Goal: Task Accomplishment & Management: Manage account settings

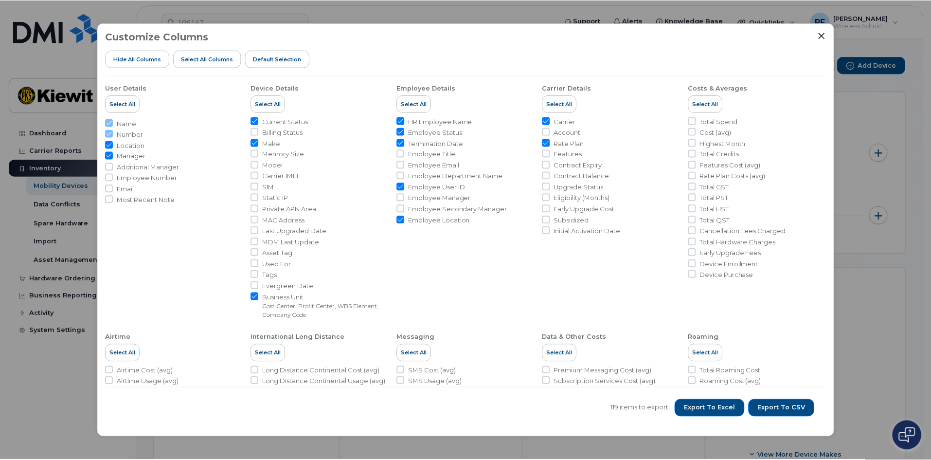
scroll to position [310, 0]
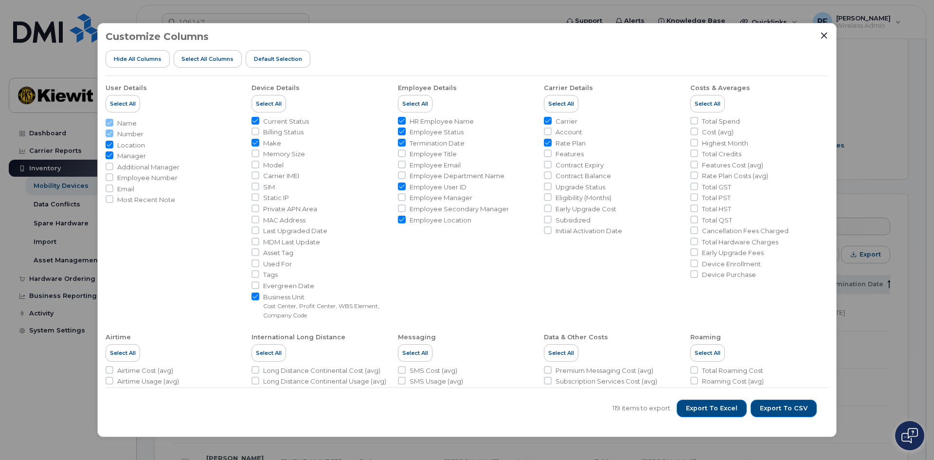
click at [826, 40] on div at bounding box center [824, 35] width 9 height 9
click at [824, 32] on icon "Close" at bounding box center [824, 36] width 8 height 8
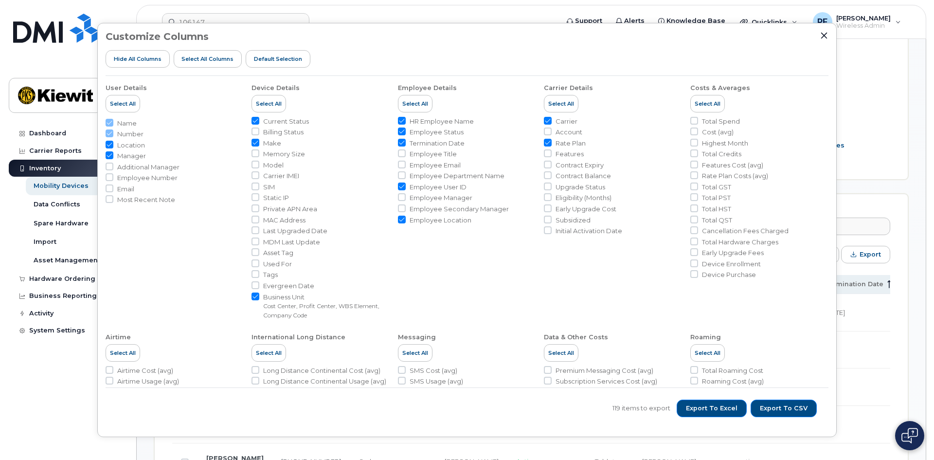
click at [824, 32] on div "PF Paige Finch Wireless Admin English Français Adjust Account View AT&T Wireles…" at bounding box center [857, 21] width 104 height 21
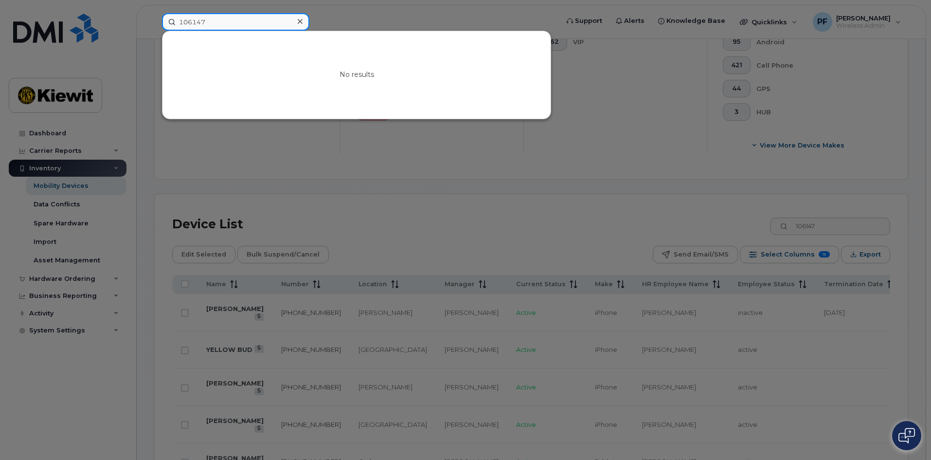
click at [274, 20] on input "106147" at bounding box center [235, 22] width 147 height 18
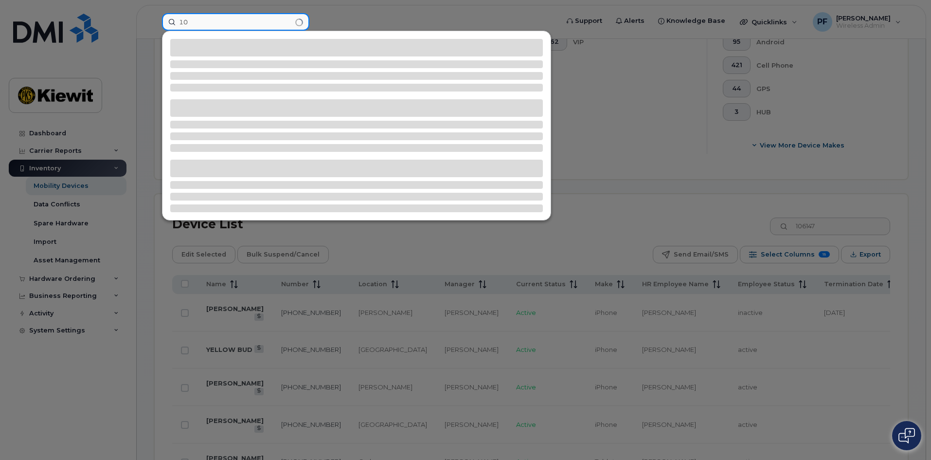
type input "1"
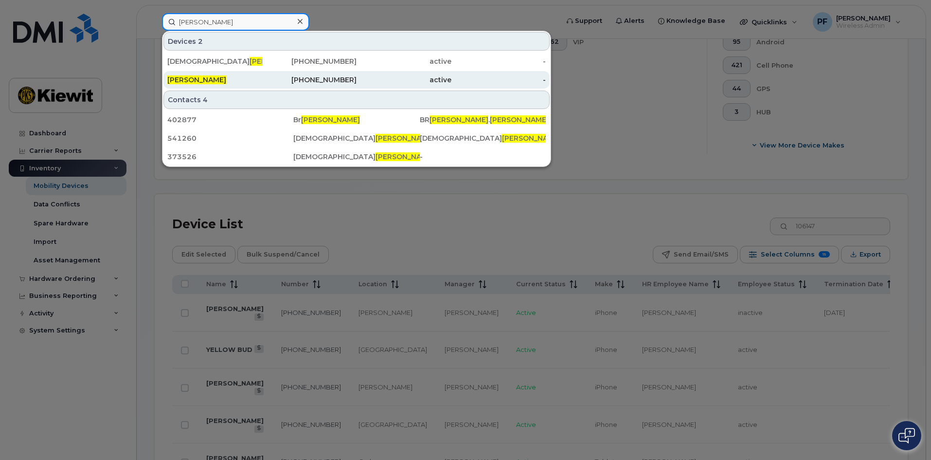
type input "ian harper"
click at [230, 79] on div "IAN HARPER" at bounding box center [214, 80] width 95 height 10
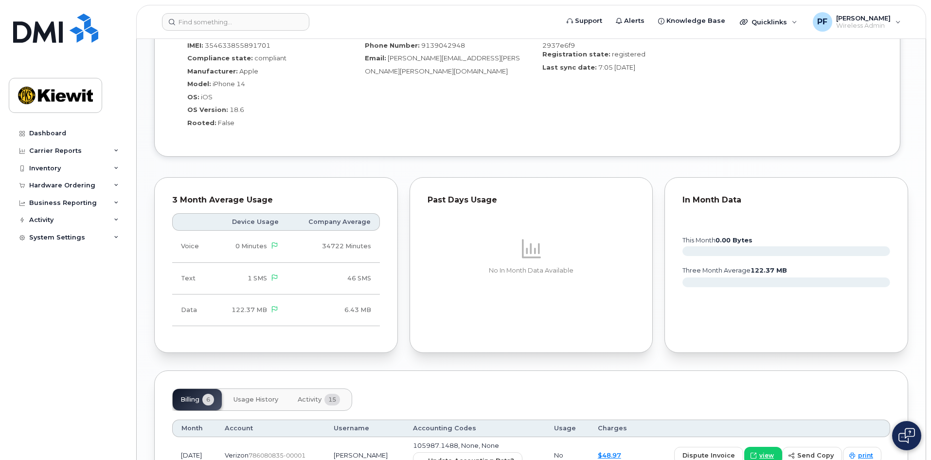
scroll to position [778, 0]
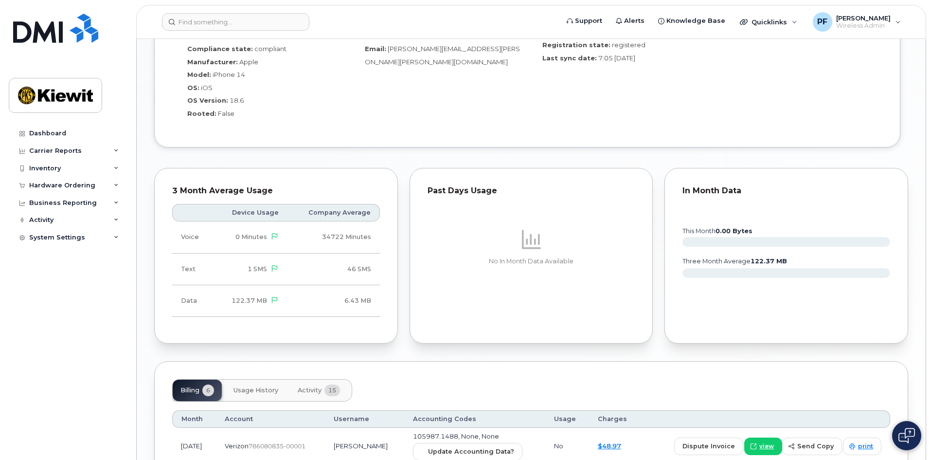
click at [251, 386] on span "Usage History" at bounding box center [256, 390] width 45 height 8
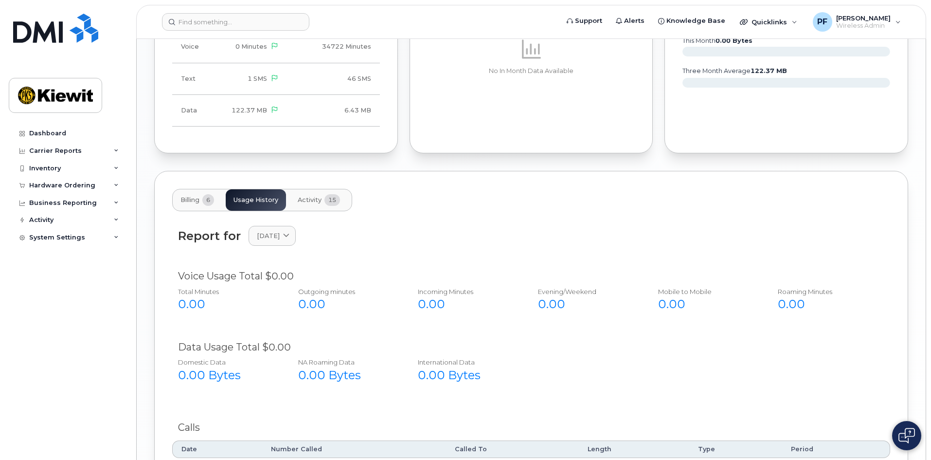
scroll to position [973, 0]
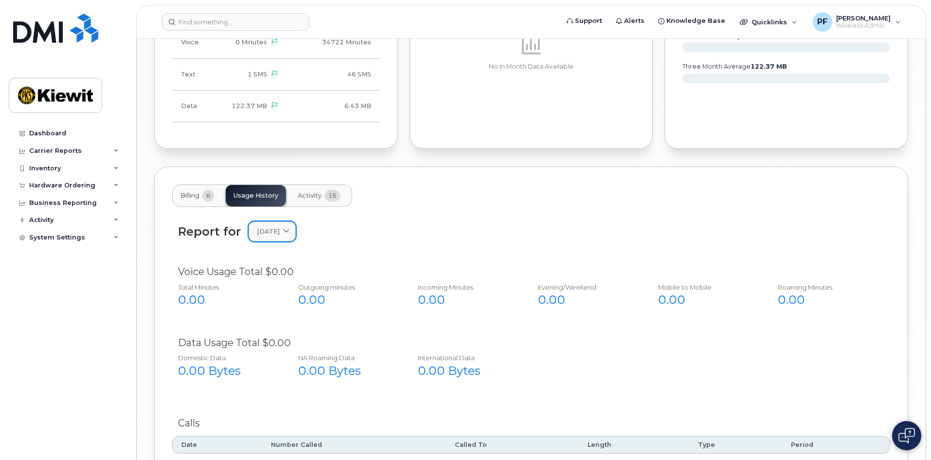
click at [264, 227] on span "[DATE]" at bounding box center [268, 231] width 23 height 9
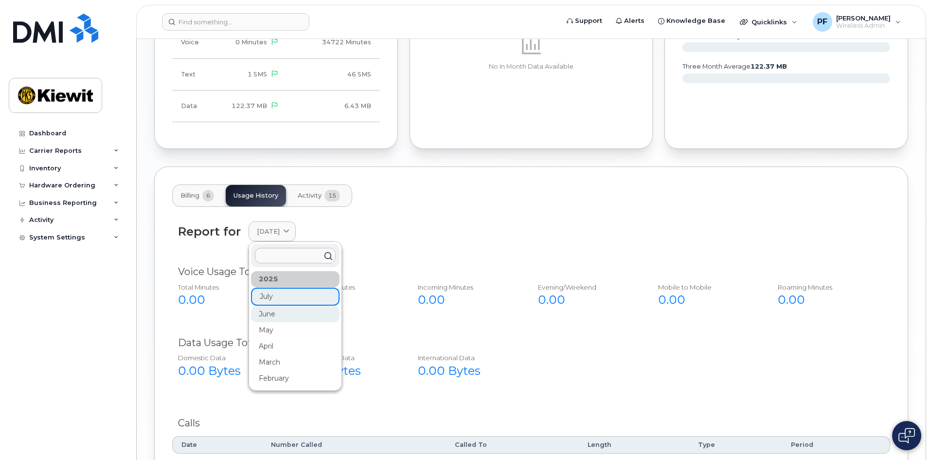
click at [278, 309] on div "June" at bounding box center [295, 314] width 89 height 16
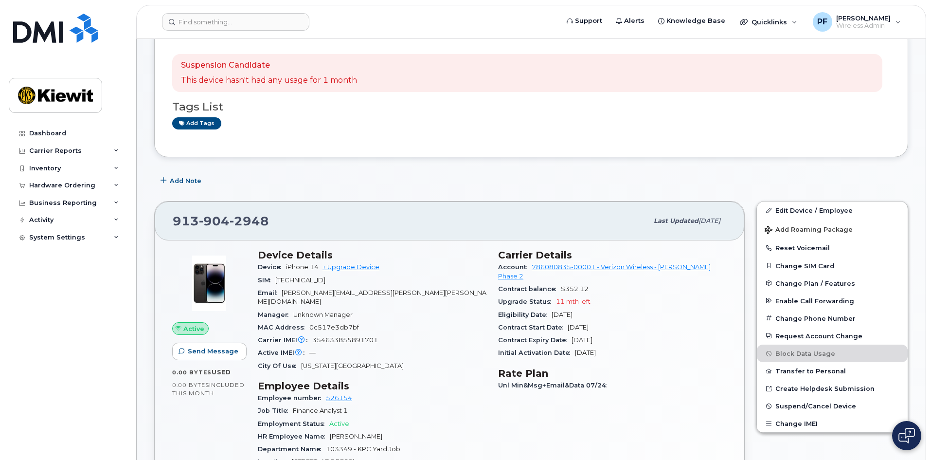
scroll to position [0, 0]
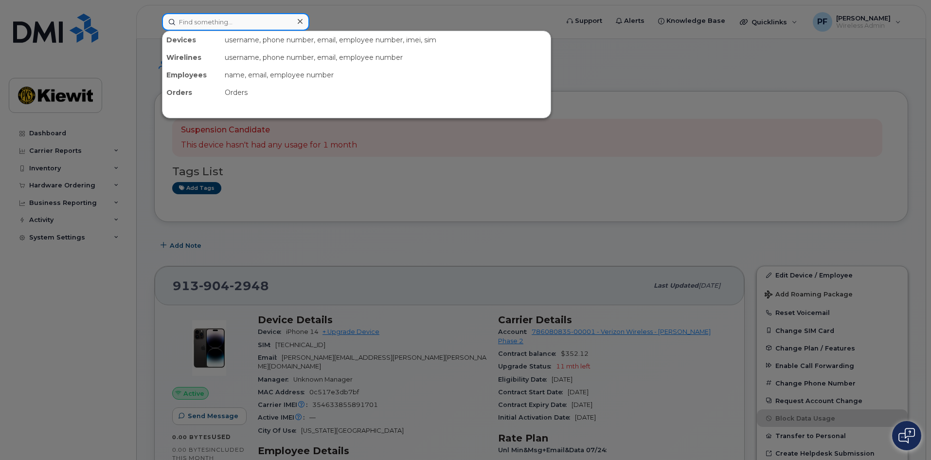
click at [209, 26] on input at bounding box center [235, 22] width 147 height 18
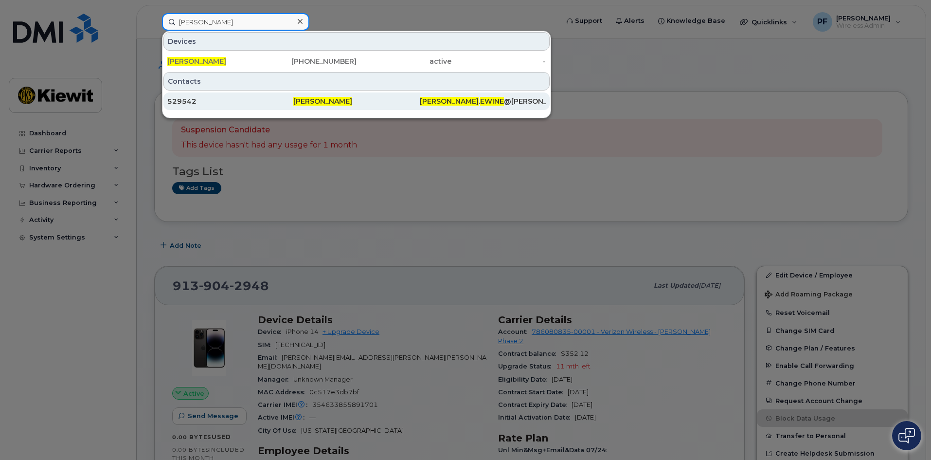
type input "griffin ewine"
click at [214, 99] on div "529542" at bounding box center [230, 101] width 126 height 10
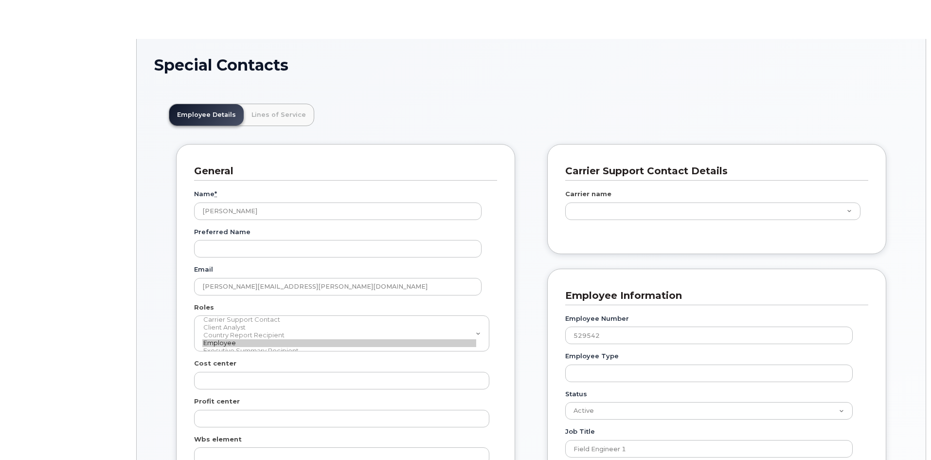
scroll to position [29, 0]
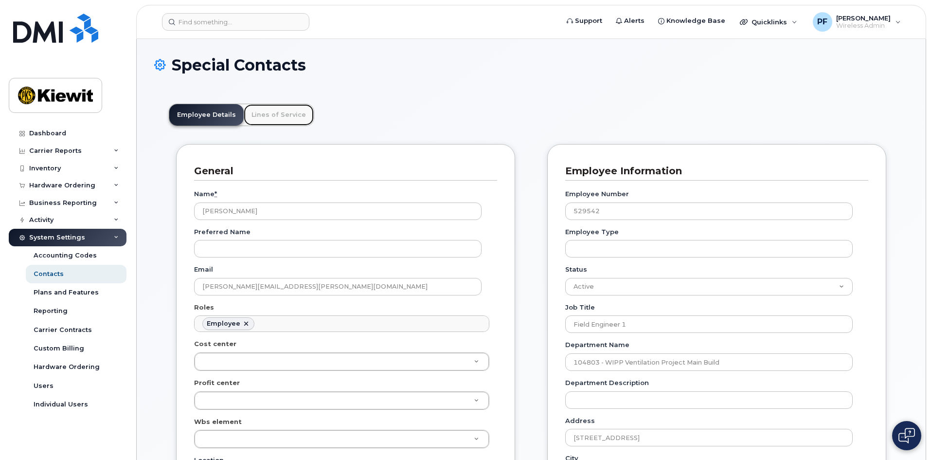
click at [287, 118] on link "Lines of Service" at bounding box center [279, 114] width 70 height 21
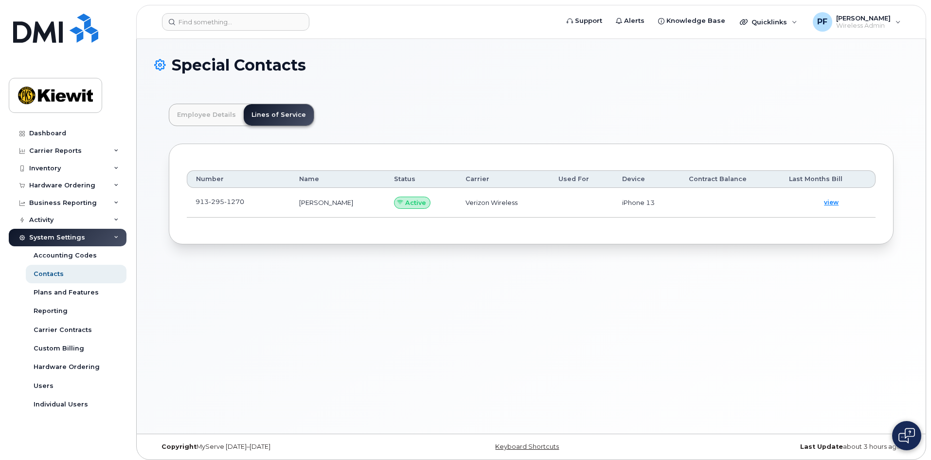
click at [261, 201] on td "913 295 1270" at bounding box center [239, 203] width 104 height 30
click at [251, 205] on span at bounding box center [252, 204] width 8 height 8
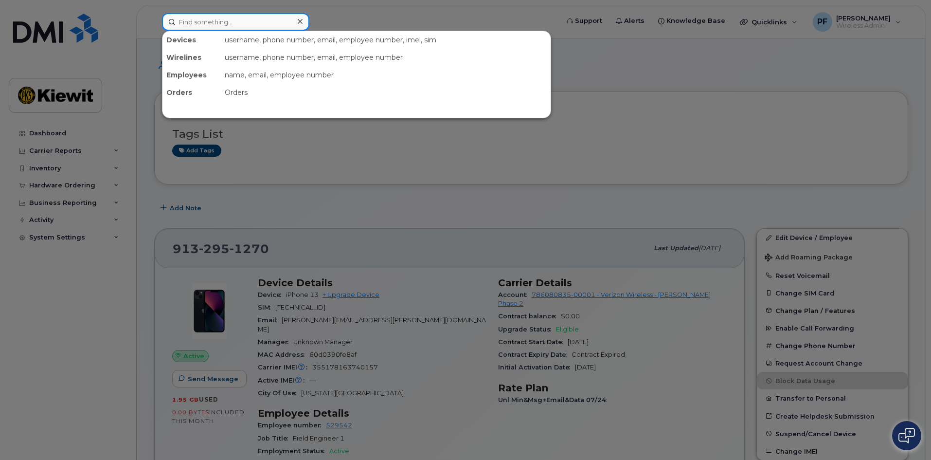
click at [276, 19] on input at bounding box center [235, 22] width 147 height 18
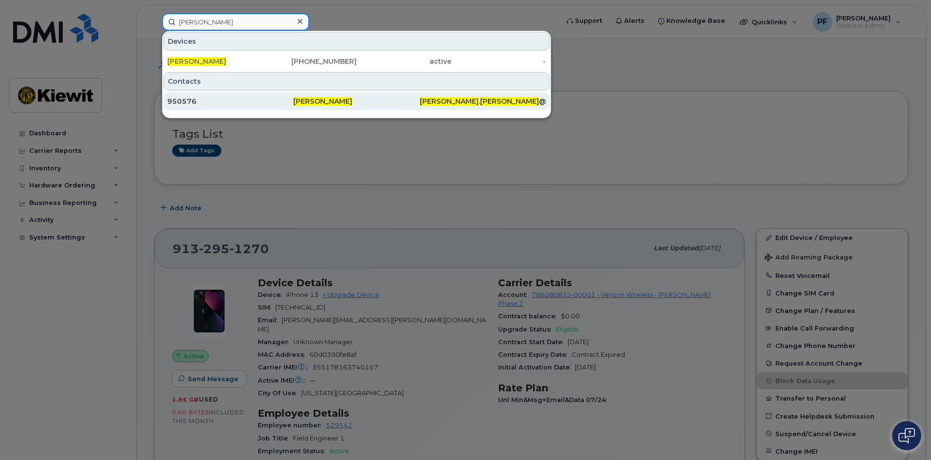
type input "mitchell reinhold"
click at [208, 99] on div "950576" at bounding box center [230, 101] width 126 height 10
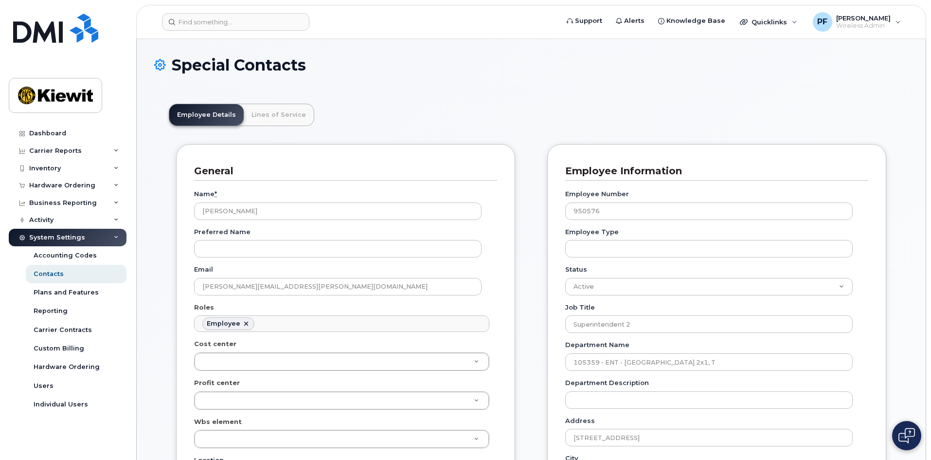
scroll to position [29, 0]
click at [270, 114] on link "Lines of Service" at bounding box center [279, 114] width 70 height 21
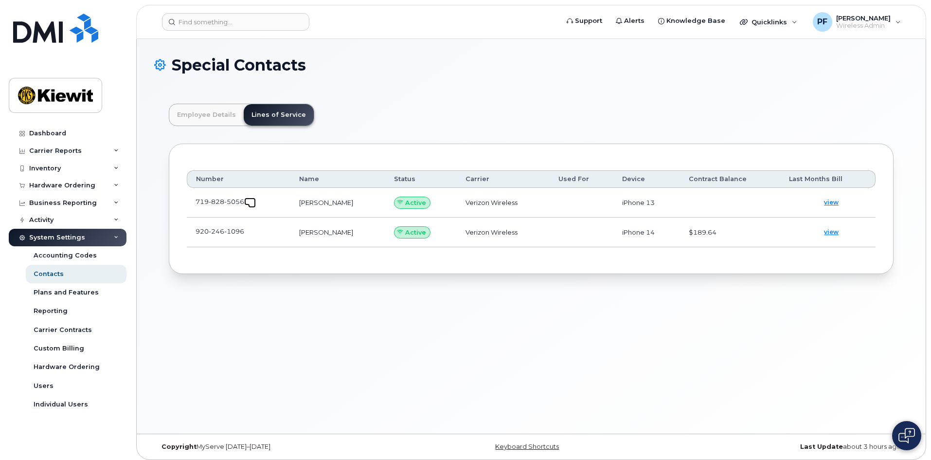
click at [253, 198] on link at bounding box center [250, 202] width 12 height 8
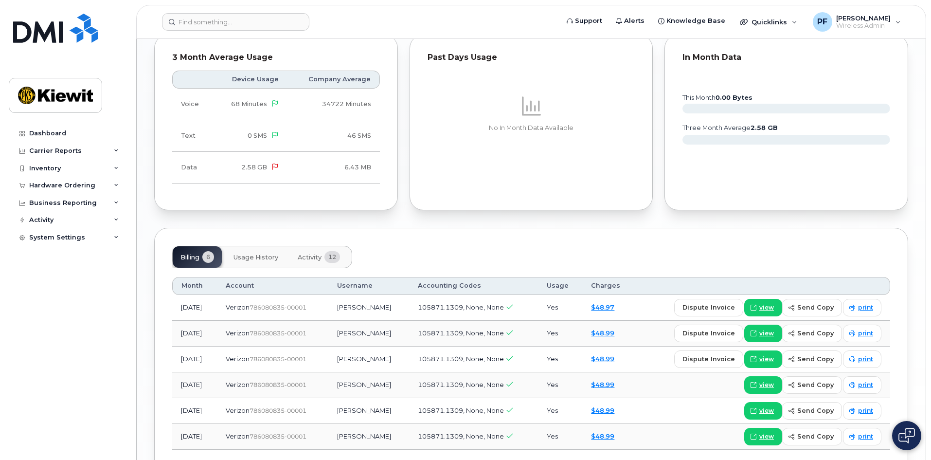
scroll to position [925, 0]
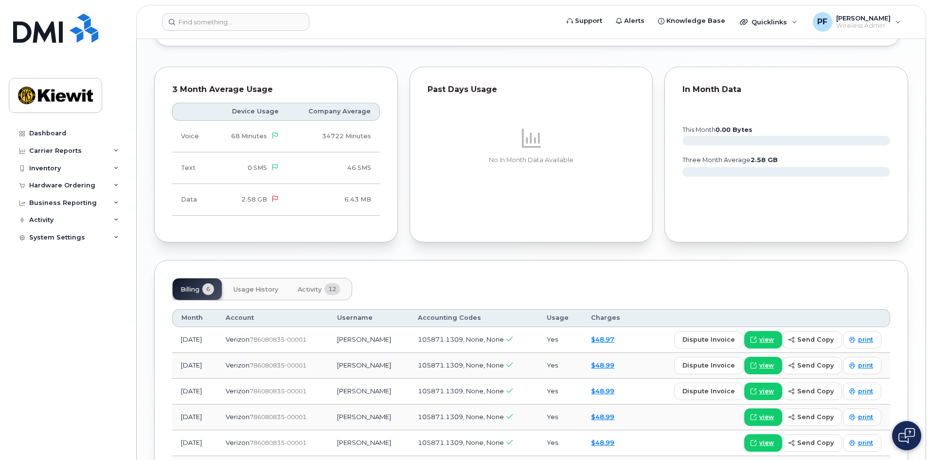
click at [253, 288] on span "Usage History" at bounding box center [256, 290] width 45 height 8
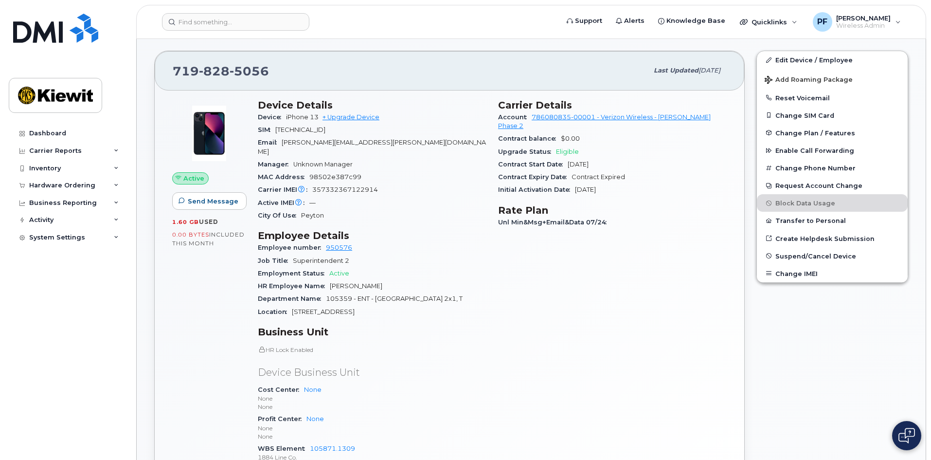
scroll to position [244, 0]
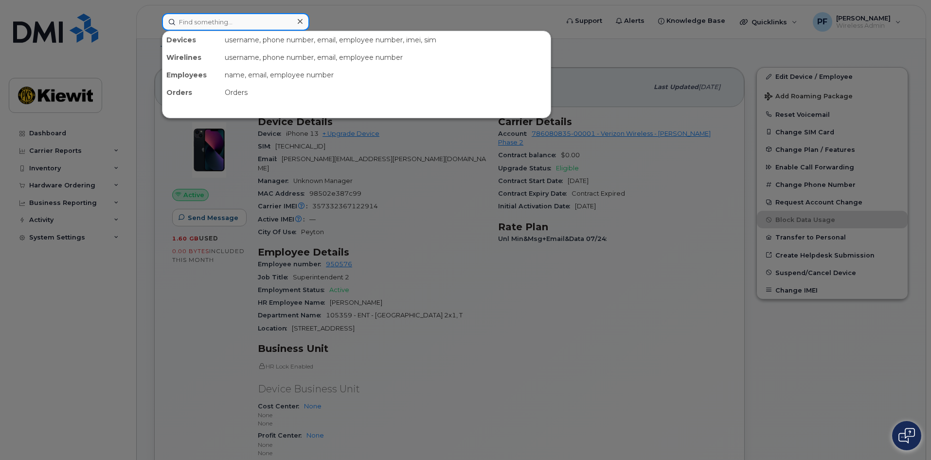
click at [265, 20] on input at bounding box center [235, 22] width 147 height 18
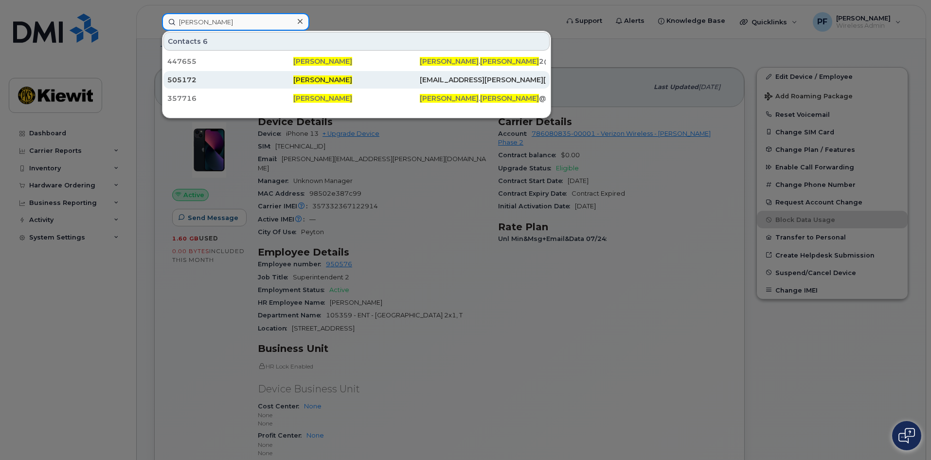
type input "christopher allen"
click at [220, 78] on div "505172" at bounding box center [230, 80] width 126 height 10
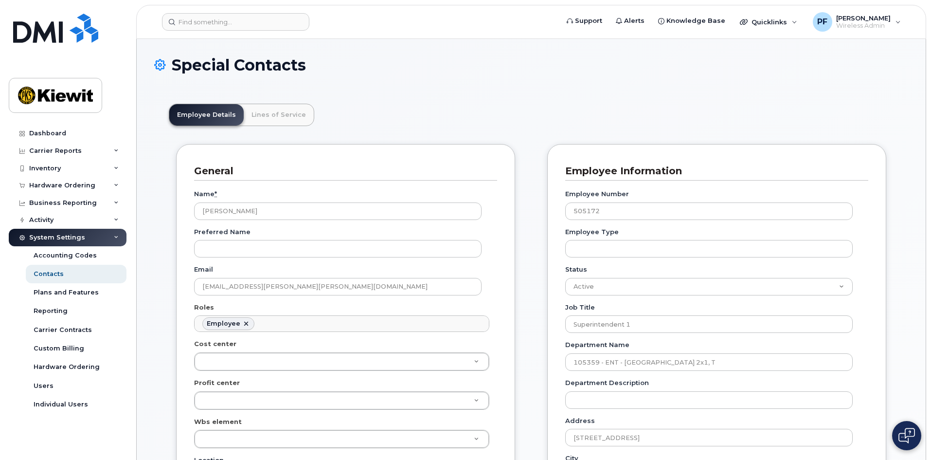
scroll to position [29, 0]
click at [305, 111] on link "Lines of Service" at bounding box center [279, 114] width 70 height 21
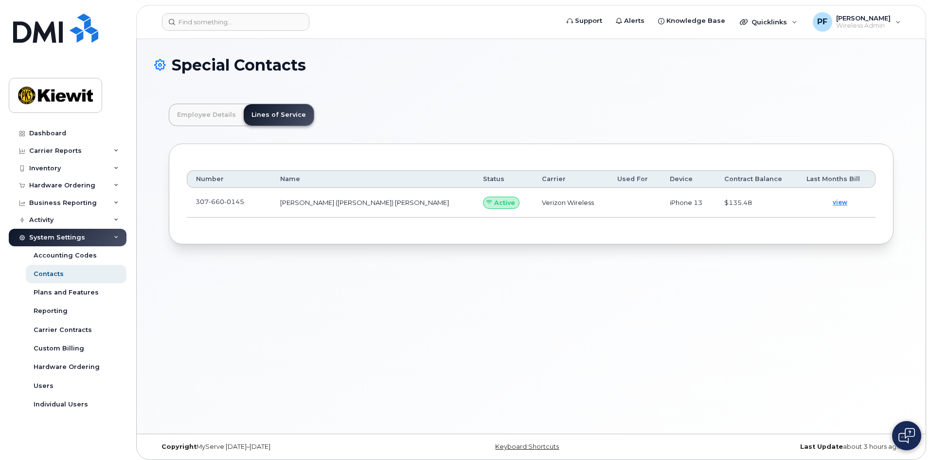
click at [243, 198] on span "0145" at bounding box center [234, 202] width 20 height 8
click at [250, 203] on span at bounding box center [252, 204] width 8 height 8
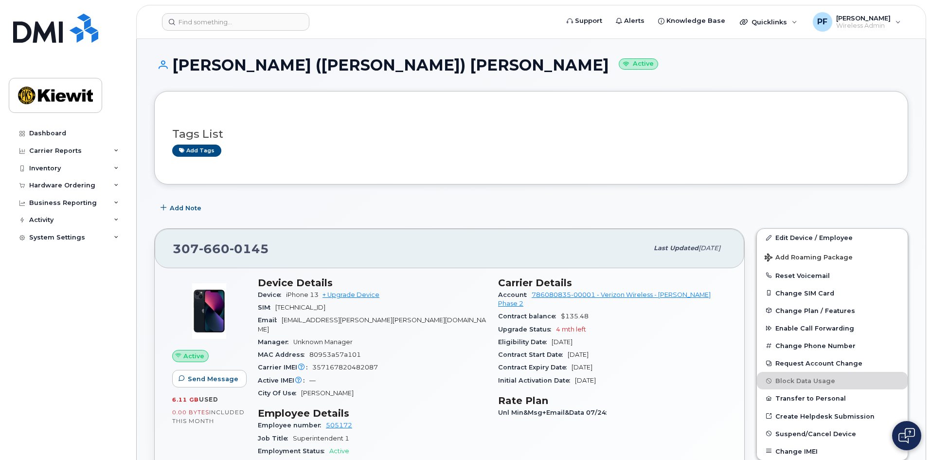
click at [235, 37] on header "Support Alerts Knowledge Base Quicklinks Suspend / Cancel Device Change SIM Car…" at bounding box center [531, 22] width 790 height 34
click at [238, 21] on input at bounding box center [235, 22] width 147 height 18
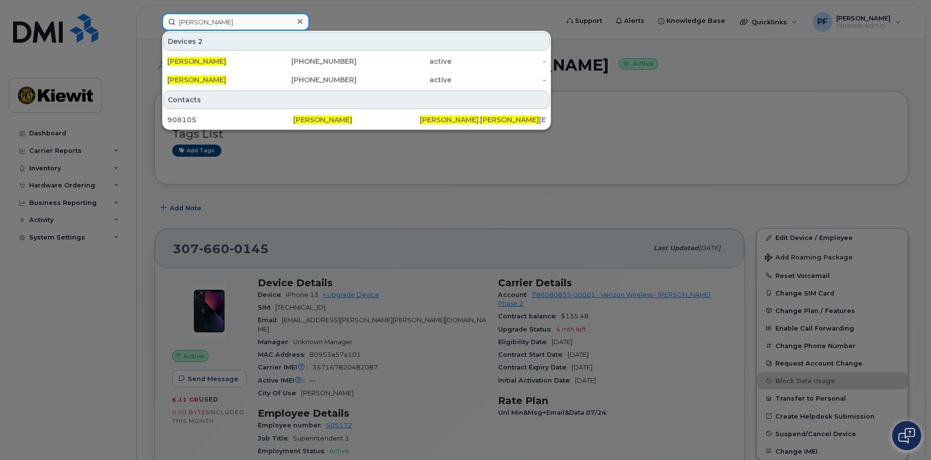
type input "joe robbins jr"
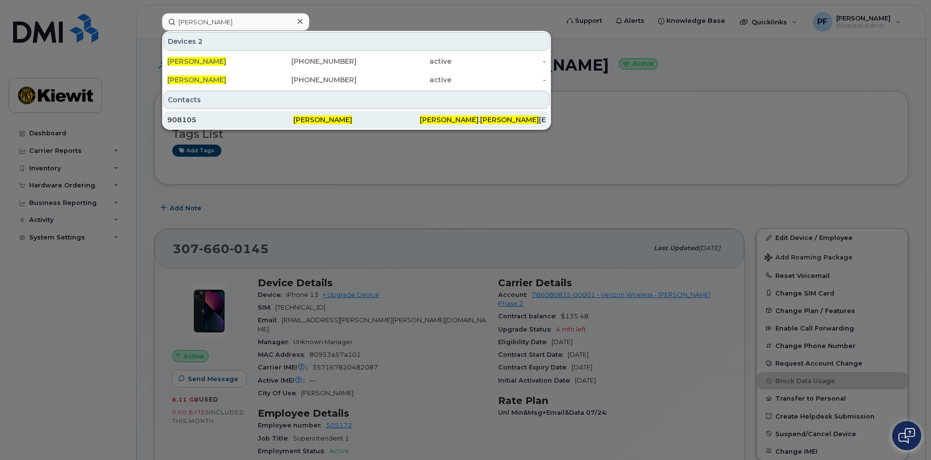
click at [221, 120] on div "908105" at bounding box center [230, 120] width 126 height 10
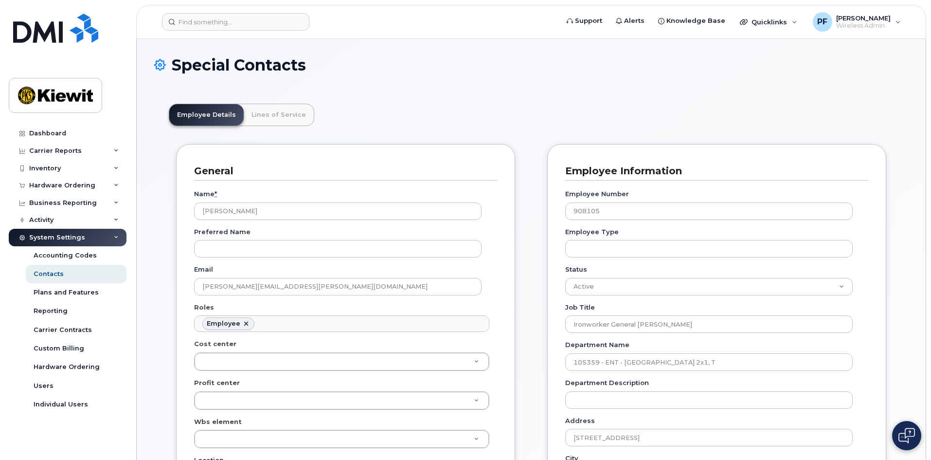
scroll to position [29, 0]
click at [270, 115] on link "Lines of Service" at bounding box center [279, 114] width 70 height 21
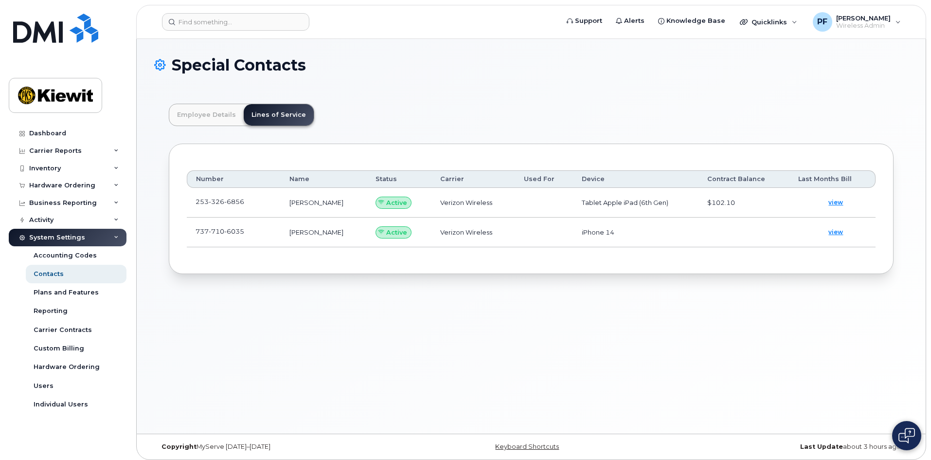
click at [250, 196] on td "[PHONE_NUMBER]" at bounding box center [234, 203] width 94 height 30
click at [263, 203] on td "[PHONE_NUMBER]" at bounding box center [234, 203] width 94 height 30
click at [252, 201] on span at bounding box center [252, 204] width 8 height 8
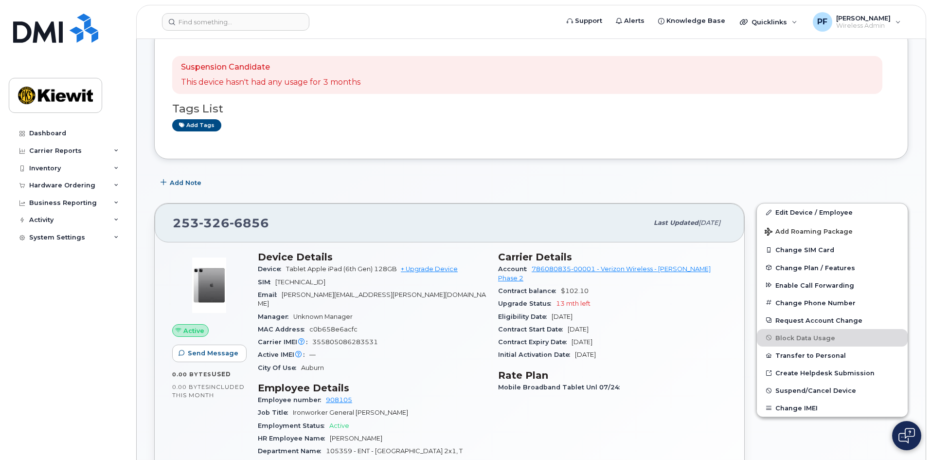
scroll to position [146, 0]
click at [806, 386] on span "Suspend/Cancel Device" at bounding box center [816, 389] width 81 height 7
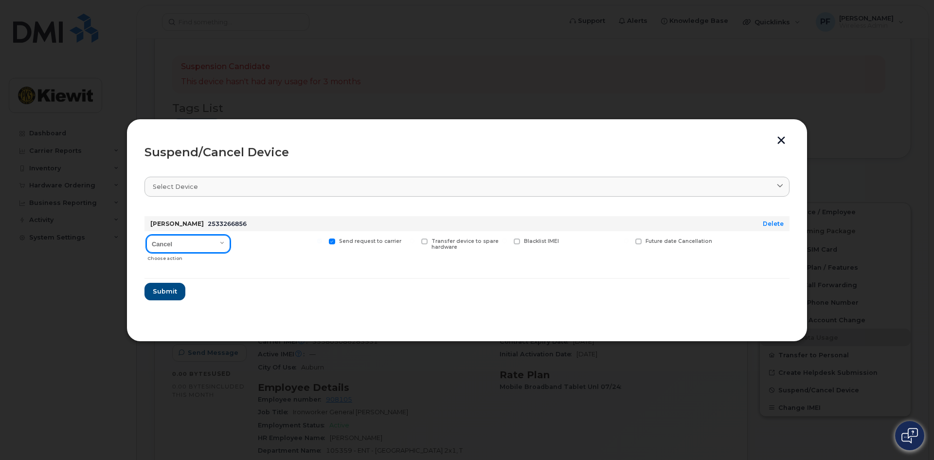
click at [173, 245] on select "Cancel Suspend - Reduced Rate Suspend - Full Rate Suspend - Lost Device/Stolen …" at bounding box center [188, 244] width 84 height 18
select select "[object Object]"
click at [146, 235] on select "Cancel Suspend - Reduced Rate Suspend - Full Rate Suspend - Lost Device/Stolen …" at bounding box center [188, 244] width 84 height 18
click at [240, 244] on span at bounding box center [239, 241] width 6 height 6
click at [230, 243] on input "Available for new activations/redeployments" at bounding box center [227, 240] width 5 height 5
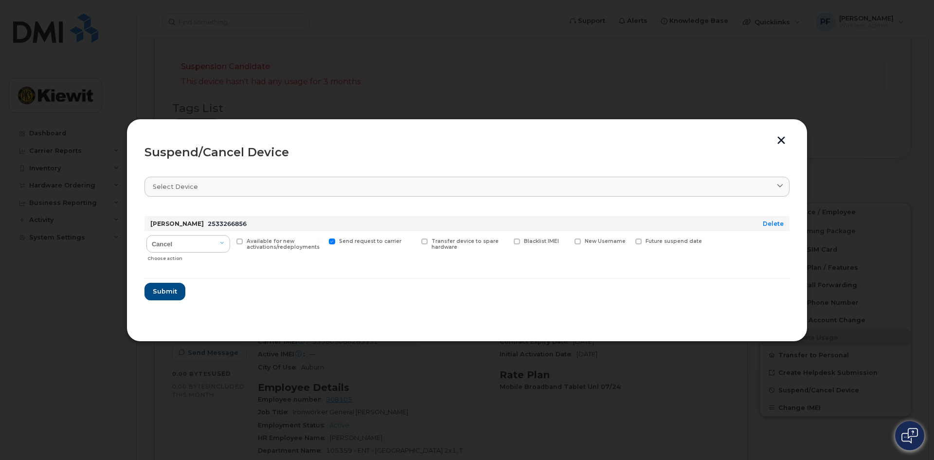
checkbox input "true"
click at [167, 291] on span "Submit" at bounding box center [164, 291] width 24 height 9
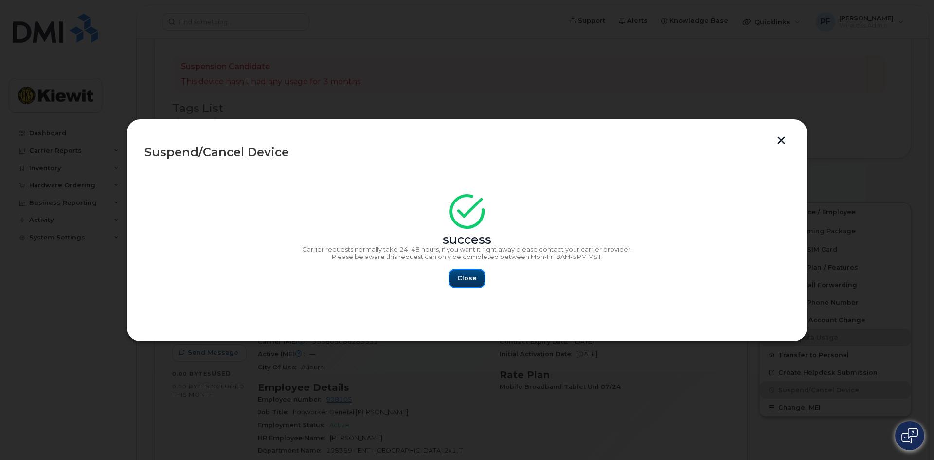
click at [471, 275] on button "Close" at bounding box center [467, 279] width 35 height 18
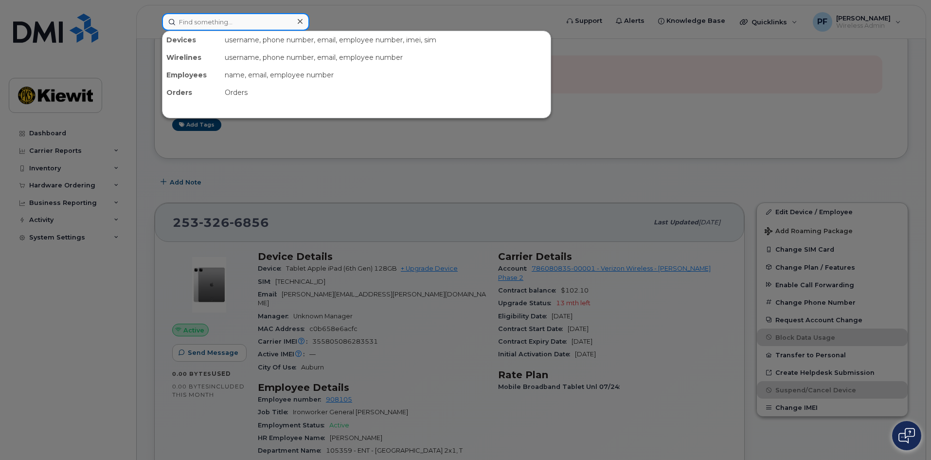
click at [237, 21] on input at bounding box center [235, 22] width 147 height 18
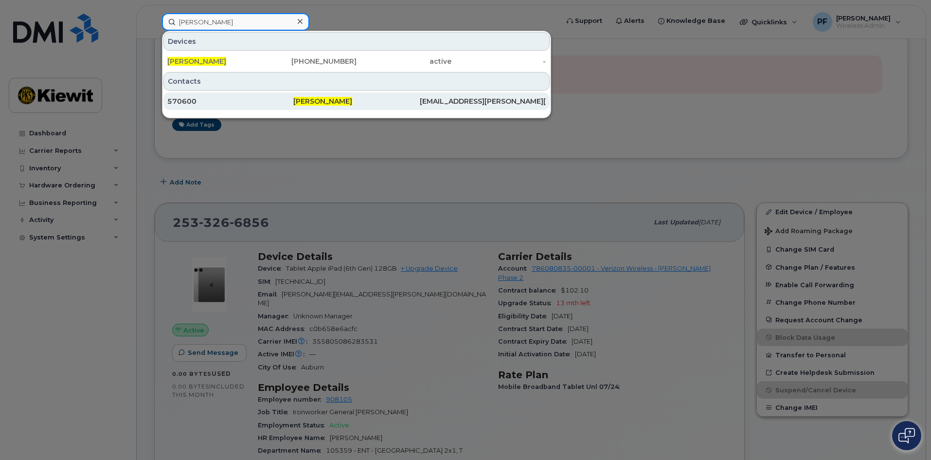
type input "jaremy sims"
click at [217, 100] on div "570600" at bounding box center [230, 101] width 126 height 10
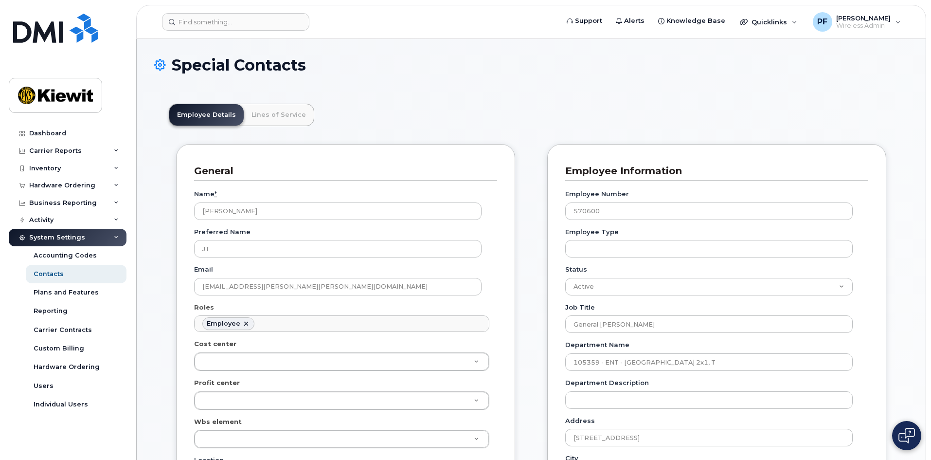
scroll to position [29, 0]
click at [278, 113] on link "Lines of Service" at bounding box center [279, 114] width 70 height 21
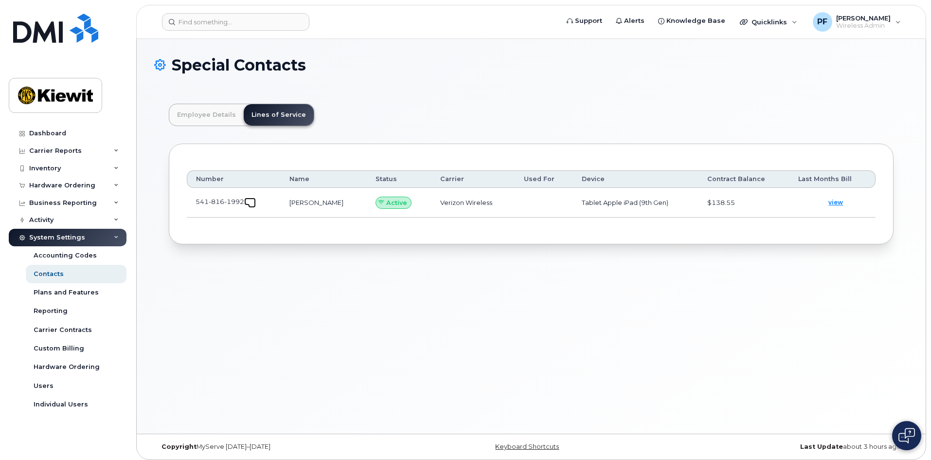
click at [254, 204] on span at bounding box center [252, 204] width 8 height 8
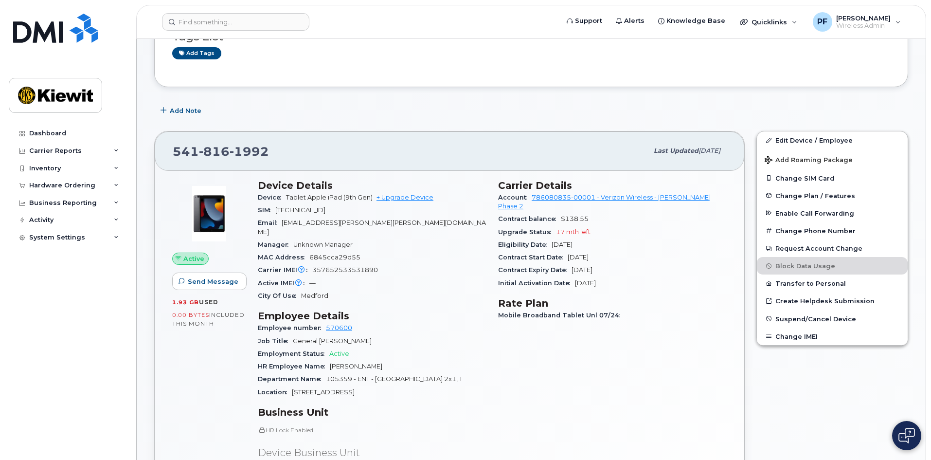
scroll to position [292, 0]
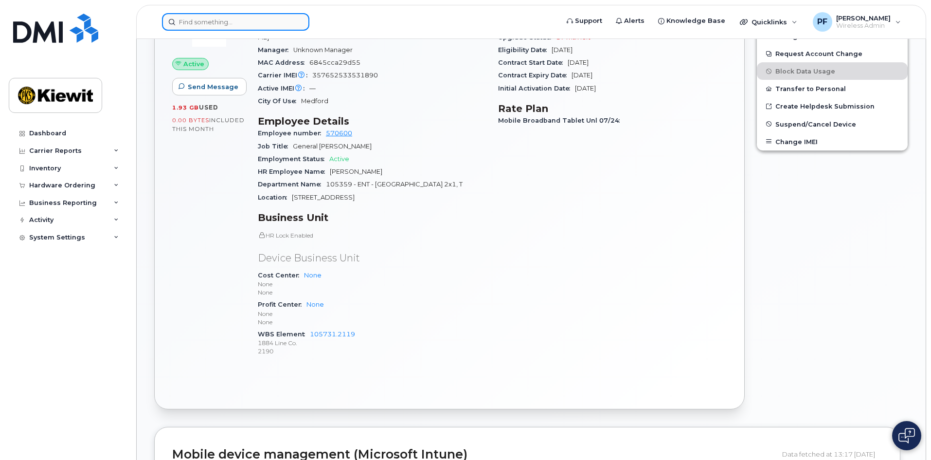
click at [207, 19] on input at bounding box center [235, 22] width 147 height 18
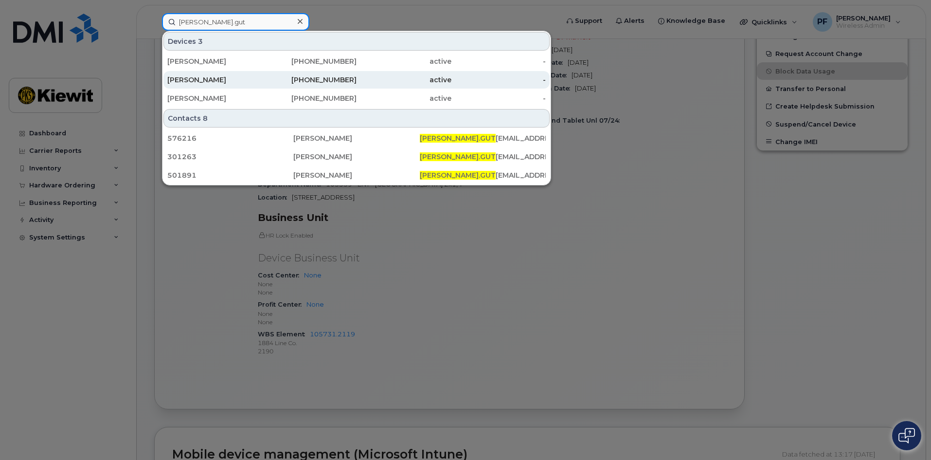
type input "luis.gut"
click at [262, 85] on div "LUIS GUTIERREZ" at bounding box center [309, 80] width 95 height 18
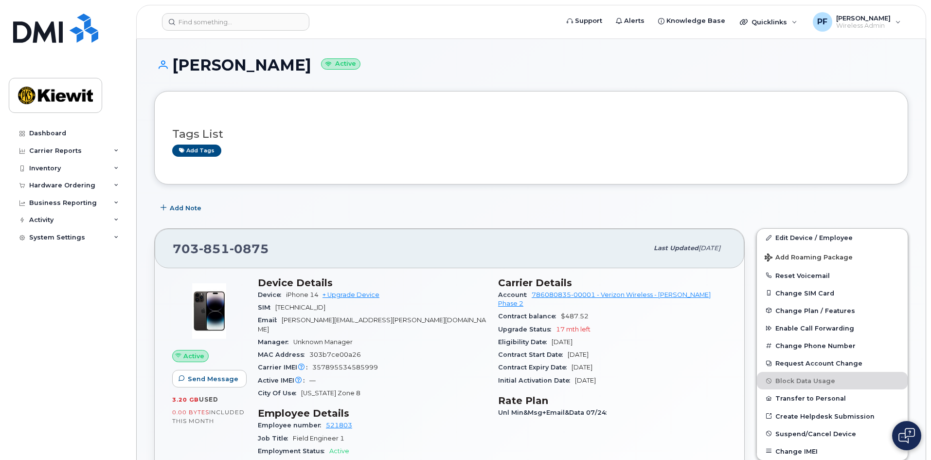
click at [281, 127] on div "Tags List Add tags" at bounding box center [531, 137] width 718 height 37
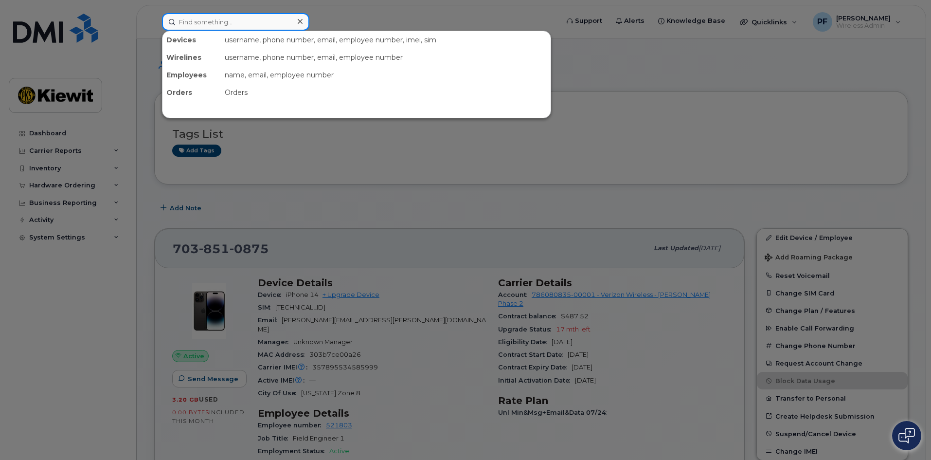
click at [199, 27] on input at bounding box center [235, 22] width 147 height 18
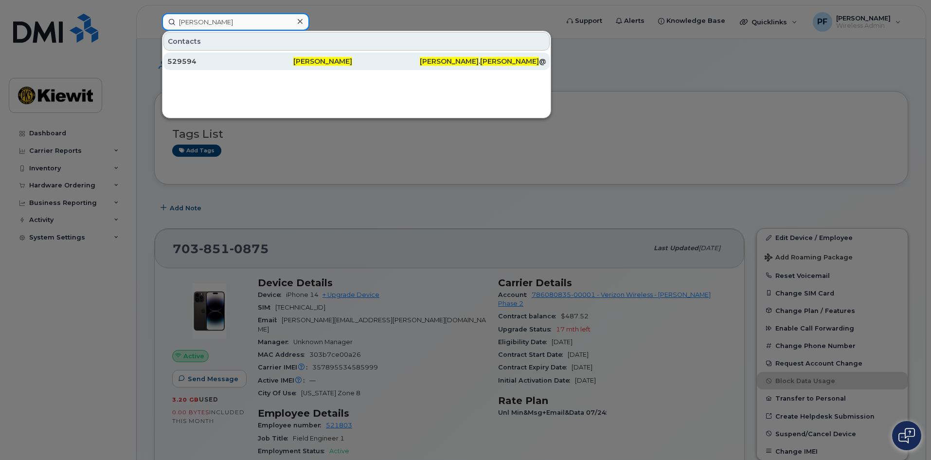
type input "nicholas nieves"
click at [206, 63] on div "529594" at bounding box center [230, 61] width 126 height 10
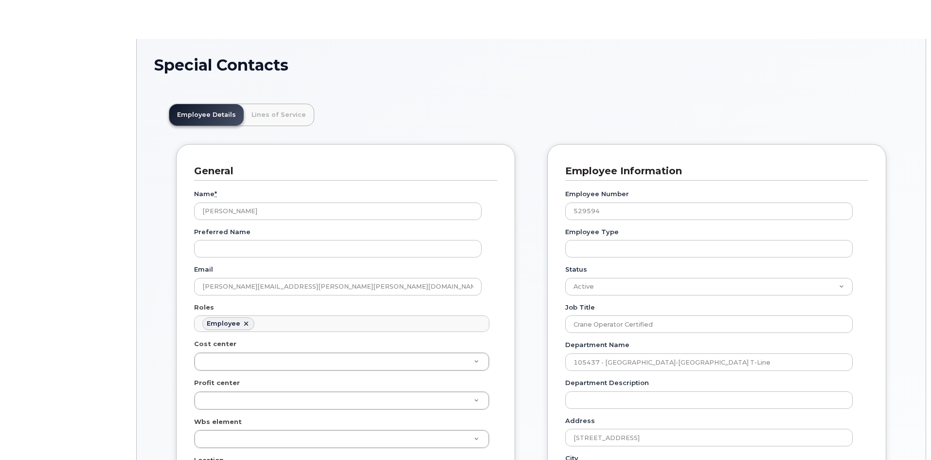
scroll to position [29, 0]
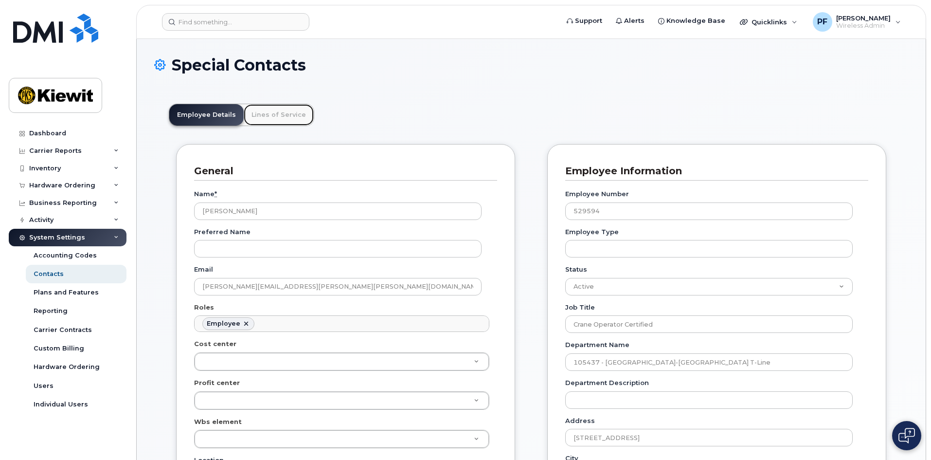
click at [275, 119] on link "Lines of Service" at bounding box center [279, 114] width 70 height 21
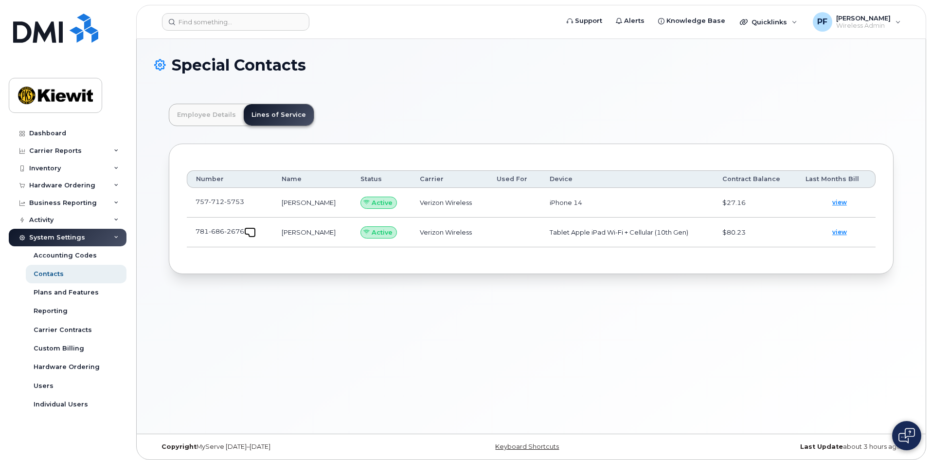
click at [251, 234] on span at bounding box center [252, 234] width 8 height 8
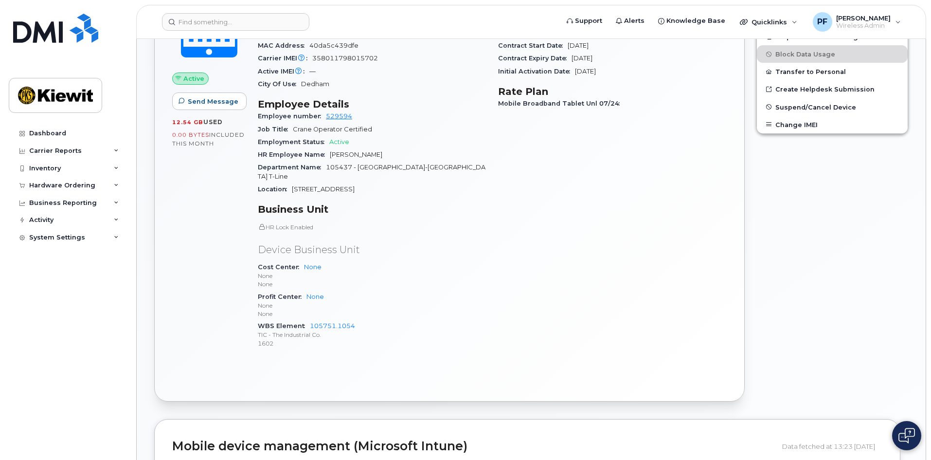
scroll to position [292, 0]
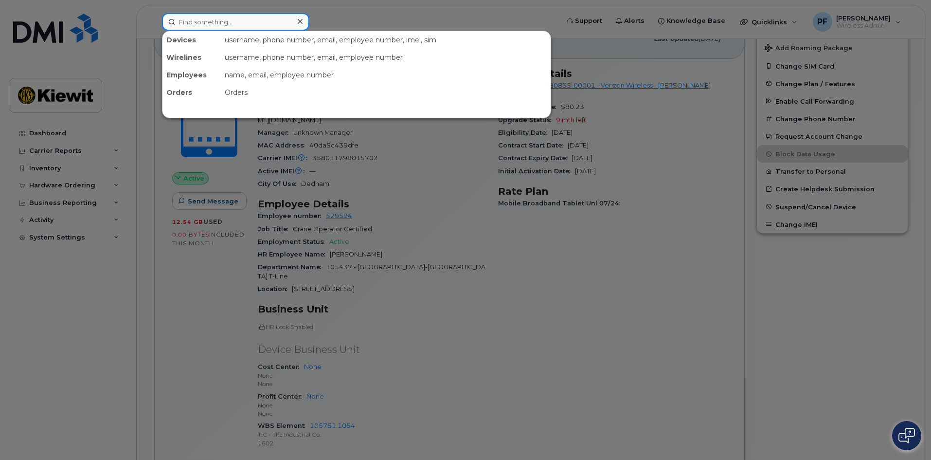
click at [243, 21] on input at bounding box center [235, 22] width 147 height 18
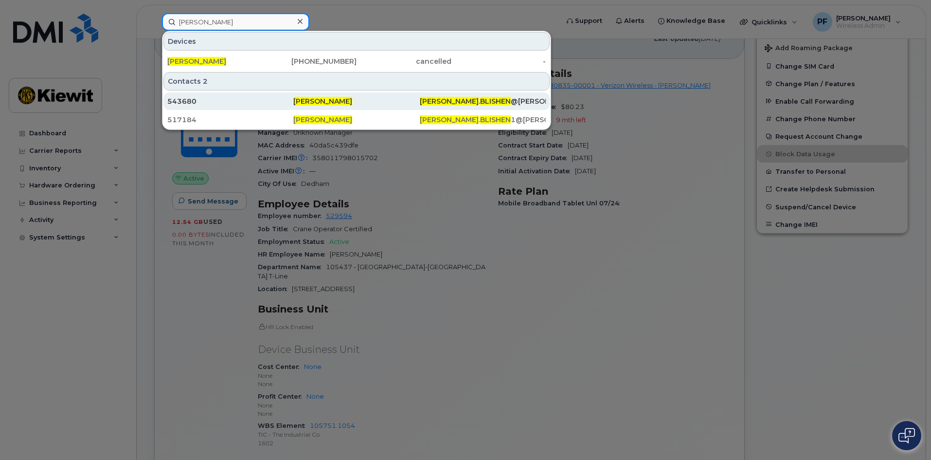
type input "[PERSON_NAME]"
click at [215, 100] on div "543680" at bounding box center [230, 101] width 126 height 10
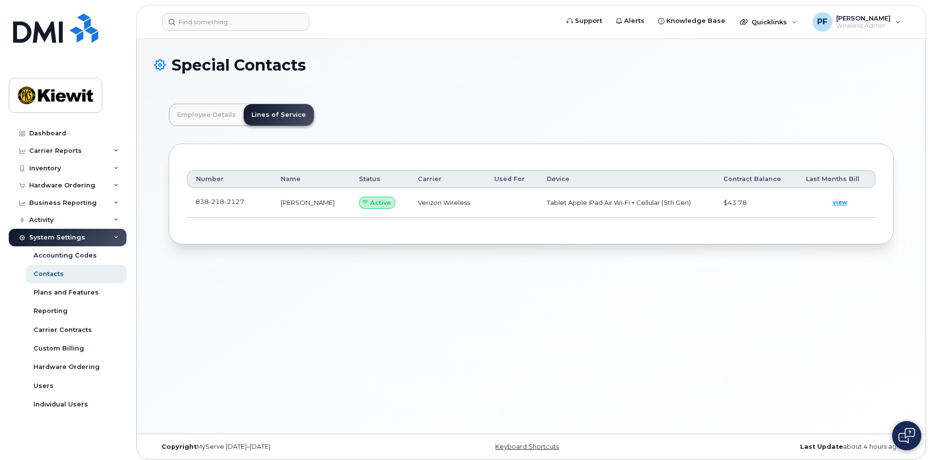
scroll to position [29, 0]
click at [253, 27] on input at bounding box center [235, 22] width 147 height 18
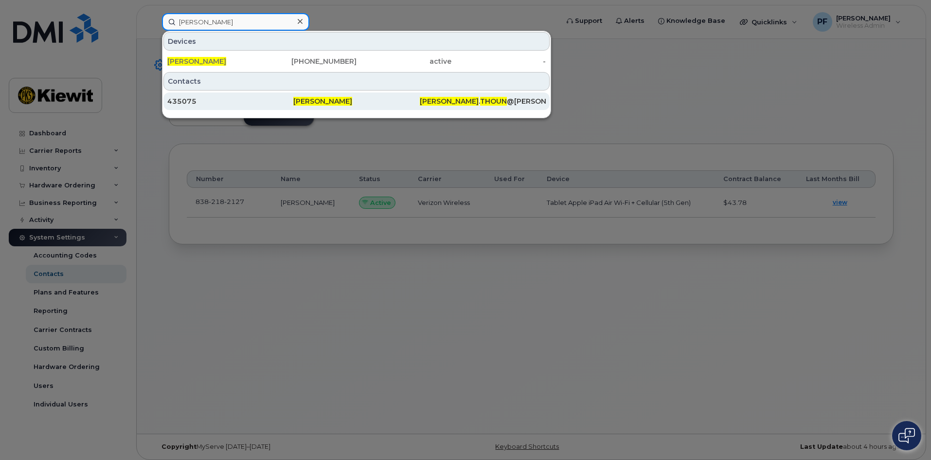
type input "thomas thoun"
click at [208, 103] on div "435075" at bounding box center [230, 101] width 126 height 10
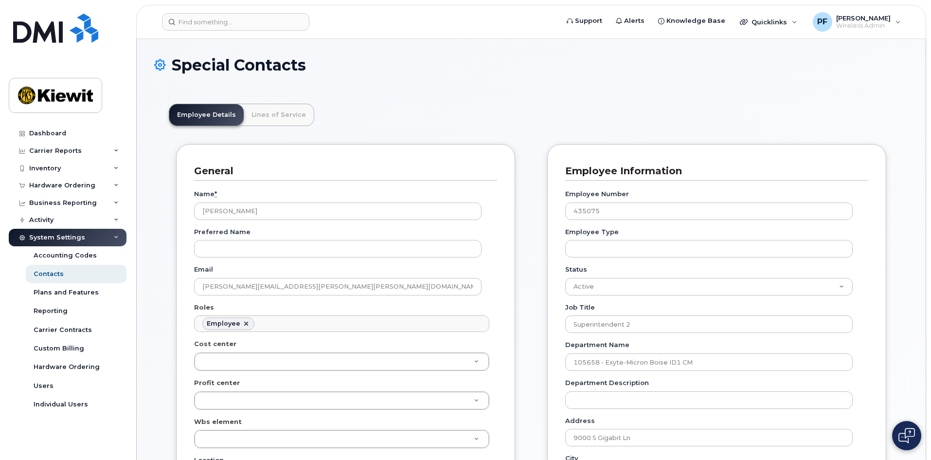
scroll to position [29, 0]
click at [271, 116] on link "Lines of Service" at bounding box center [279, 114] width 70 height 21
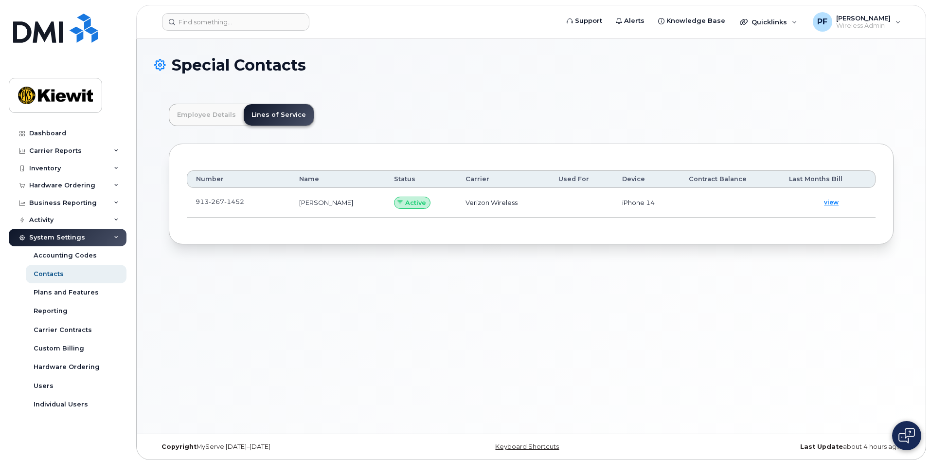
click at [271, 201] on td "913 267 1452" at bounding box center [239, 203] width 104 height 30
click at [259, 202] on td "913 267 1452" at bounding box center [239, 203] width 104 height 30
click at [258, 203] on td "913 267 1452" at bounding box center [239, 203] width 104 height 30
click at [252, 201] on span at bounding box center [252, 204] width 8 height 8
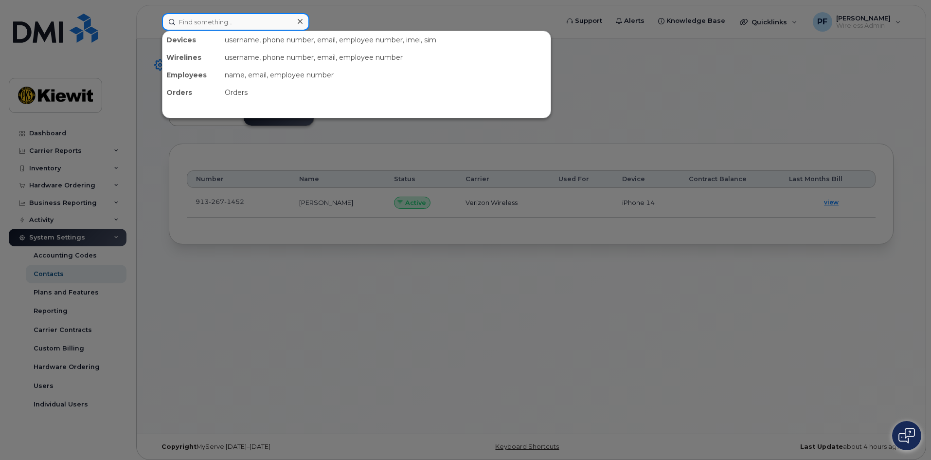
click at [233, 23] on input at bounding box center [235, 22] width 147 height 18
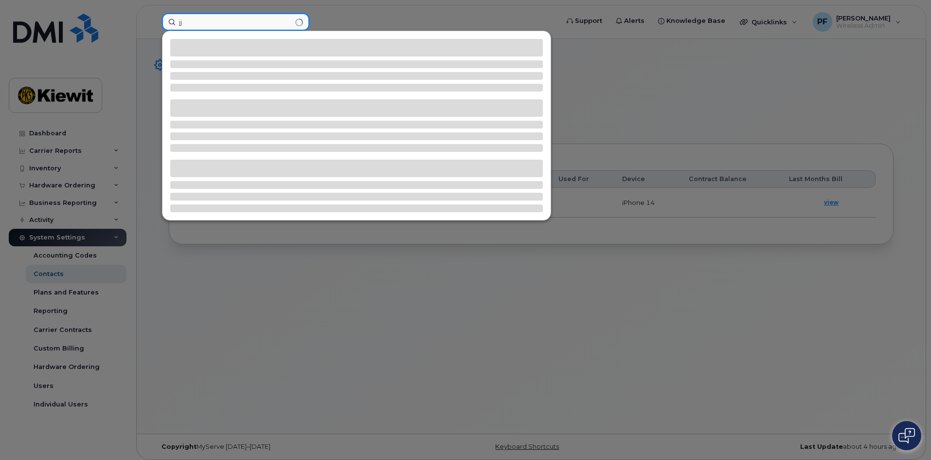
type input "j"
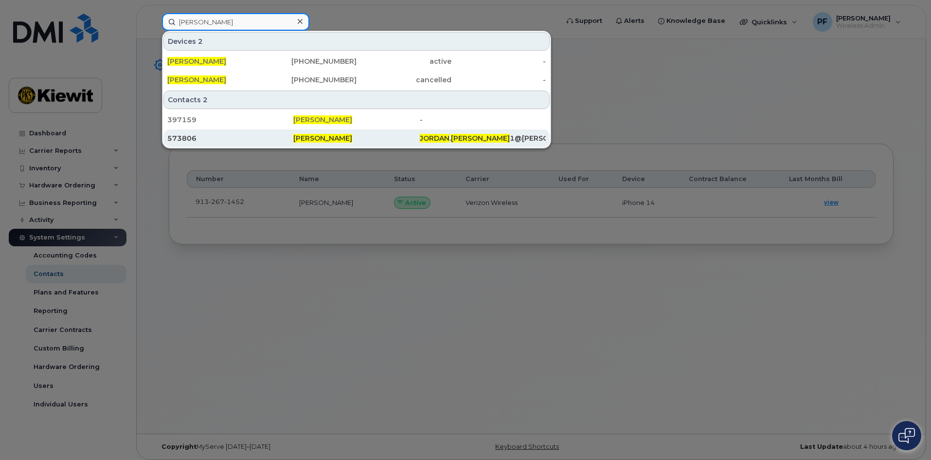
type input "jordan ayers"
click at [199, 133] on div "573806" at bounding box center [230, 138] width 126 height 18
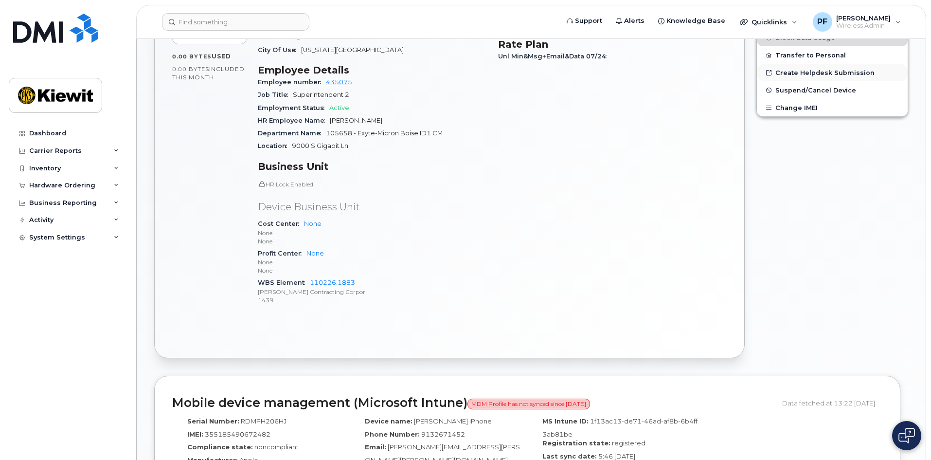
scroll to position [283, 0]
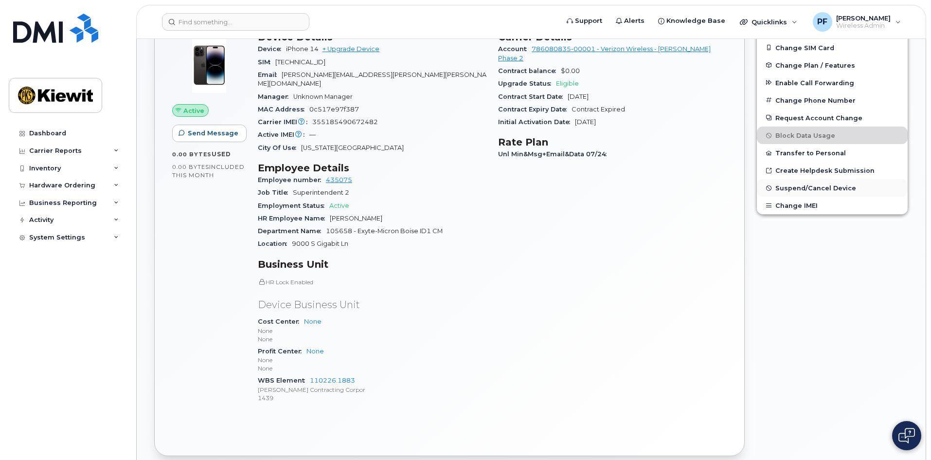
click at [815, 187] on span "Suspend/Cancel Device" at bounding box center [816, 187] width 81 height 7
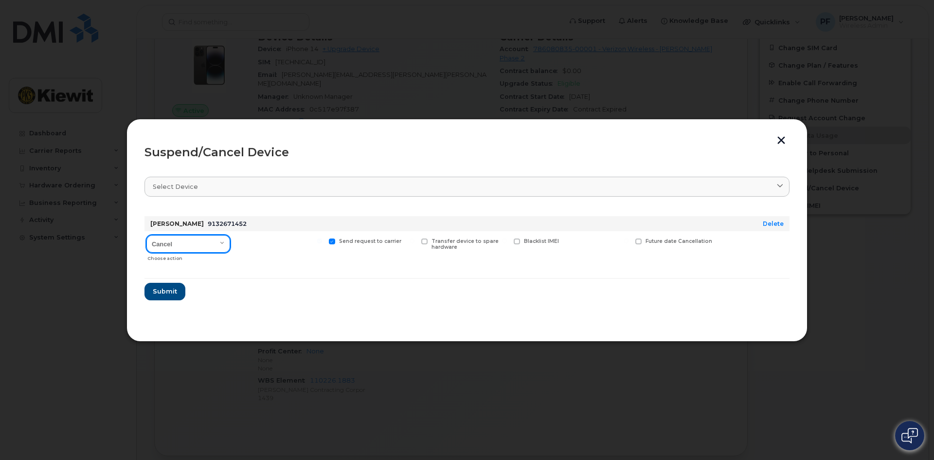
click at [180, 239] on select "Cancel Suspend - Reduced Rate Suspend - Full Rate Suspend - Lost Device/Stolen …" at bounding box center [188, 244] width 84 height 18
select select "[object Object]"
click at [146, 235] on select "Cancel Suspend - Reduced Rate Suspend - Full Rate Suspend - Lost Device/Stolen …" at bounding box center [188, 244] width 84 height 18
click at [248, 236] on div "Available for new activations/redeployments" at bounding box center [280, 248] width 90 height 35
click at [231, 239] on div "Cancel Suspend - Reduced Rate Suspend - Full Rate Suspend - Lost Device/Stolen …" at bounding box center [188, 248] width 88 height 35
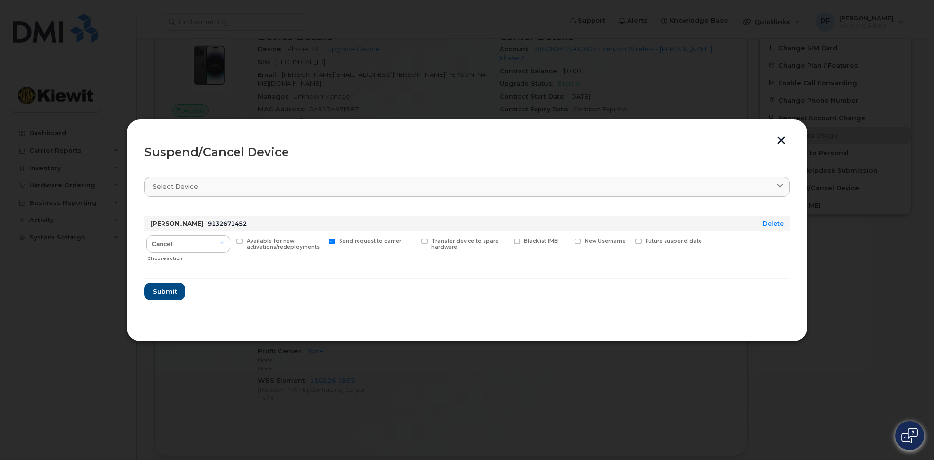
click at [240, 239] on span at bounding box center [239, 241] width 6 height 6
click at [230, 239] on input "Available for new activations/redeployments" at bounding box center [227, 240] width 5 height 5
checkbox input "true"
click at [149, 290] on button "Submit" at bounding box center [164, 292] width 40 height 18
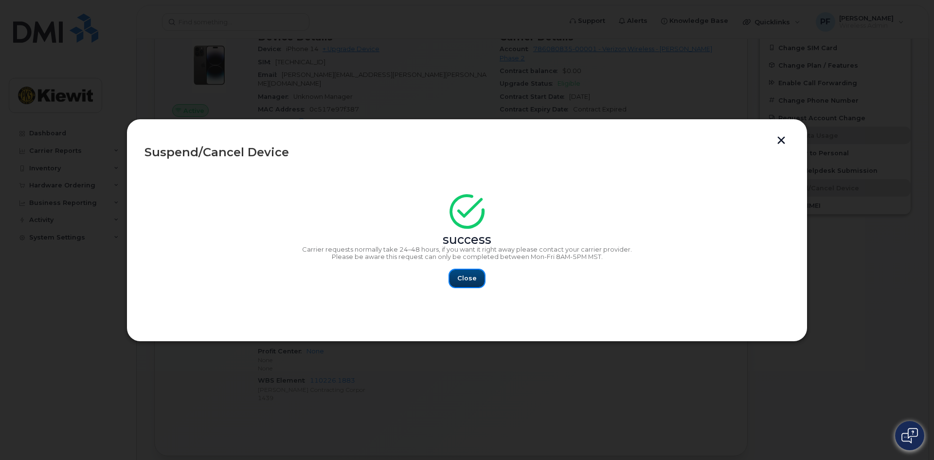
click at [474, 286] on button "Close" at bounding box center [467, 279] width 35 height 18
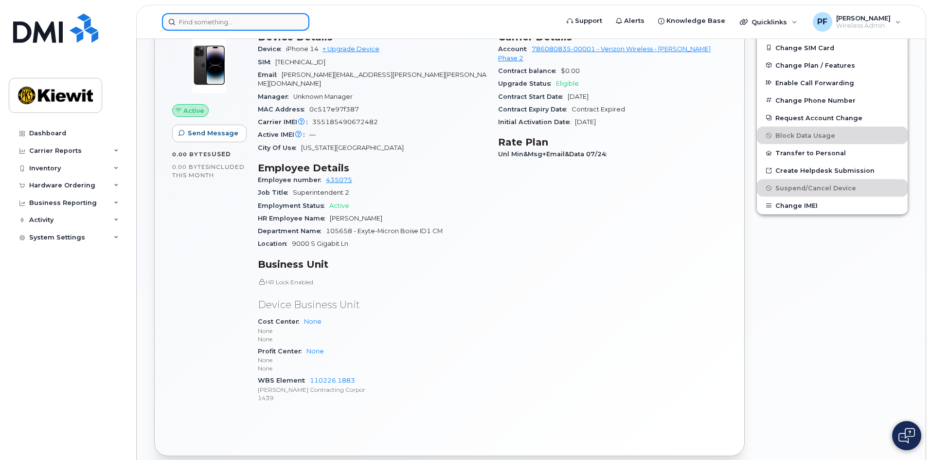
click at [267, 21] on input at bounding box center [235, 22] width 147 height 18
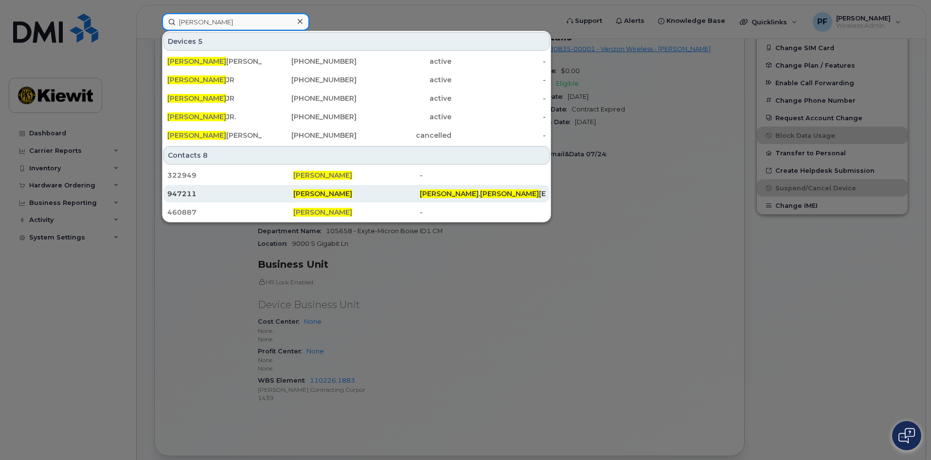
type input "ruben garcia"
click at [202, 192] on div "947211" at bounding box center [230, 194] width 126 height 10
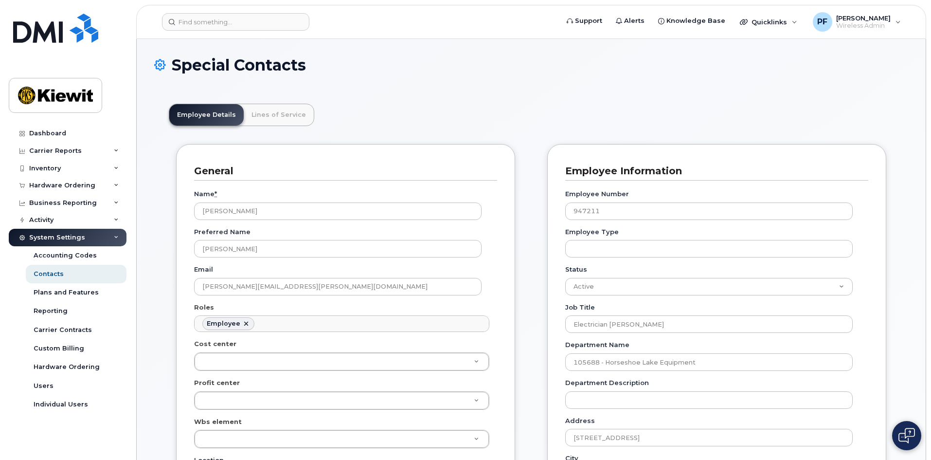
scroll to position [29, 0]
click at [275, 117] on link "Lines of Service" at bounding box center [279, 114] width 70 height 21
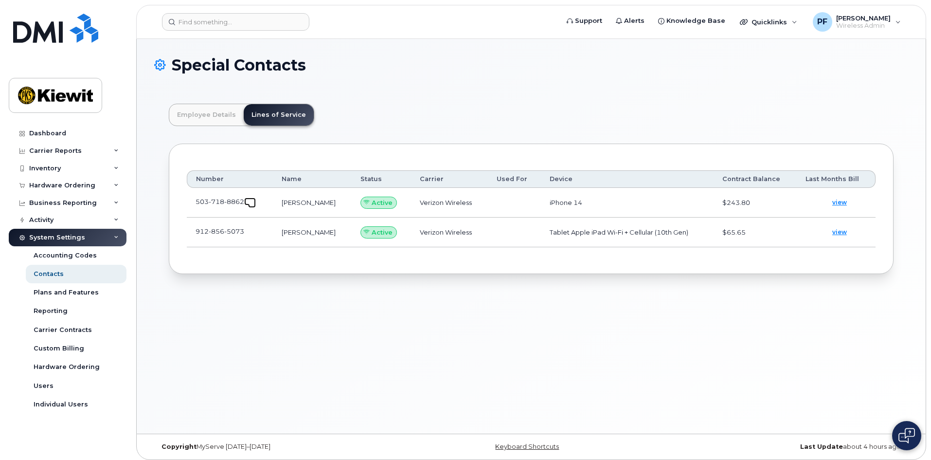
click at [252, 202] on span at bounding box center [252, 204] width 8 height 8
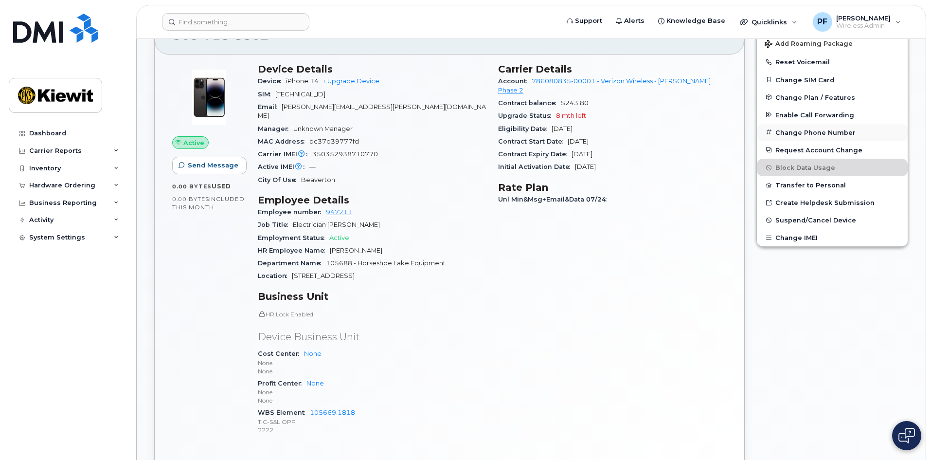
scroll to position [243, 0]
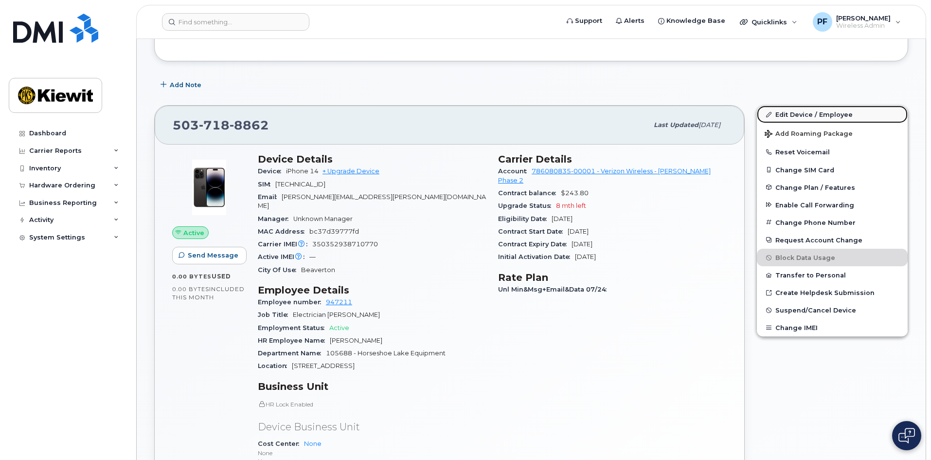
click at [779, 116] on link "Edit Device / Employee" at bounding box center [832, 115] width 151 height 18
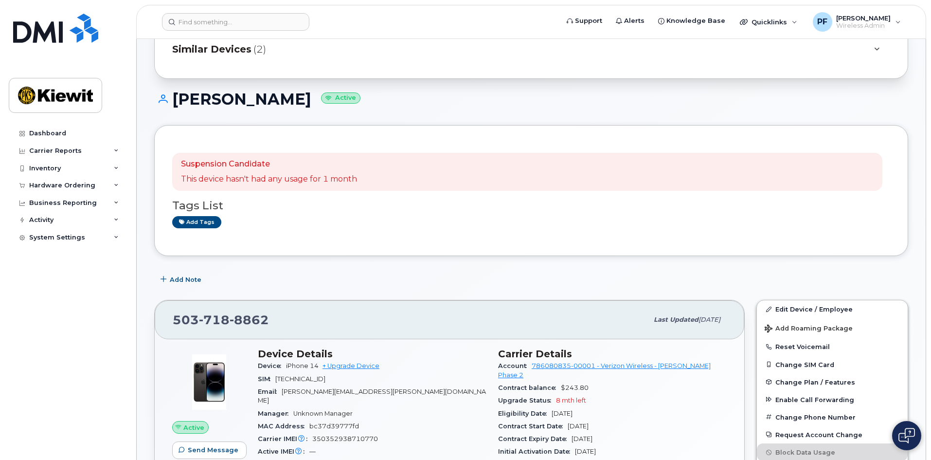
click at [246, 57] on div "Similar Devices (2)" at bounding box center [517, 48] width 691 height 23
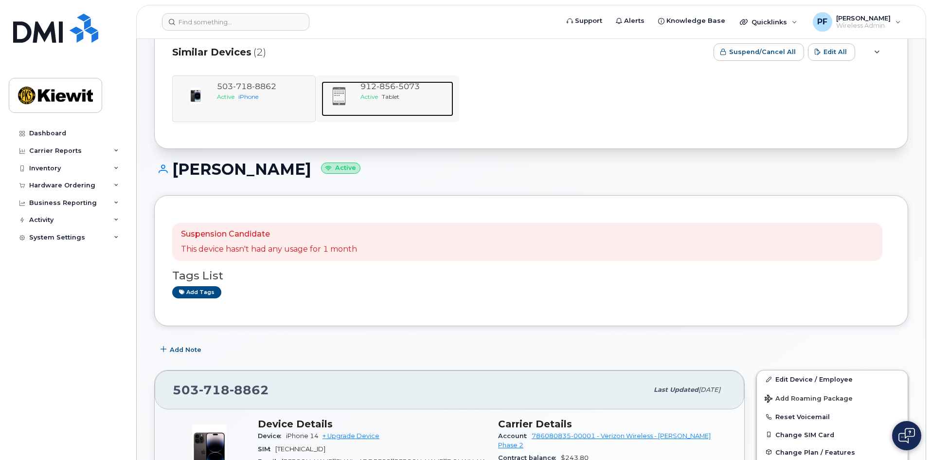
click at [361, 95] on span "Active" at bounding box center [370, 96] width 18 height 7
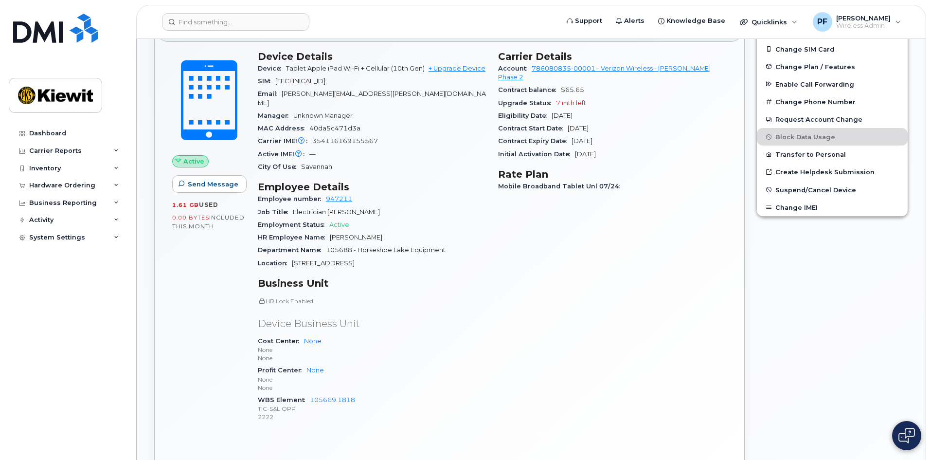
scroll to position [292, 0]
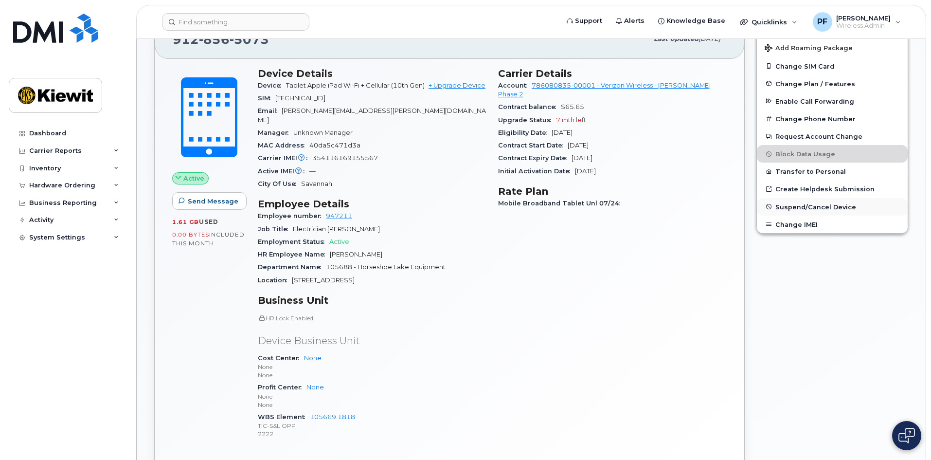
click at [778, 205] on span "Suspend/Cancel Device" at bounding box center [816, 206] width 81 height 7
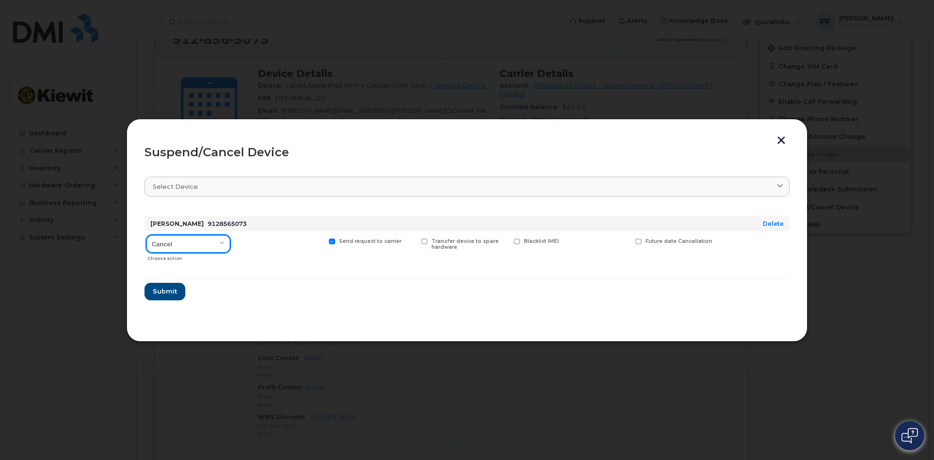
click at [150, 239] on select "Cancel Suspend - Reduced Rate Suspend - Full Rate Suspend - Lost Device/Stolen …" at bounding box center [188, 244] width 84 height 18
select select "[object Object]"
click at [146, 235] on select "Cancel Suspend - Reduced Rate Suspend - Full Rate Suspend - Lost Device/Stolen …" at bounding box center [188, 244] width 84 height 18
click at [249, 240] on span "Available for new activations/redeployments" at bounding box center [283, 244] width 73 height 13
click at [230, 240] on input "Available for new activations/redeployments" at bounding box center [227, 240] width 5 height 5
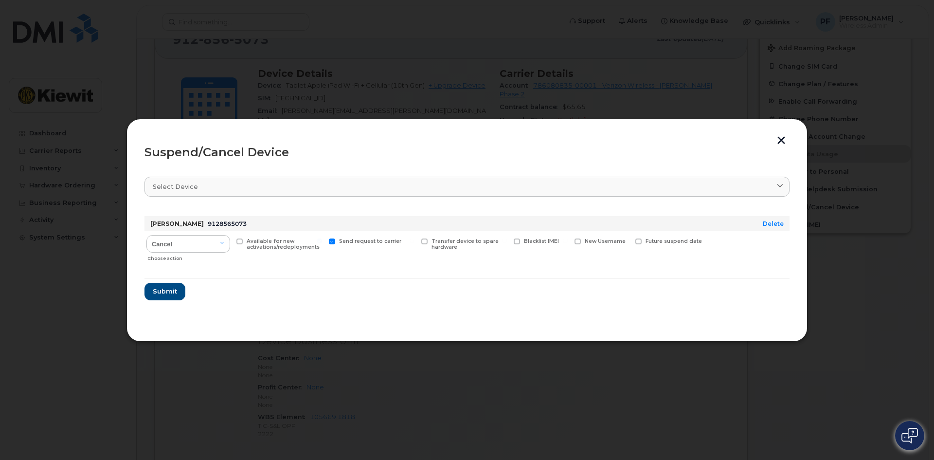
checkbox input "true"
click at [194, 238] on select "Cancel Suspend - Reduced Rate Suspend - Full Rate Suspend - Lost Device/Stolen …" at bounding box center [188, 244] width 84 height 18
click at [146, 235] on select "Cancel Suspend - Reduced Rate Suspend - Full Rate Suspend - Lost Device/Stolen …" at bounding box center [188, 244] width 84 height 18
click at [169, 288] on span "Submit" at bounding box center [164, 291] width 24 height 9
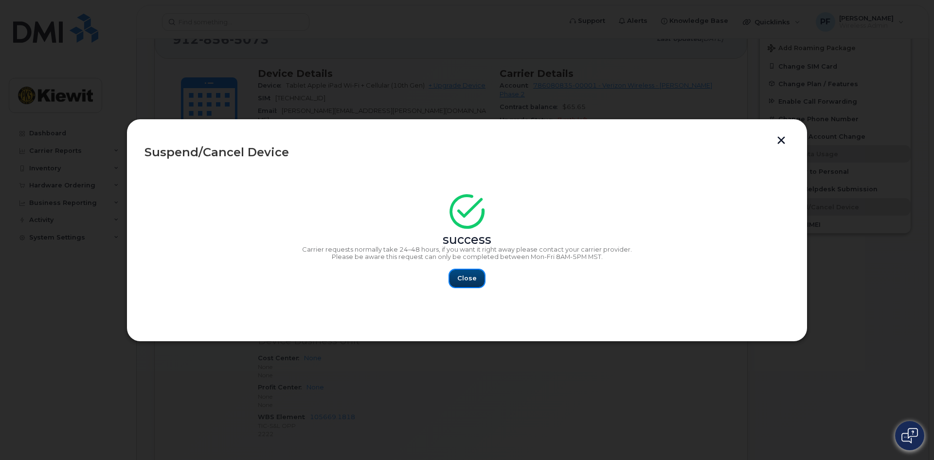
click at [456, 273] on button "Close" at bounding box center [467, 279] width 35 height 18
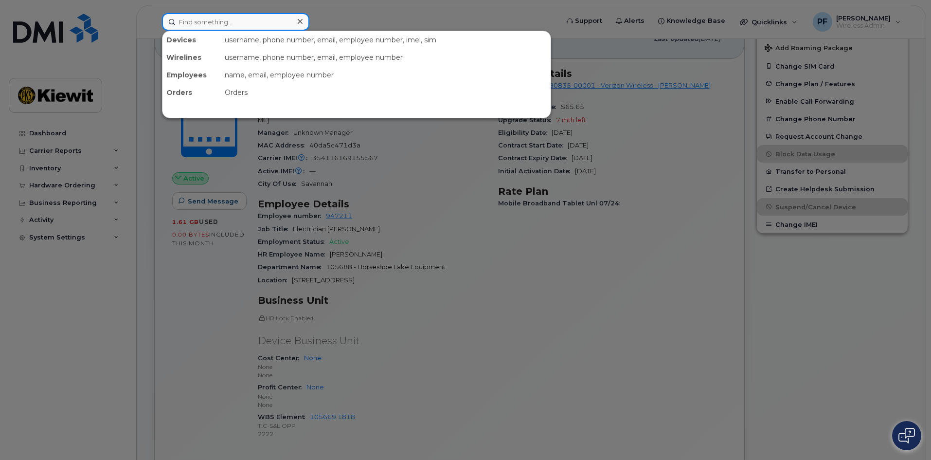
click at [246, 25] on input at bounding box center [235, 22] width 147 height 18
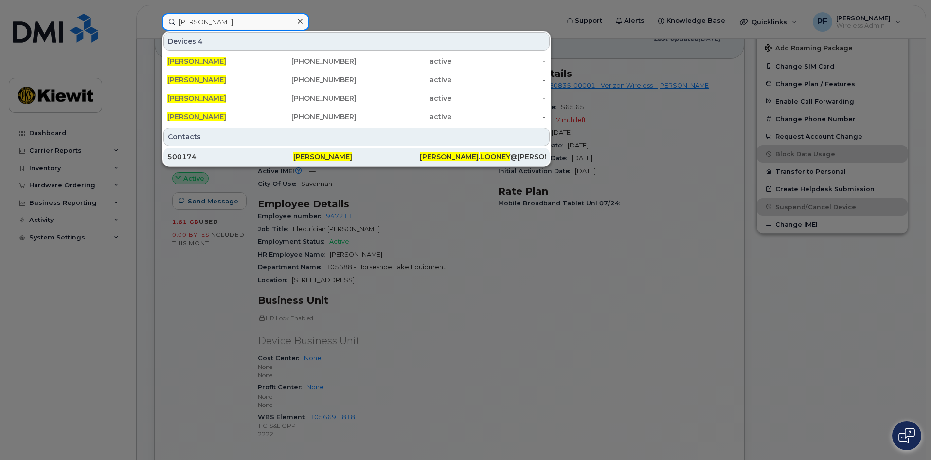
type input "[PERSON_NAME]"
click at [211, 160] on div "500174" at bounding box center [230, 157] width 126 height 10
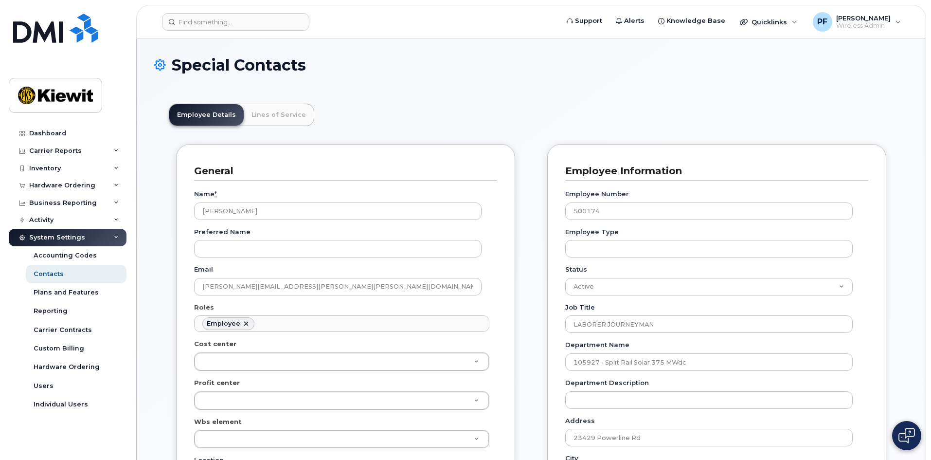
scroll to position [29, 0]
click at [281, 121] on ul "Employee Details Lines of Service" at bounding box center [241, 115] width 145 height 22
click at [281, 121] on link "Lines of Service" at bounding box center [279, 114] width 70 height 21
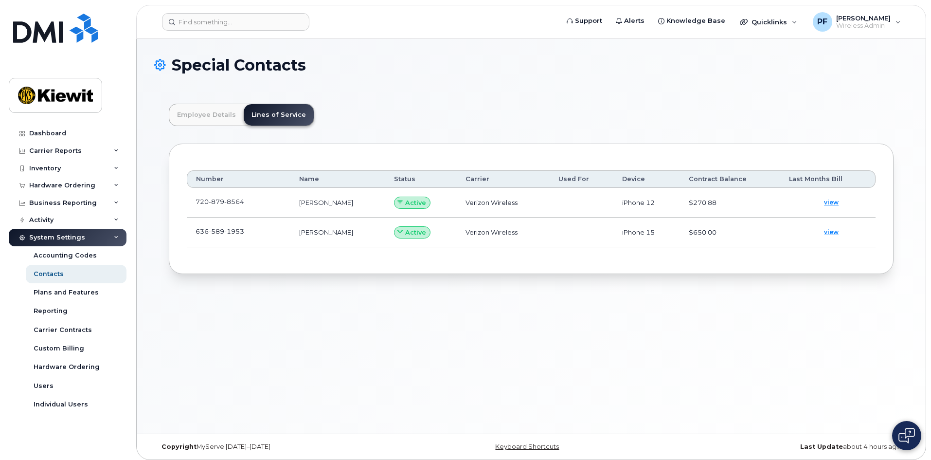
click at [264, 232] on td "636 589 1953" at bounding box center [239, 232] width 104 height 30
click at [253, 232] on span at bounding box center [252, 234] width 8 height 8
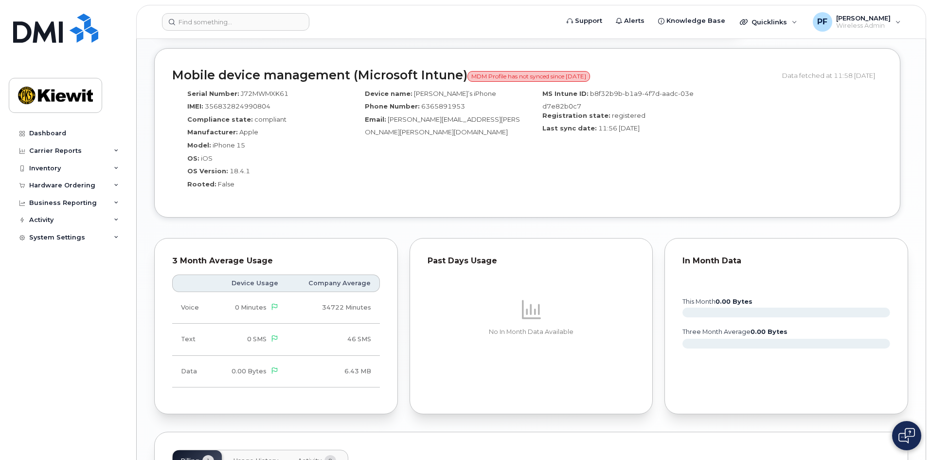
scroll to position [921, 0]
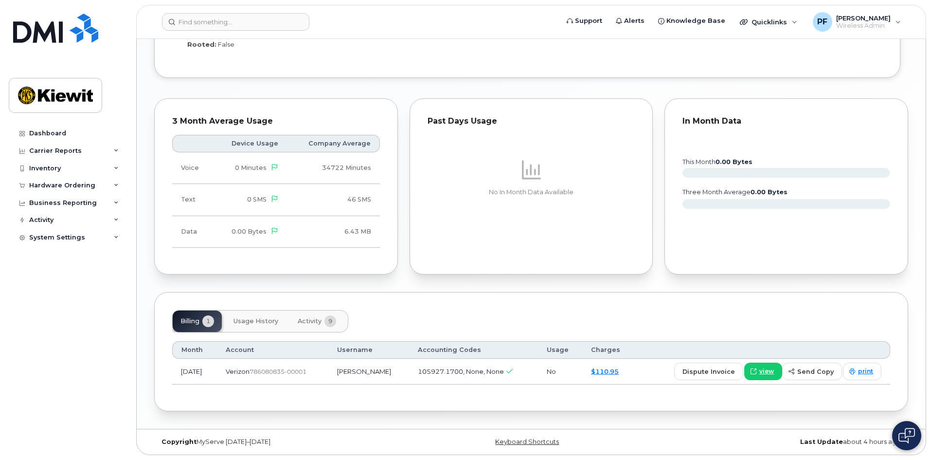
click at [256, 315] on button "Usage History" at bounding box center [256, 320] width 60 height 21
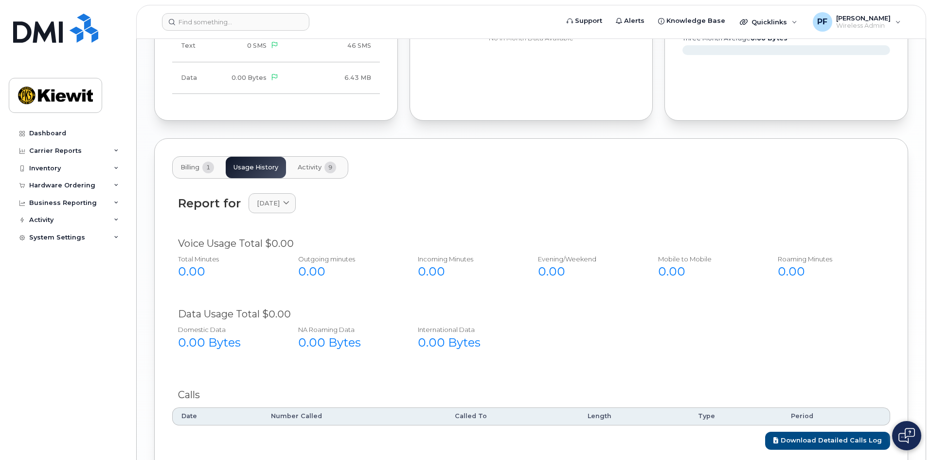
scroll to position [1140, 0]
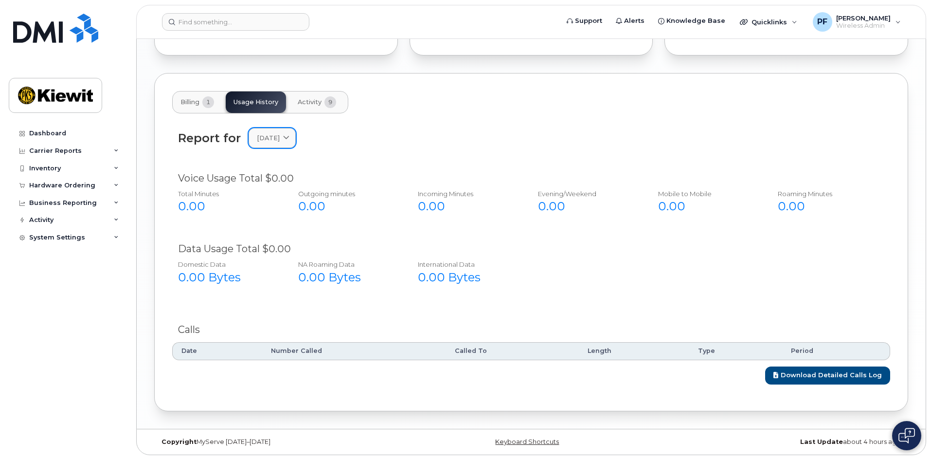
click at [274, 139] on span "[DATE]" at bounding box center [268, 137] width 23 height 9
type input "june"
click at [438, 122] on div "Report for [DATE] june No available options" at bounding box center [531, 143] width 718 height 43
click at [296, 138] on link "[DATE]" at bounding box center [272, 138] width 47 height 20
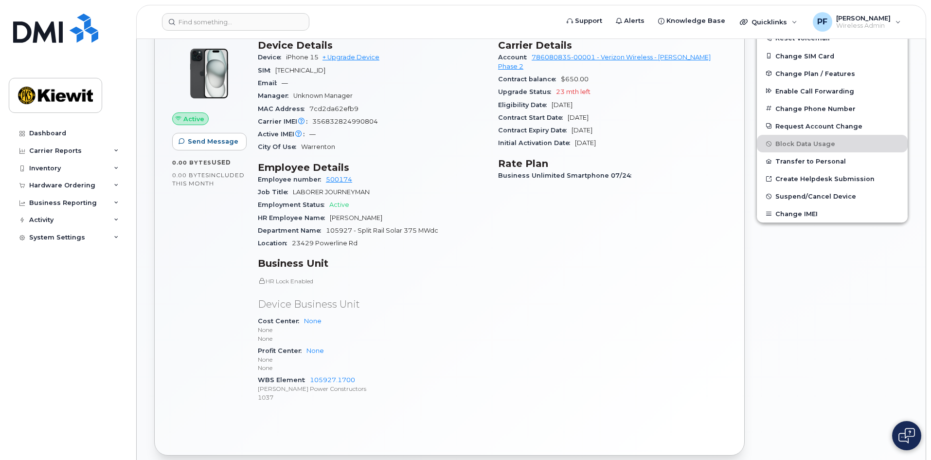
scroll to position [265, 0]
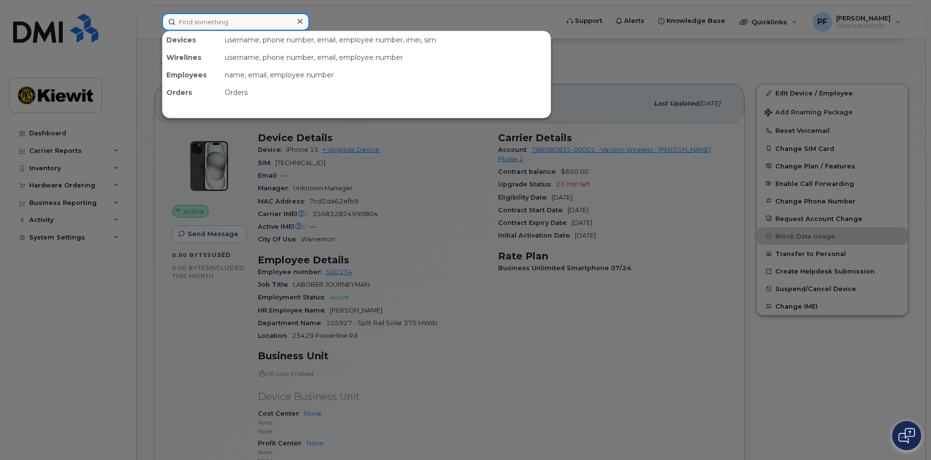
click at [193, 23] on input at bounding box center [235, 22] width 147 height 18
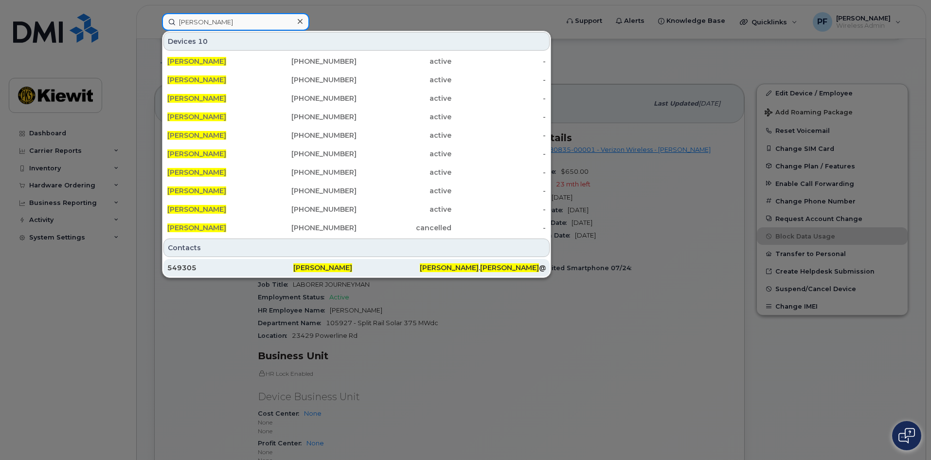
type input "william saum"
click at [293, 262] on div "549305" at bounding box center [356, 268] width 126 height 18
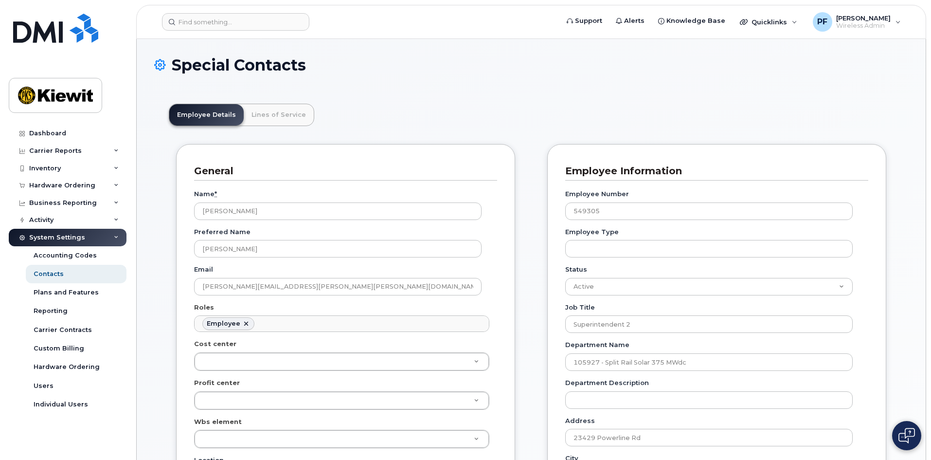
scroll to position [29, 0]
click at [278, 117] on link "Lines of Service" at bounding box center [279, 114] width 70 height 21
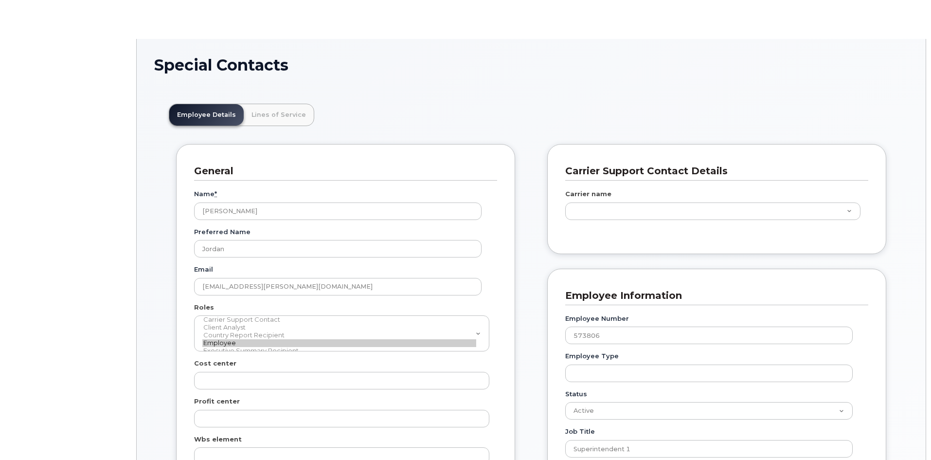
scroll to position [29, 0]
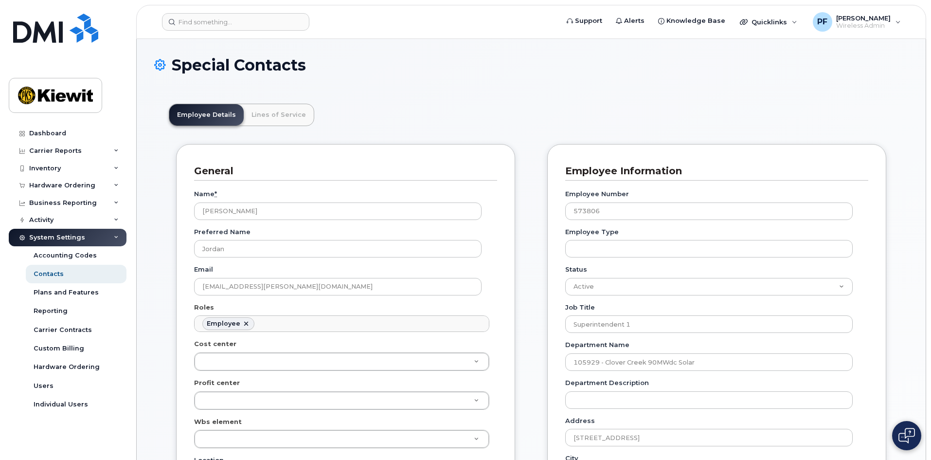
click at [270, 110] on link "Lines of Service" at bounding box center [279, 114] width 70 height 21
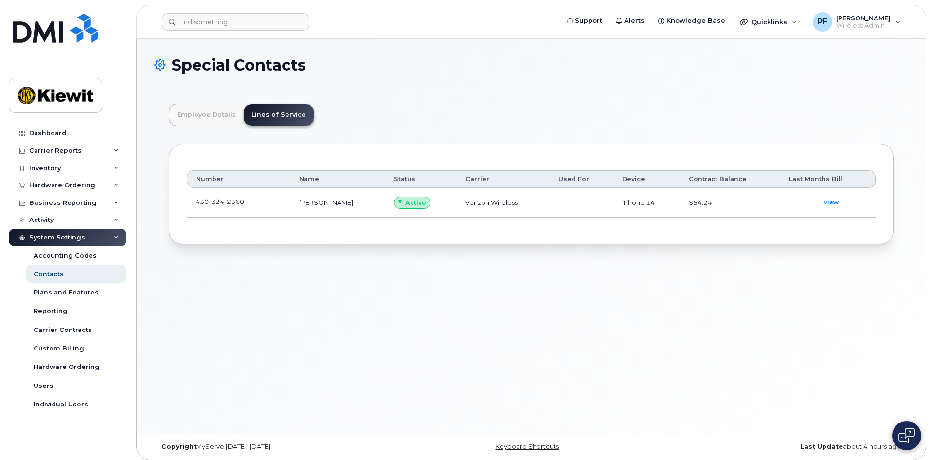
click at [260, 182] on th "Number" at bounding box center [239, 179] width 104 height 18
click at [255, 201] on span at bounding box center [252, 204] width 8 height 8
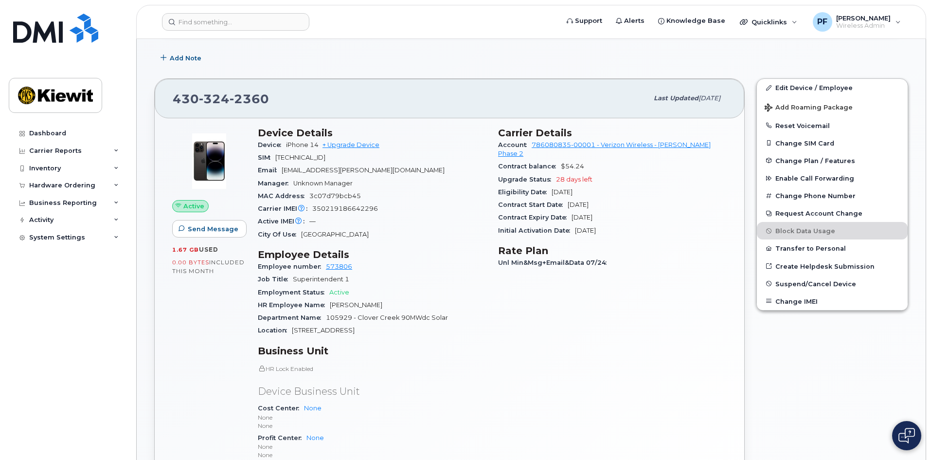
scroll to position [146, 0]
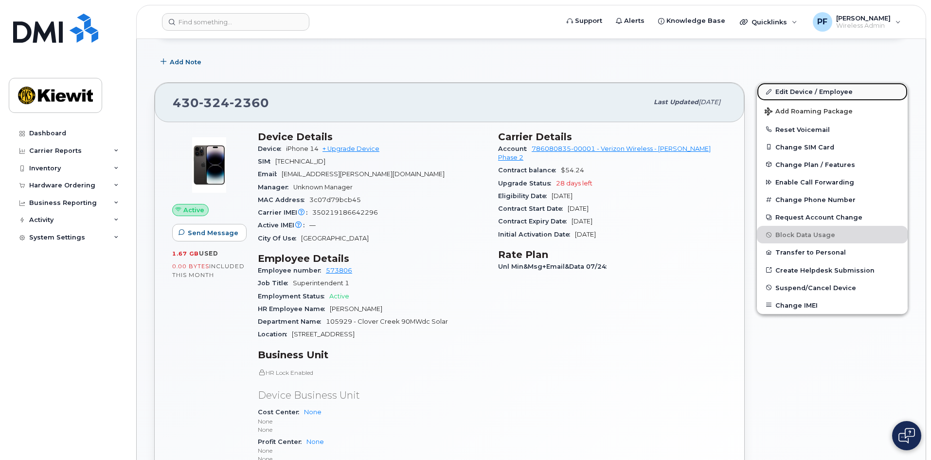
click at [793, 92] on link "Edit Device / Employee" at bounding box center [832, 92] width 151 height 18
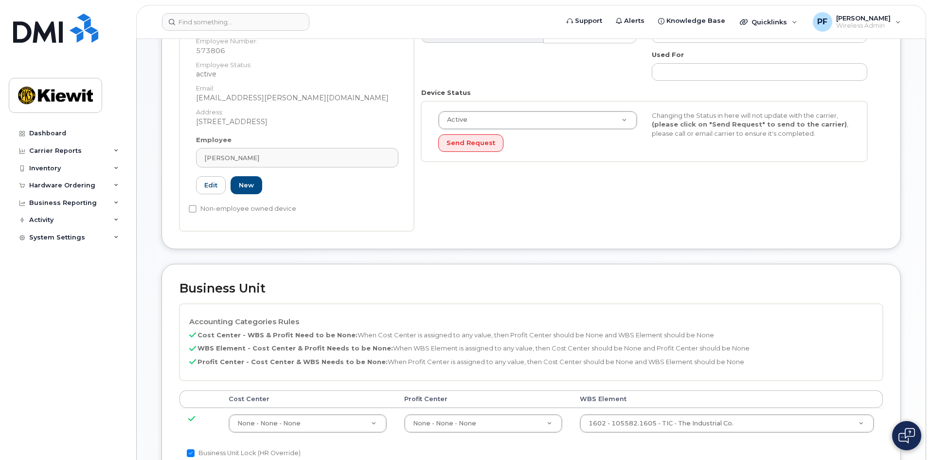
scroll to position [292, 0]
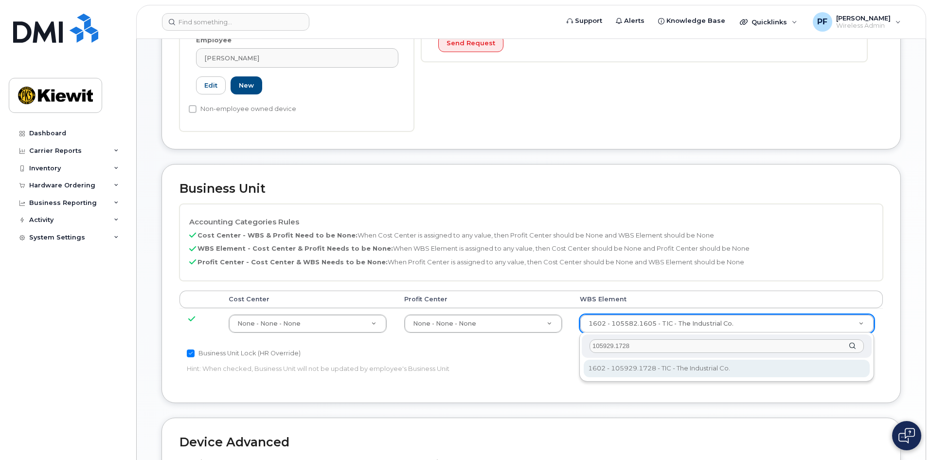
type input "105929.1728"
type input "30137767"
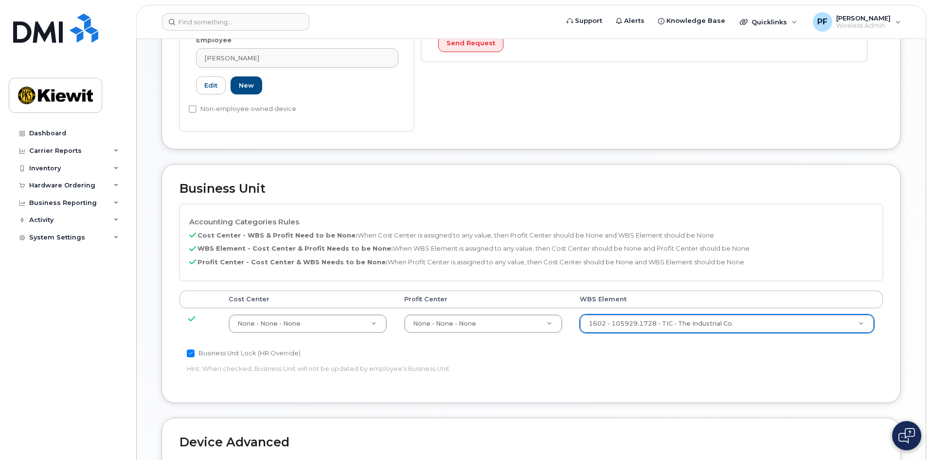
scroll to position [540, 0]
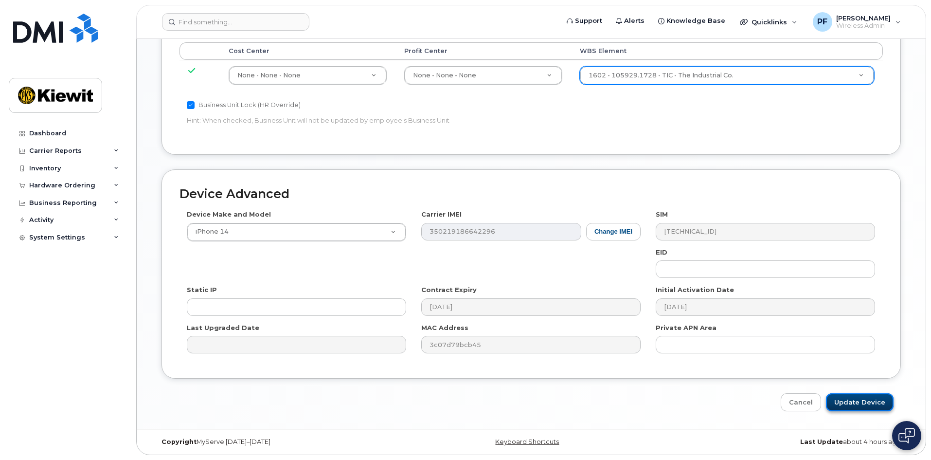
click at [849, 399] on input "Update Device" at bounding box center [860, 402] width 68 height 18
type input "Saving..."
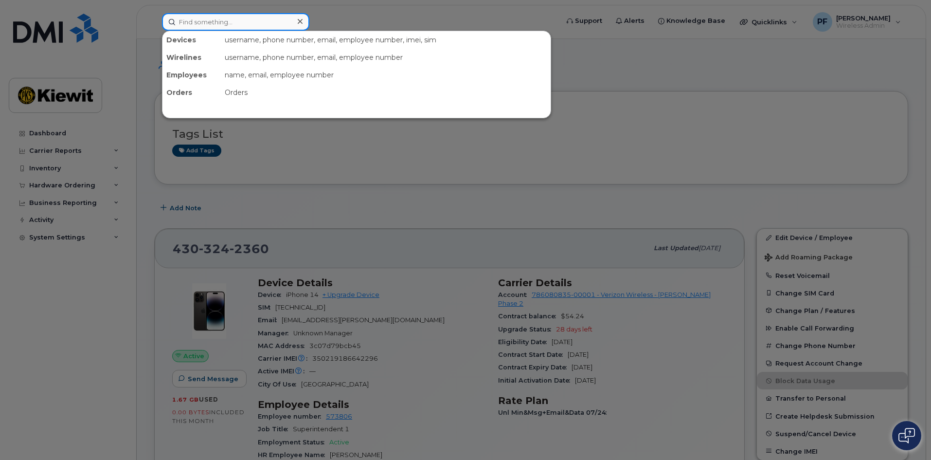
click at [268, 26] on input at bounding box center [235, 22] width 147 height 18
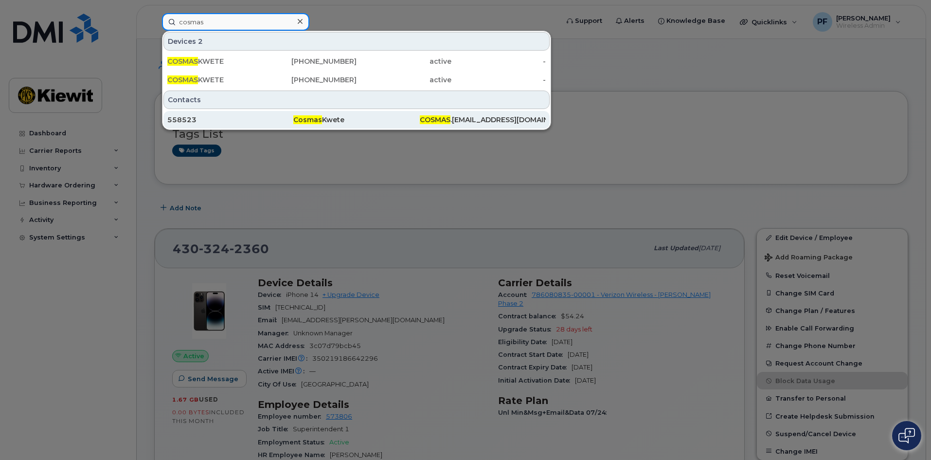
type input "cosmas"
click at [229, 116] on div "558523" at bounding box center [230, 120] width 126 height 10
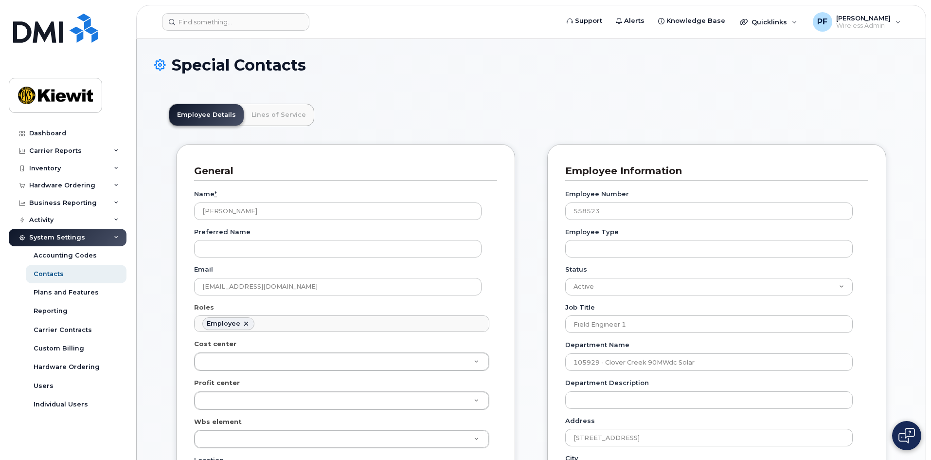
scroll to position [29, 0]
click at [278, 123] on link "Lines of Service" at bounding box center [279, 114] width 70 height 21
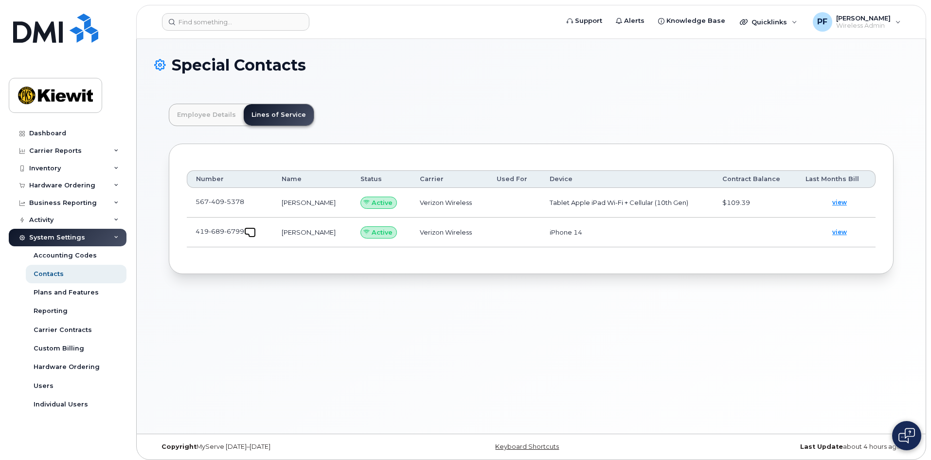
click at [253, 236] on span at bounding box center [252, 234] width 8 height 8
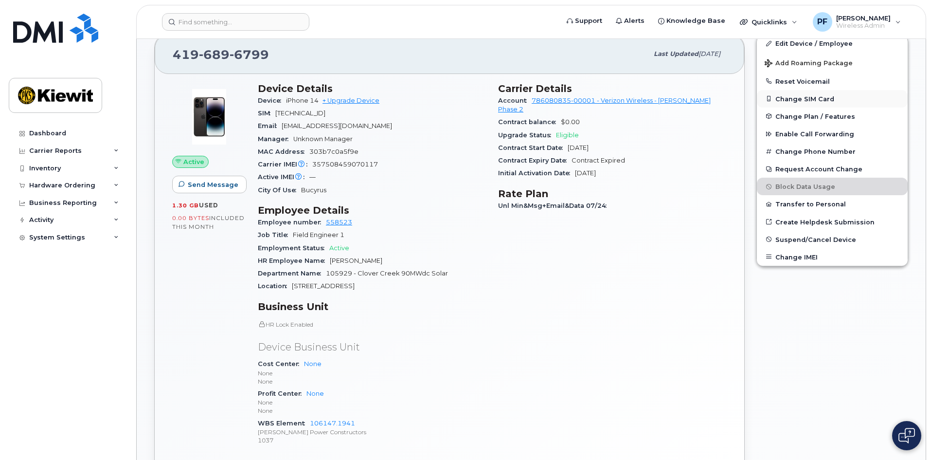
scroll to position [186, 0]
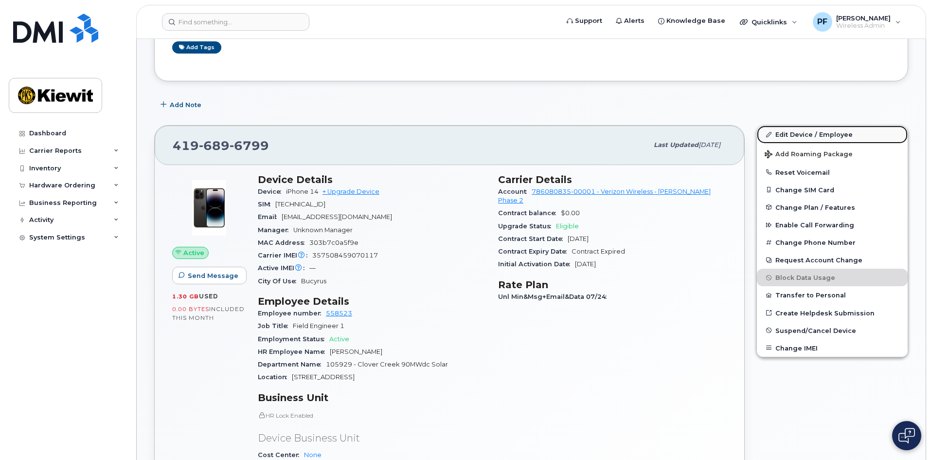
click at [788, 130] on link "Edit Device / Employee" at bounding box center [832, 135] width 151 height 18
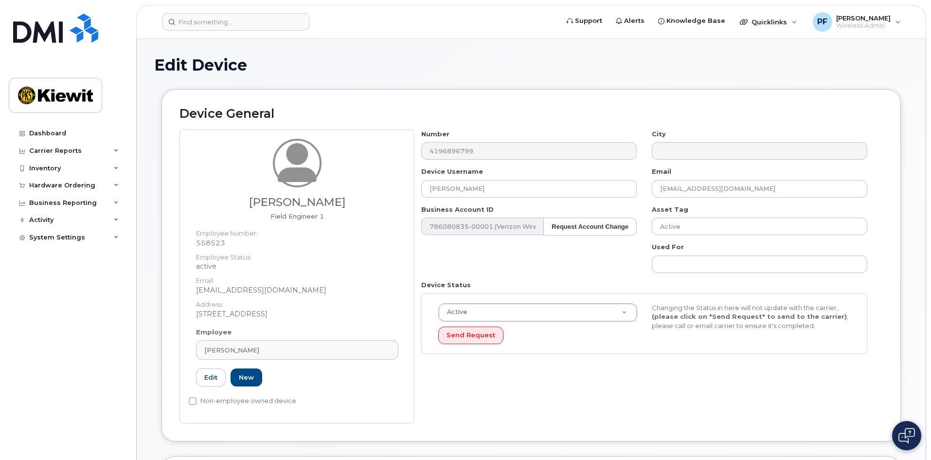
scroll to position [292, 0]
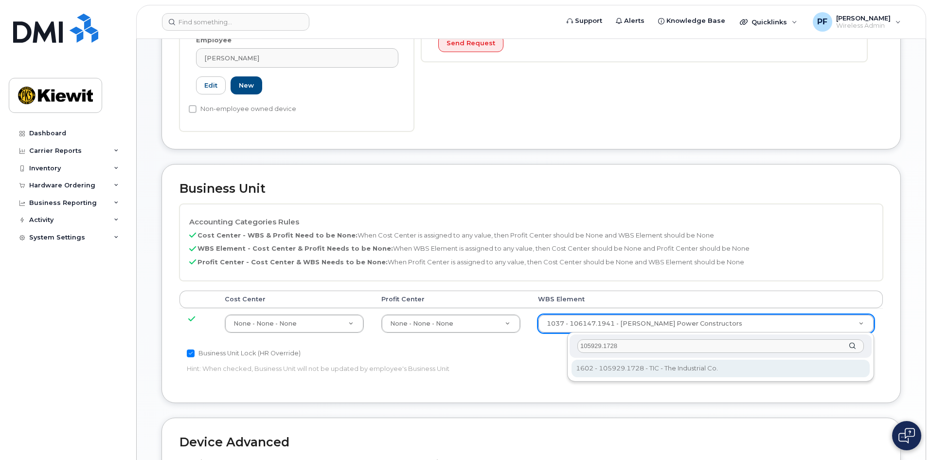
type input "105929.1728"
type input "30137767"
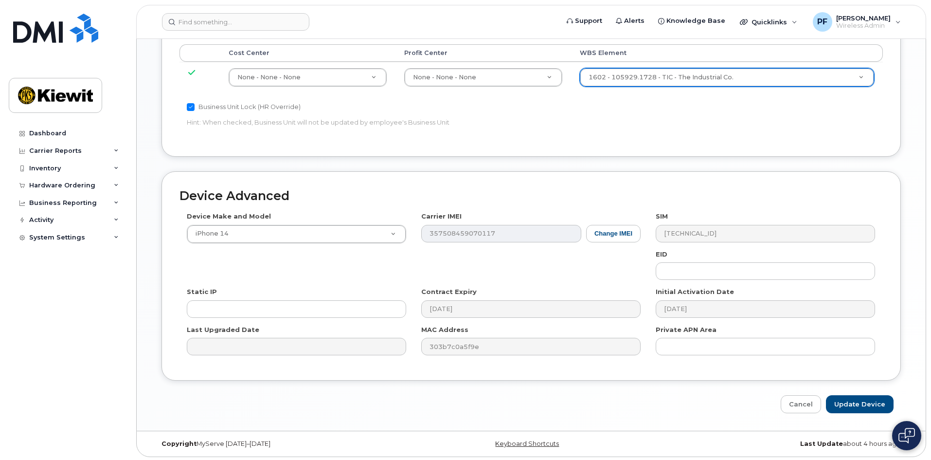
scroll to position [540, 0]
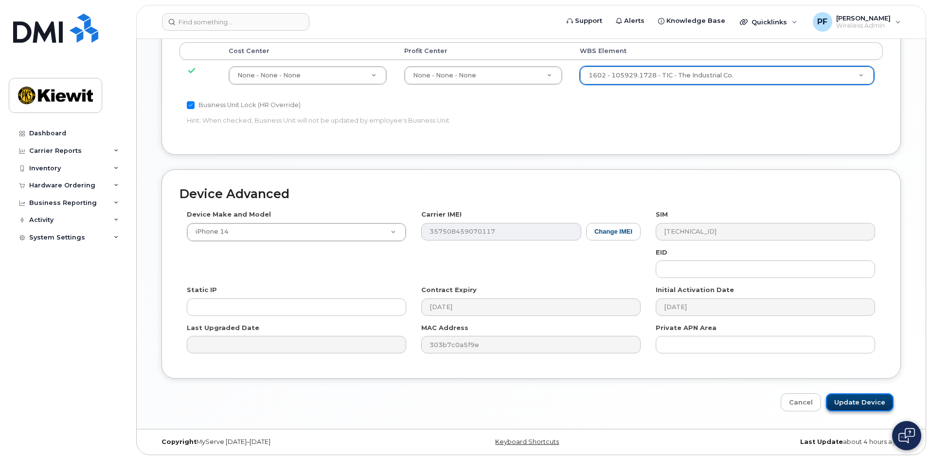
click at [860, 401] on input "Update Device" at bounding box center [860, 402] width 68 height 18
type input "Saving..."
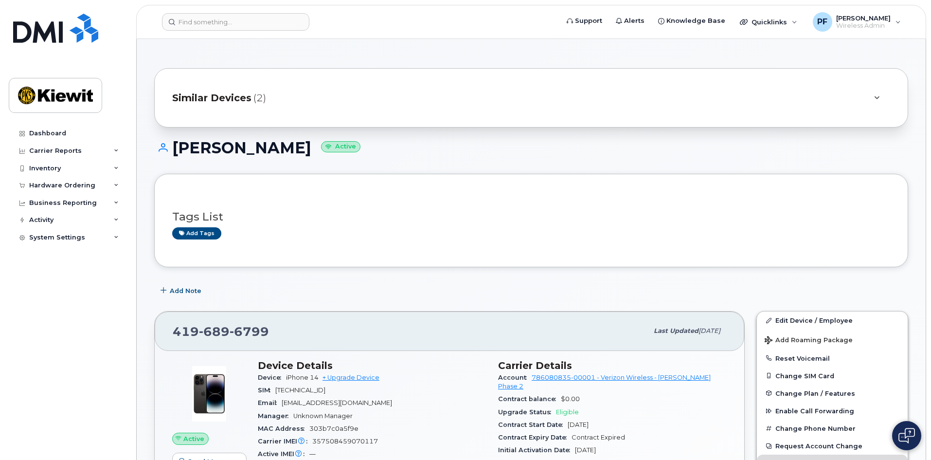
click at [201, 92] on span "Similar Devices" at bounding box center [211, 98] width 79 height 14
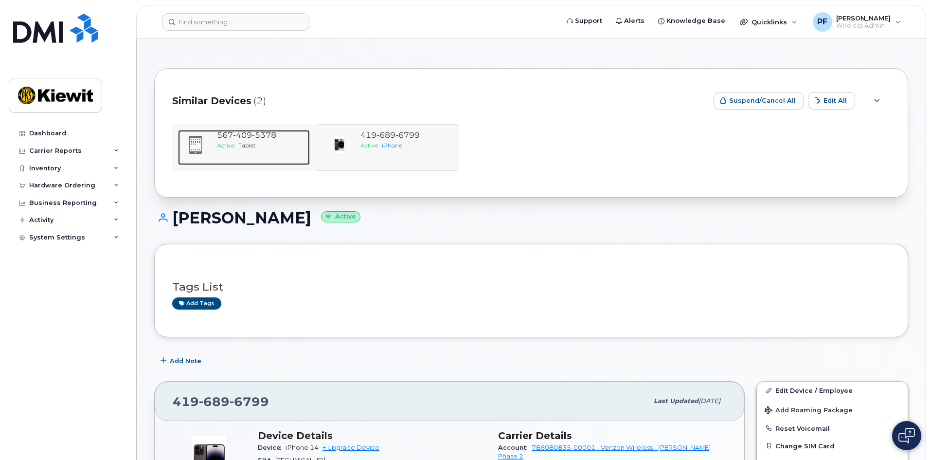
click at [230, 142] on span "Active" at bounding box center [226, 145] width 18 height 7
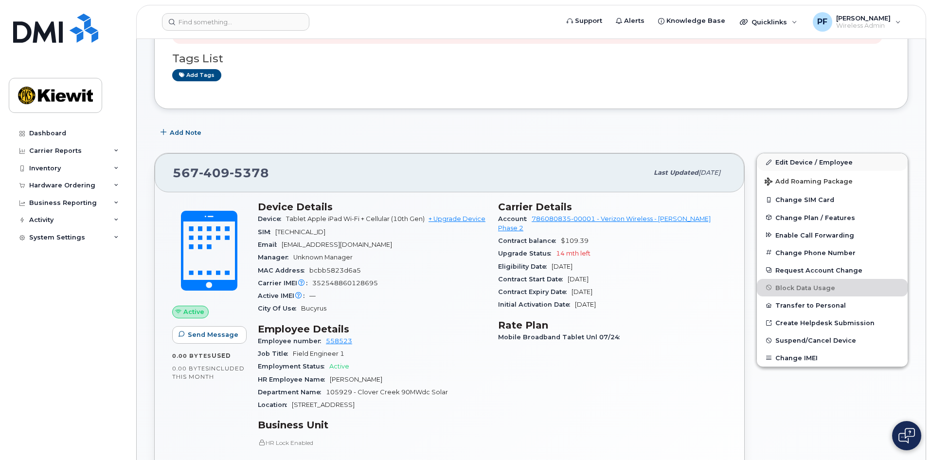
scroll to position [195, 0]
click at [780, 161] on link "Edit Device / Employee" at bounding box center [832, 163] width 151 height 18
click at [799, 162] on link "Edit Device / Employee" at bounding box center [832, 163] width 151 height 18
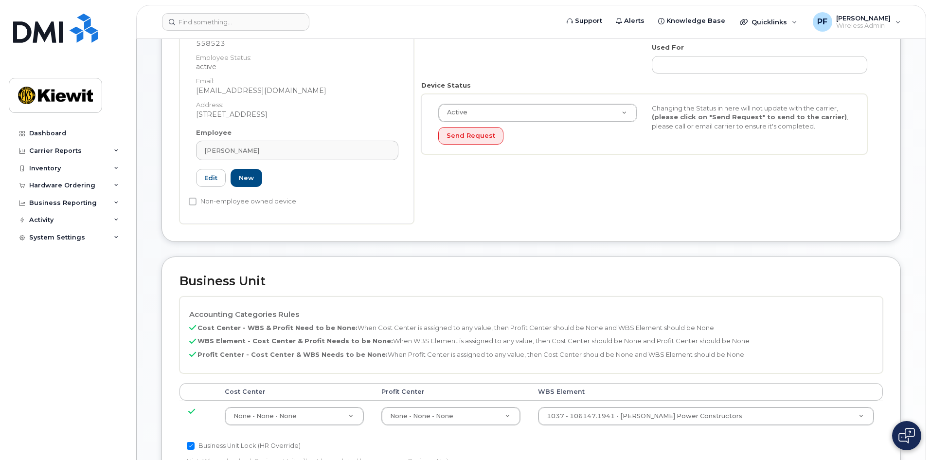
scroll to position [292, 0]
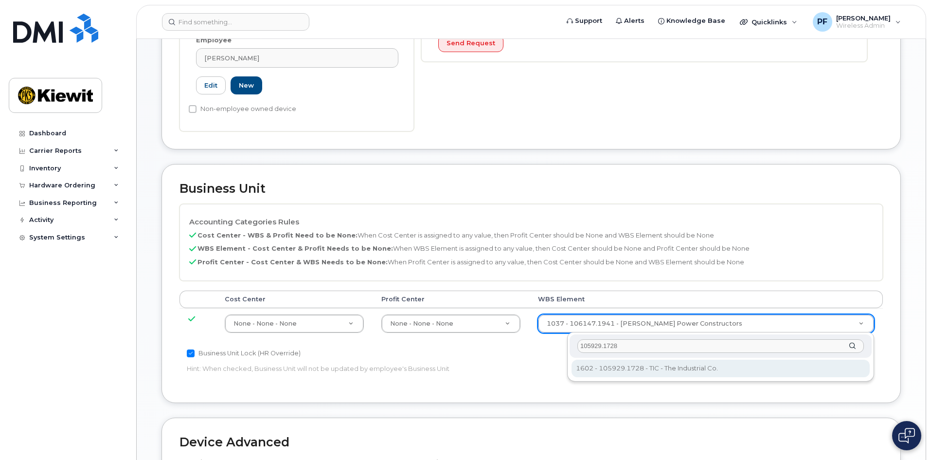
type input "105929.1728"
type input "30137767"
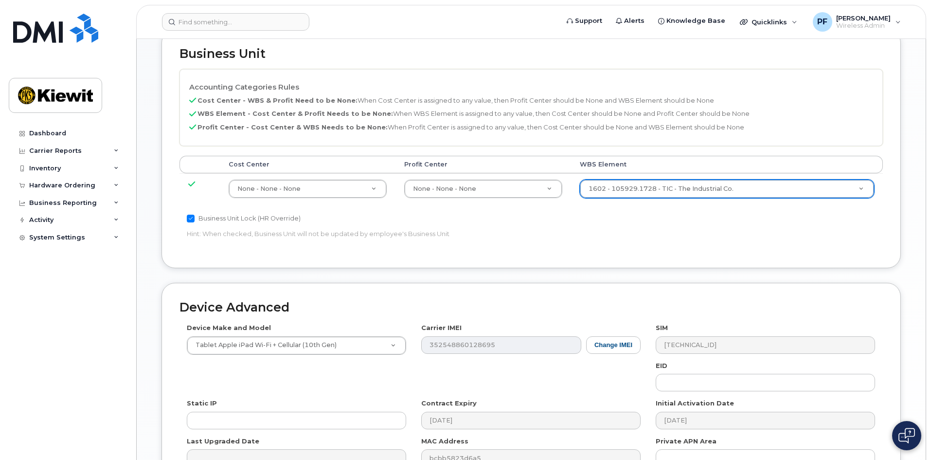
scroll to position [540, 0]
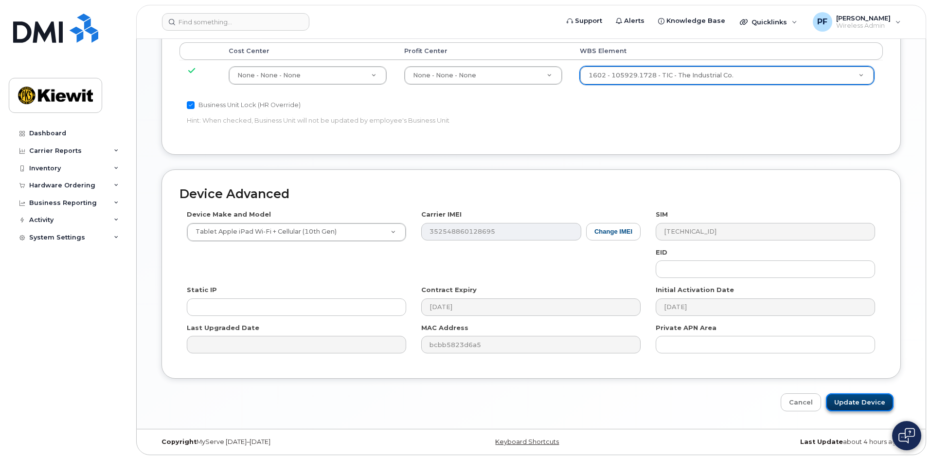
click at [876, 404] on input "Update Device" at bounding box center [860, 402] width 68 height 18
type input "Saving..."
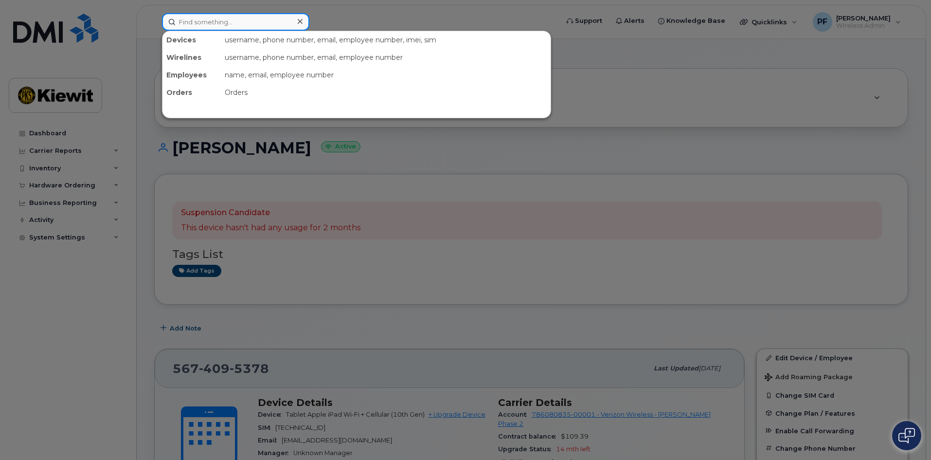
click at [230, 29] on input at bounding box center [235, 22] width 147 height 18
click at [235, 28] on input at bounding box center [235, 22] width 147 height 18
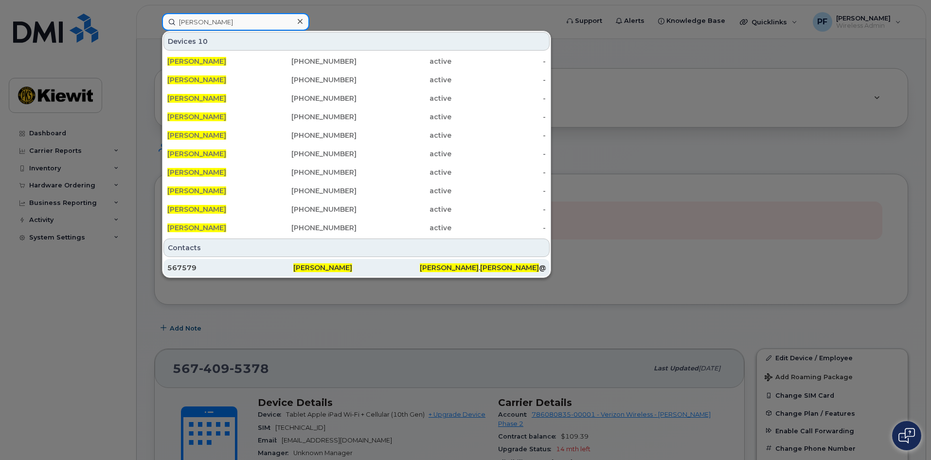
type input "jorge lara"
click at [293, 263] on div "567579" at bounding box center [356, 268] width 126 height 18
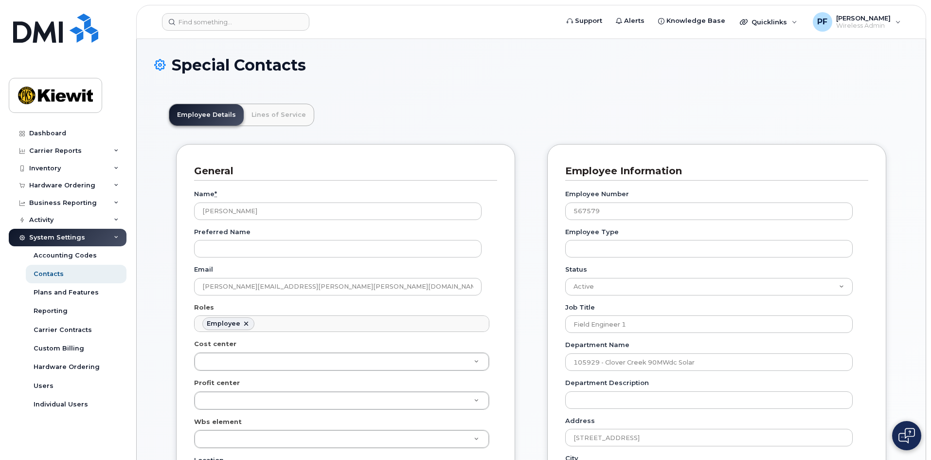
scroll to position [29, 0]
click at [266, 110] on link "Lines of Service" at bounding box center [279, 114] width 70 height 21
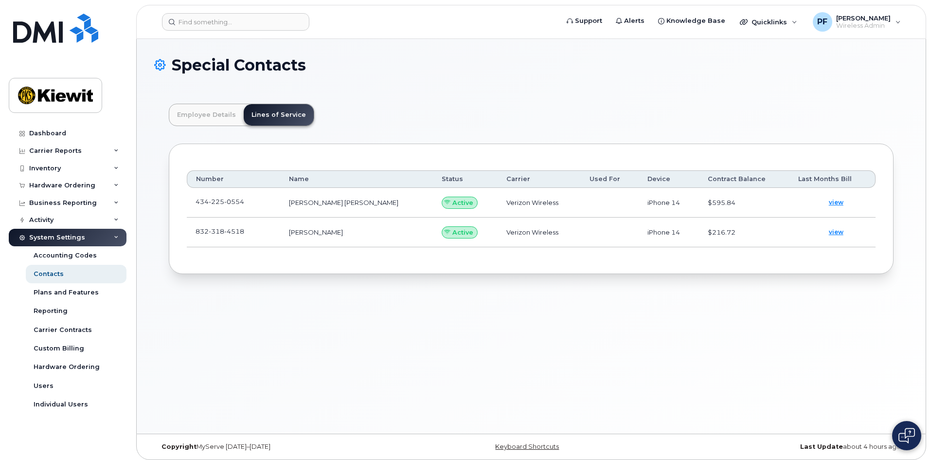
click at [261, 233] on td "[PHONE_NUMBER]" at bounding box center [233, 232] width 93 height 30
click at [253, 233] on span at bounding box center [252, 234] width 8 height 8
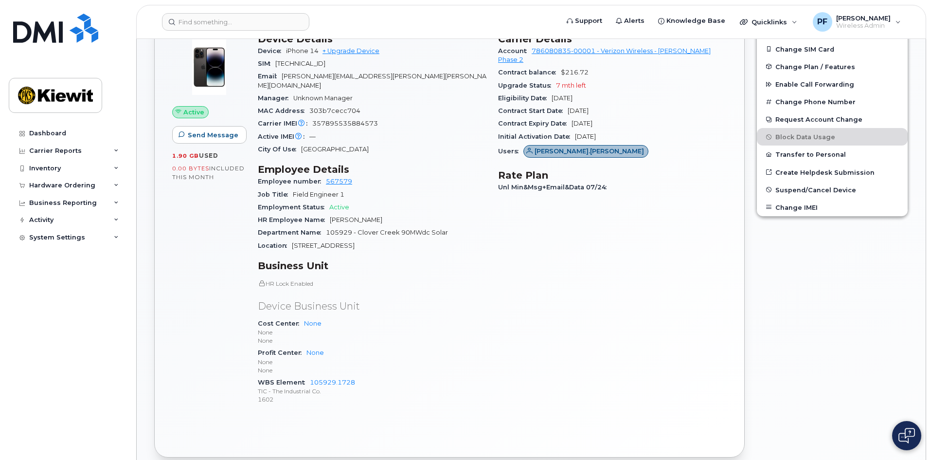
scroll to position [341, 0]
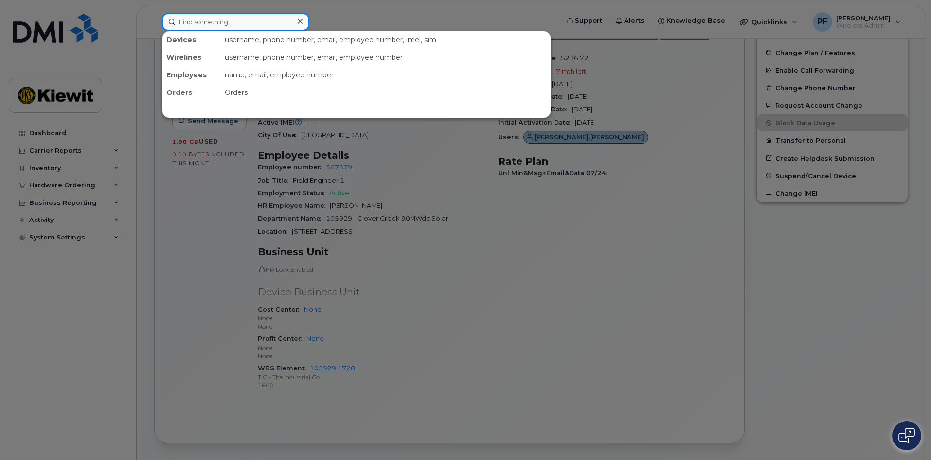
click at [195, 23] on input at bounding box center [235, 22] width 147 height 18
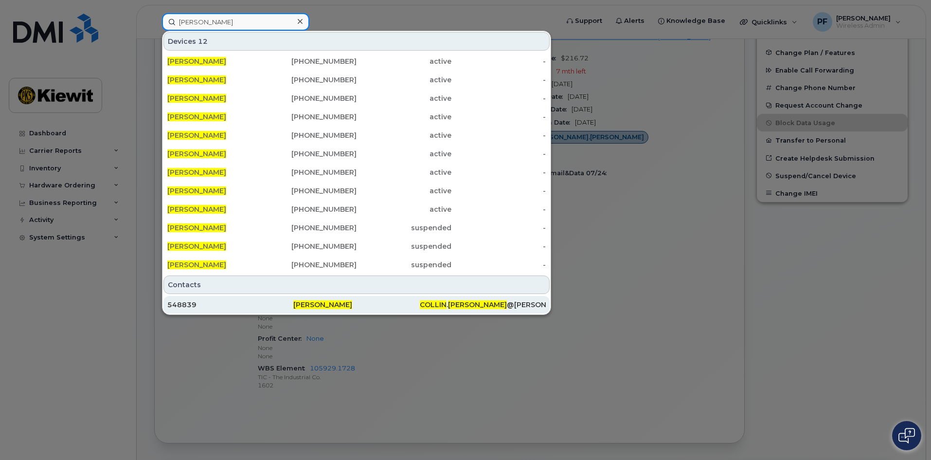
type input "[PERSON_NAME]"
click at [212, 307] on div "548839" at bounding box center [230, 305] width 126 height 10
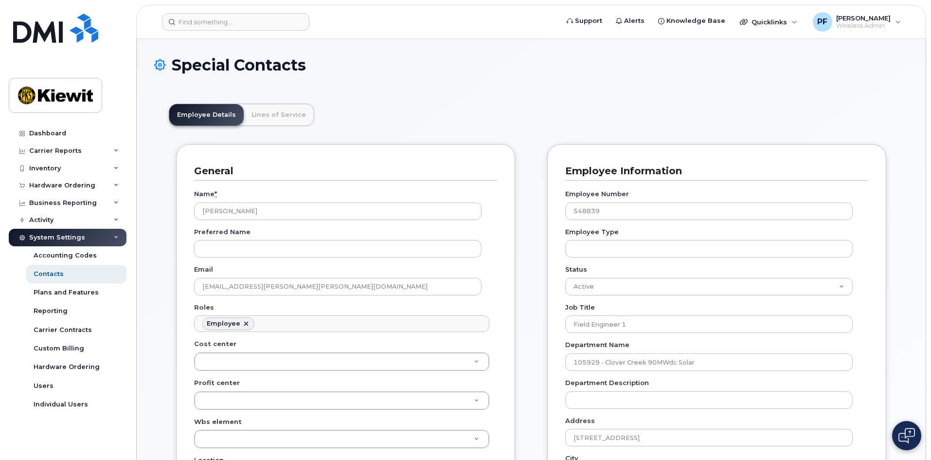
scroll to position [29, 0]
click at [289, 122] on link "Lines of Service" at bounding box center [279, 114] width 70 height 21
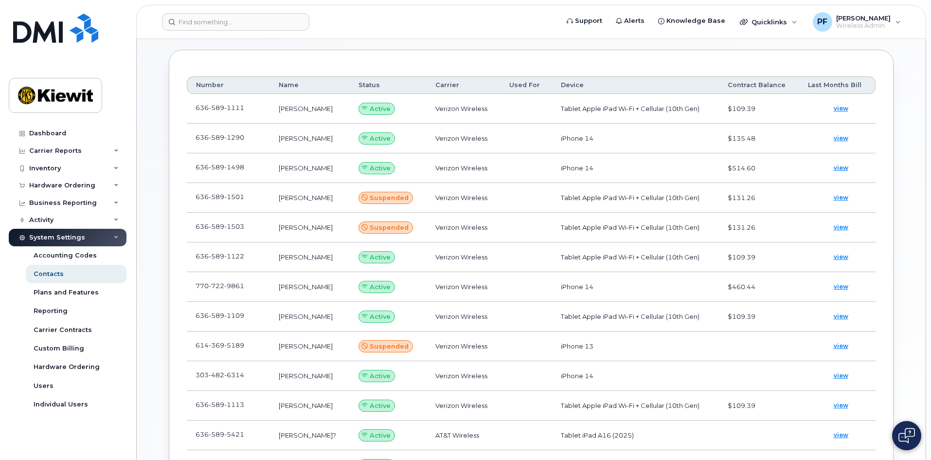
scroll to position [195, 0]
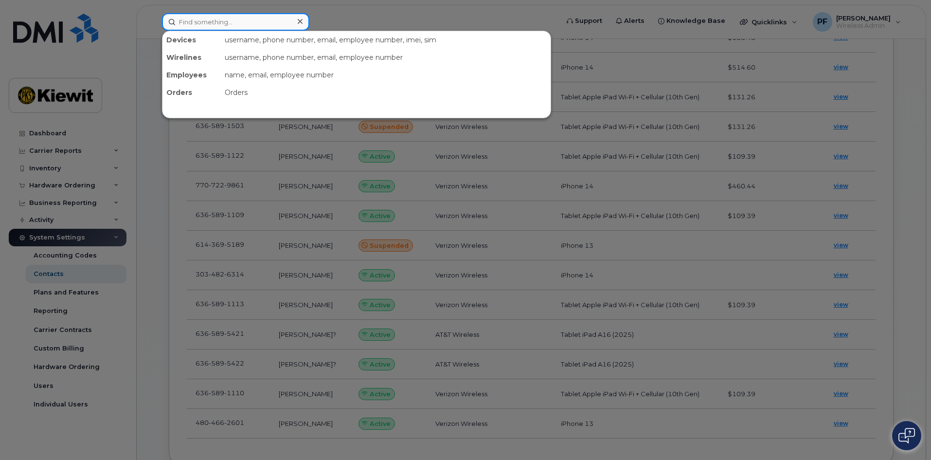
click at [196, 22] on input at bounding box center [235, 22] width 147 height 18
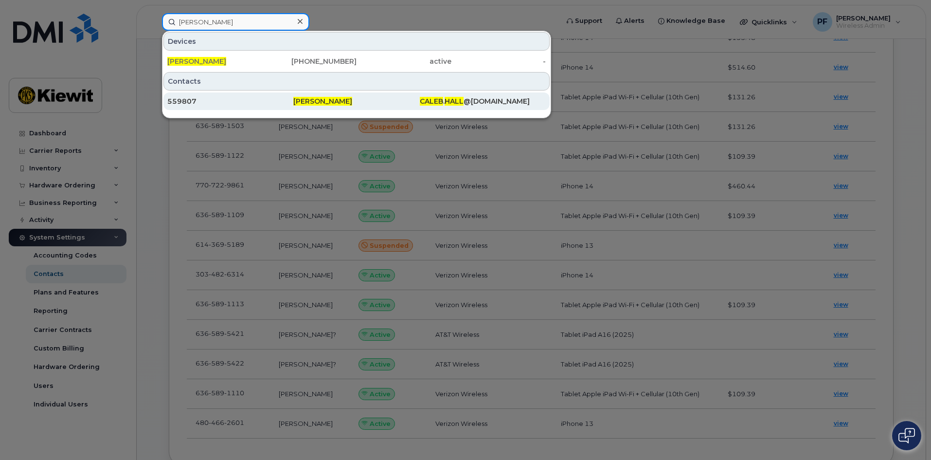
type input "[PERSON_NAME]"
click at [223, 100] on div "559807" at bounding box center [230, 101] width 126 height 10
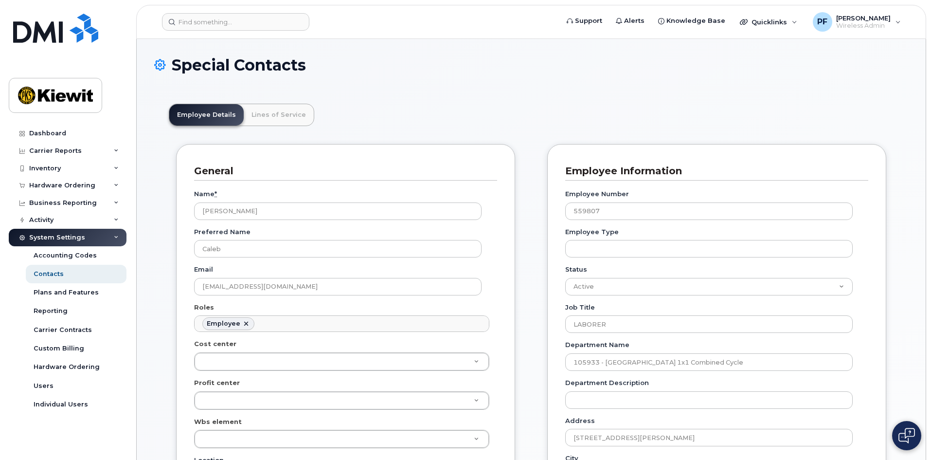
scroll to position [29, 0]
click at [268, 125] on link "Lines of Service" at bounding box center [279, 114] width 70 height 21
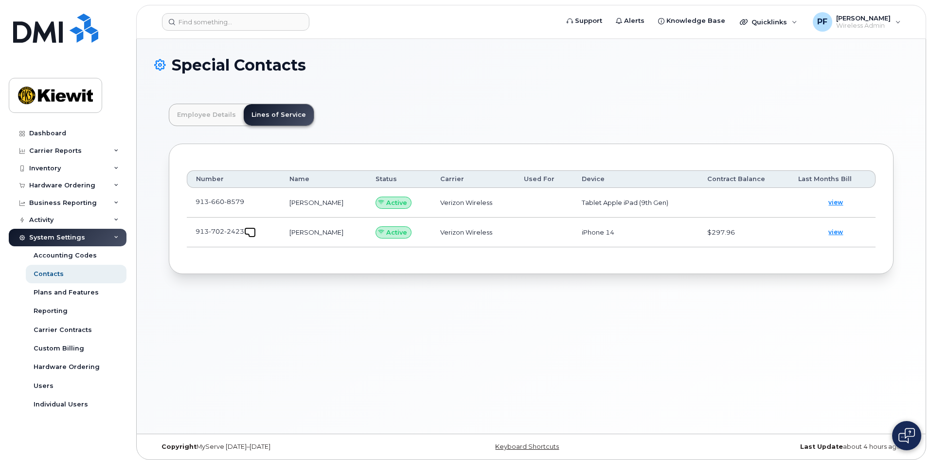
click at [252, 229] on link at bounding box center [250, 231] width 12 height 8
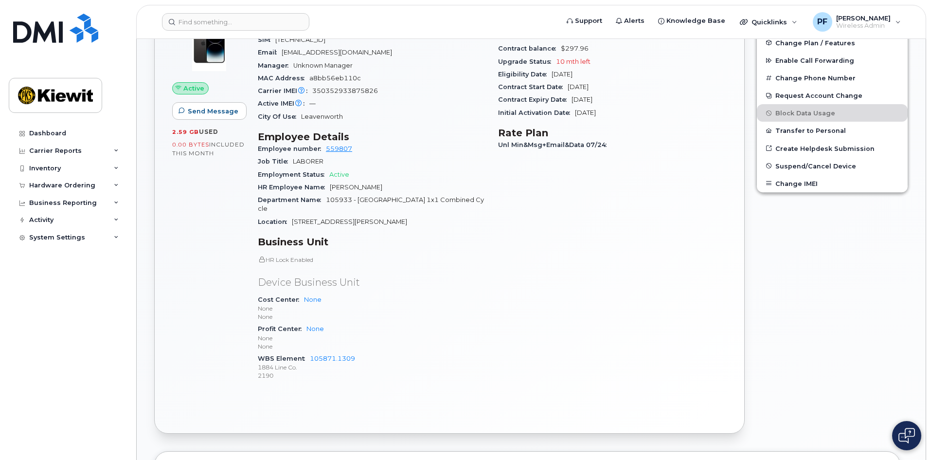
scroll to position [243, 0]
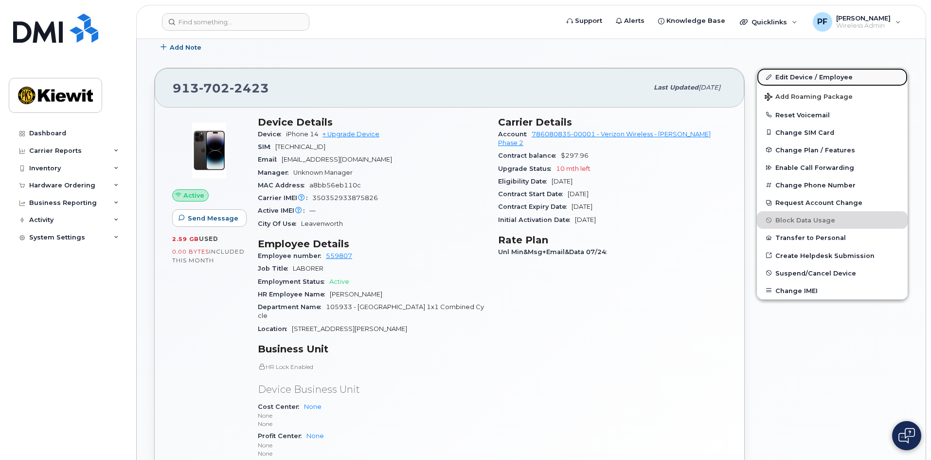
click at [787, 75] on link "Edit Device / Employee" at bounding box center [832, 77] width 151 height 18
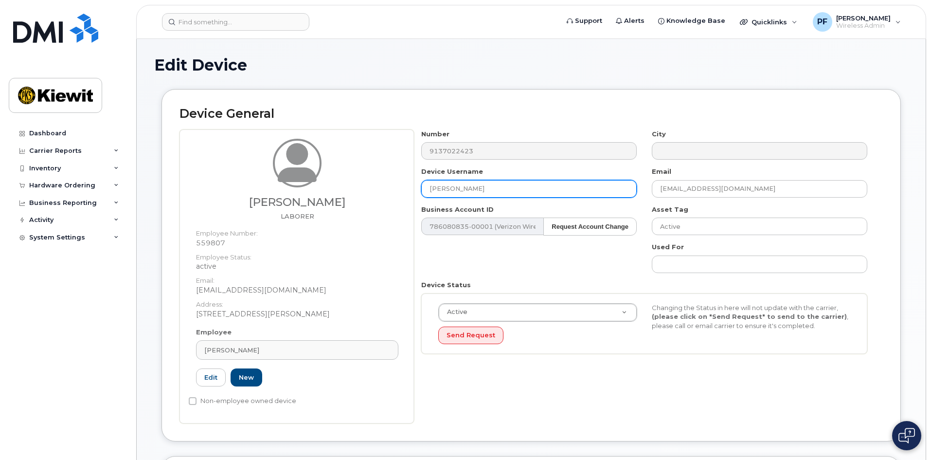
drag, startPoint x: 513, startPoint y: 195, endPoint x: 305, endPoint y: 187, distance: 208.4
click at [305, 187] on div "Caleb Hall LABORER Employee Number: 559807 Employee Status: active Email: CALEB…" at bounding box center [532, 276] width 704 height 294
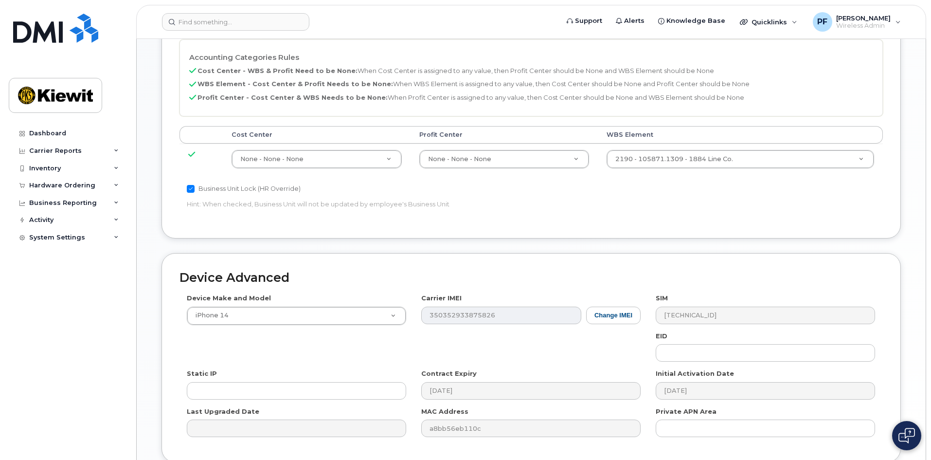
scroll to position [487, 0]
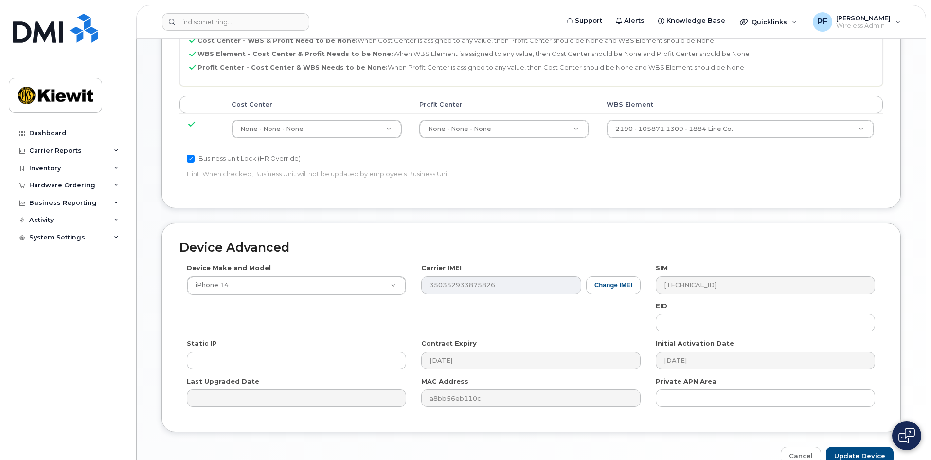
type input "[PERSON_NAME]"
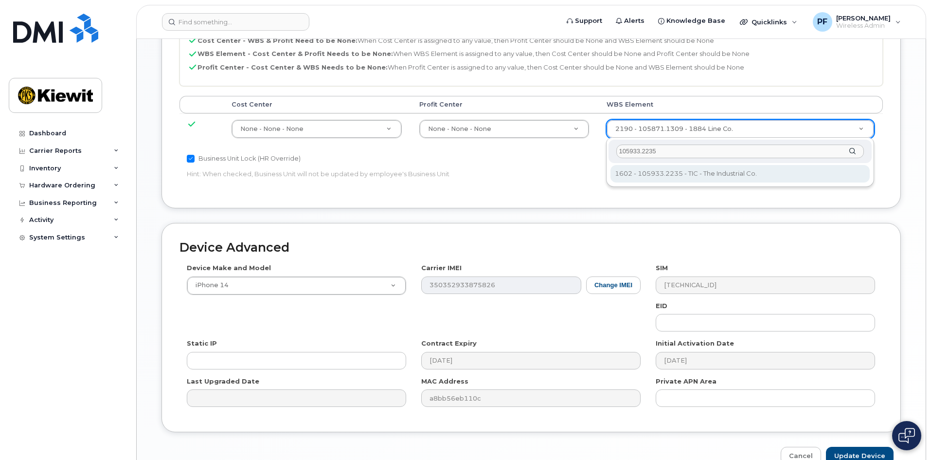
type input "105933.2235"
type input "30169104"
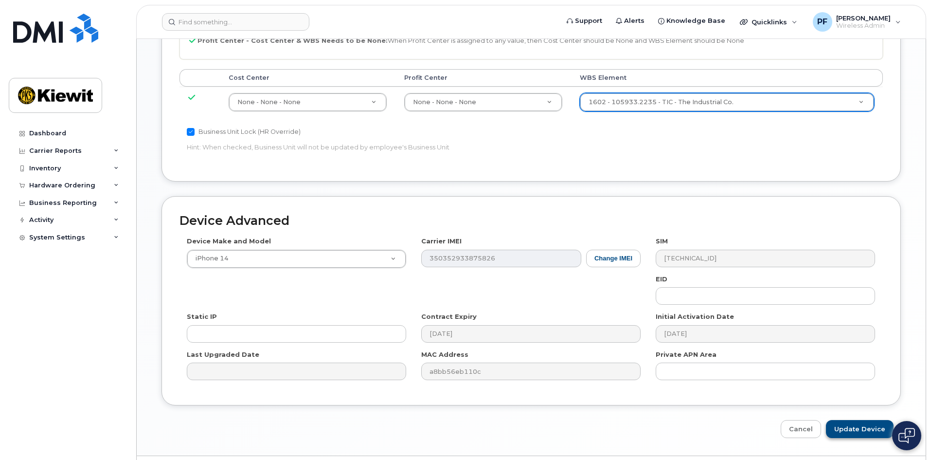
scroll to position [540, 0]
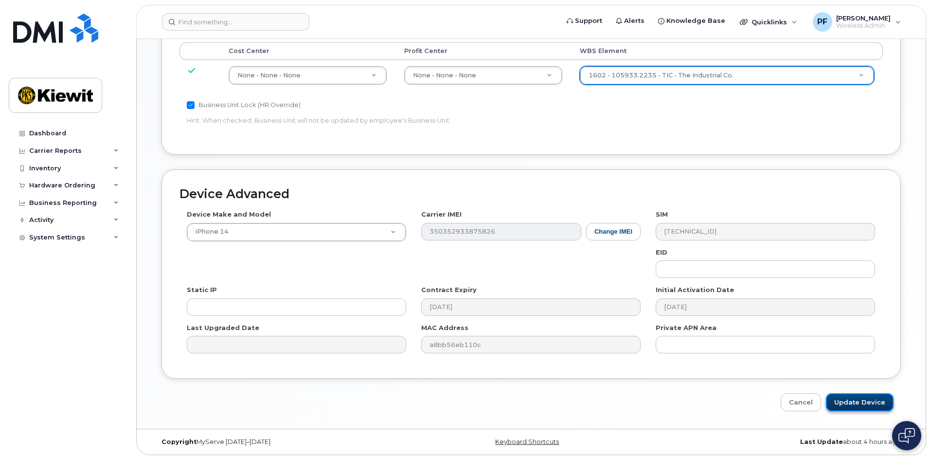
click at [873, 400] on input "Update Device" at bounding box center [860, 402] width 68 height 18
type input "Saving..."
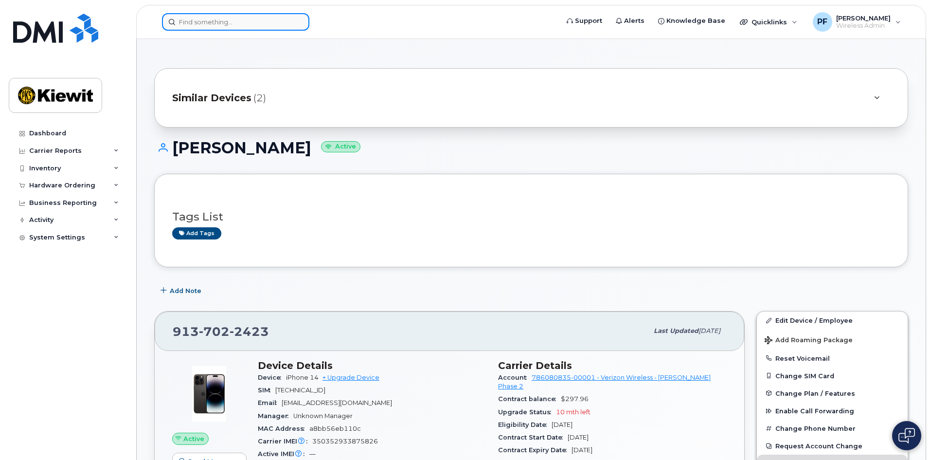
click at [295, 23] on div at bounding box center [235, 22] width 147 height 18
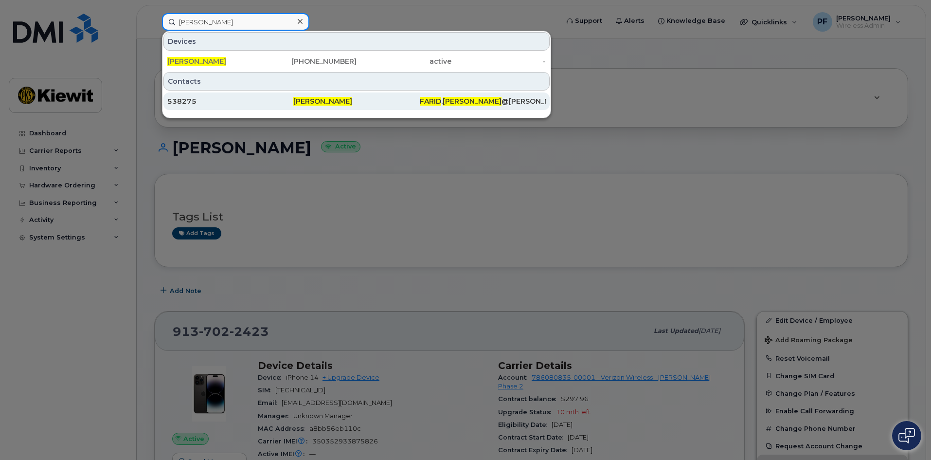
type input "[PERSON_NAME]"
click at [222, 103] on div "538275" at bounding box center [230, 101] width 126 height 10
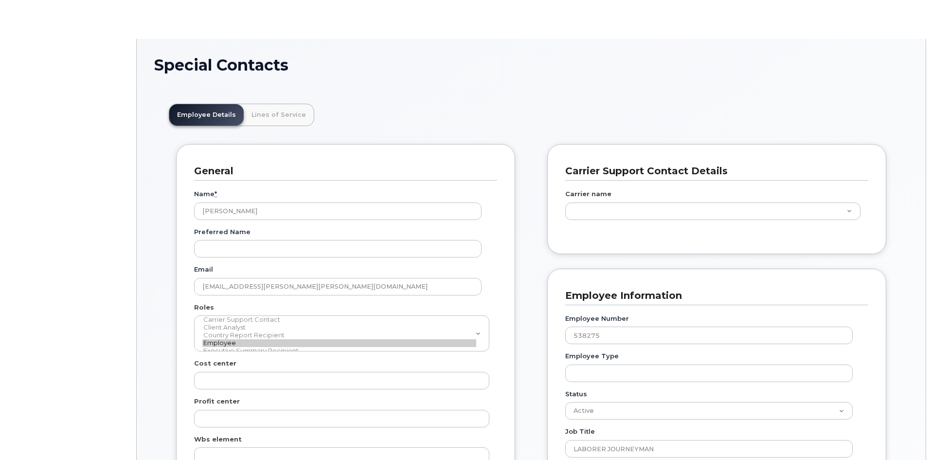
scroll to position [29, 0]
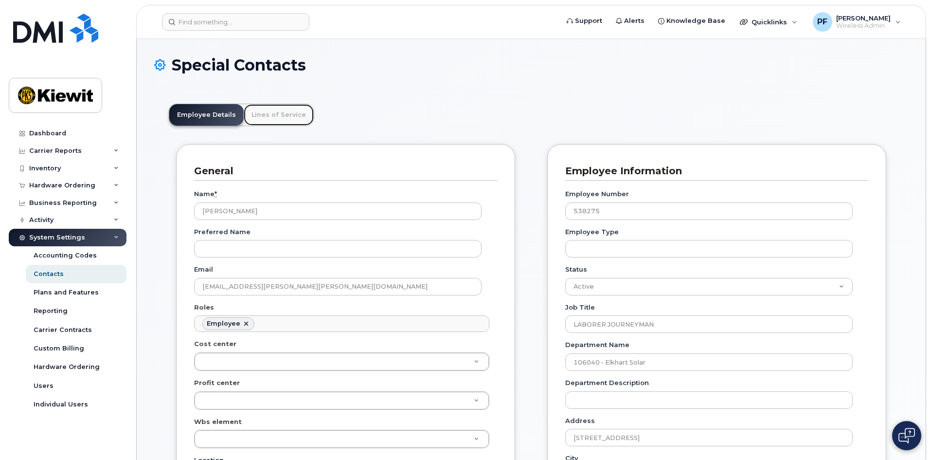
click at [268, 122] on link "Lines of Service" at bounding box center [279, 114] width 70 height 21
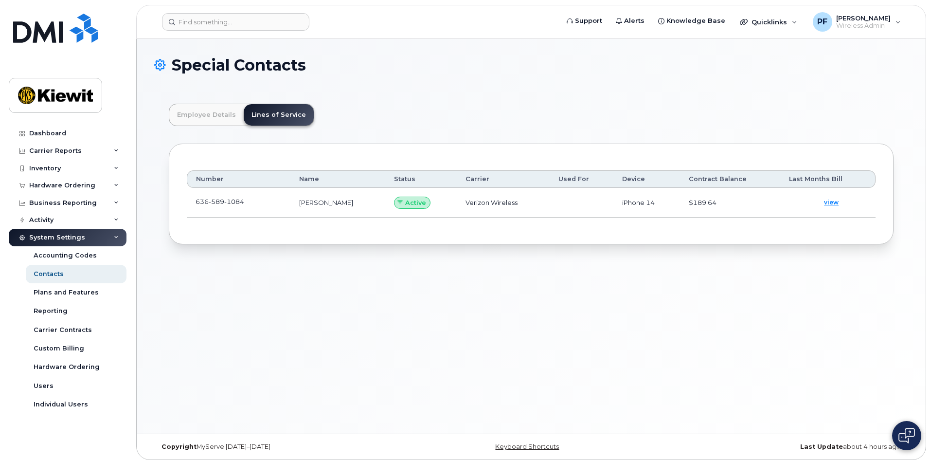
click at [264, 200] on td "[PHONE_NUMBER]" at bounding box center [239, 203] width 104 height 30
click at [253, 203] on span at bounding box center [252, 204] width 8 height 8
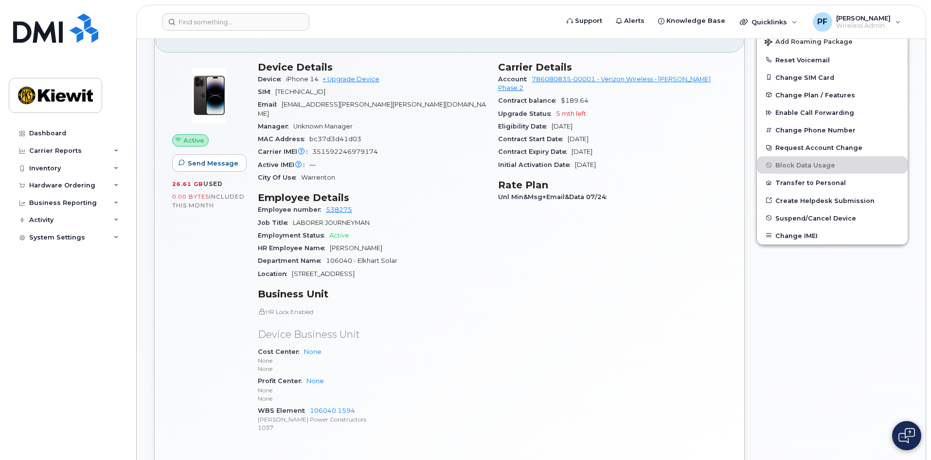
scroll to position [243, 0]
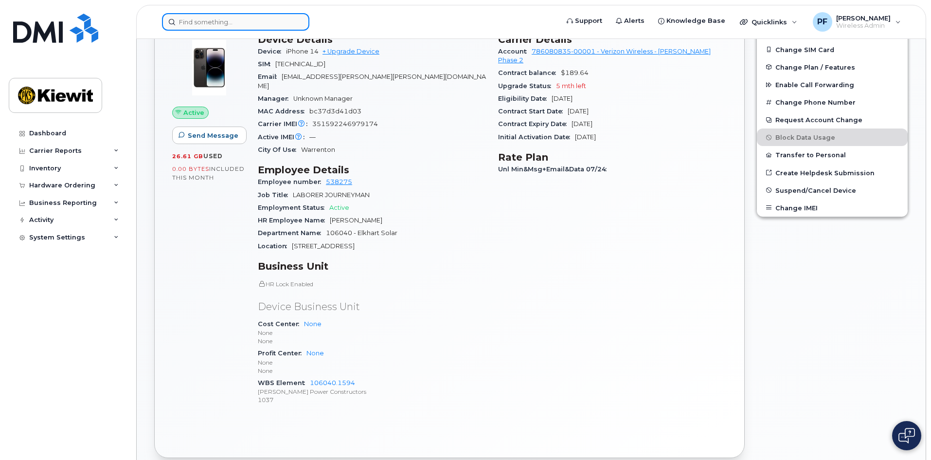
click at [262, 18] on input at bounding box center [235, 22] width 147 height 18
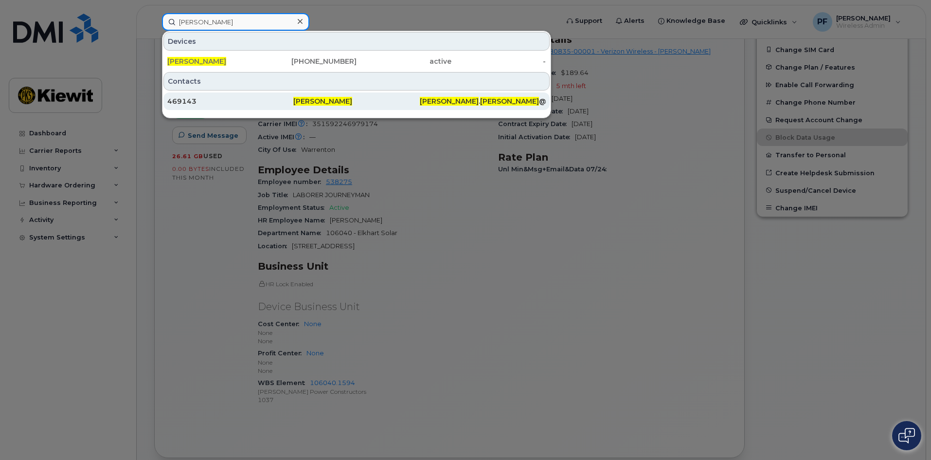
type input "benjamin cannon"
click at [233, 101] on div "469143" at bounding box center [230, 101] width 126 height 10
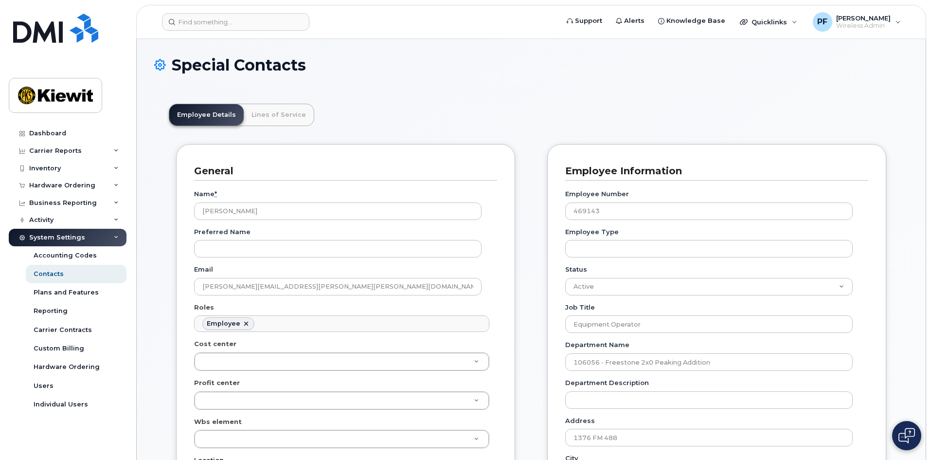
scroll to position [29, 0]
click at [280, 114] on link "Lines of Service" at bounding box center [279, 114] width 70 height 21
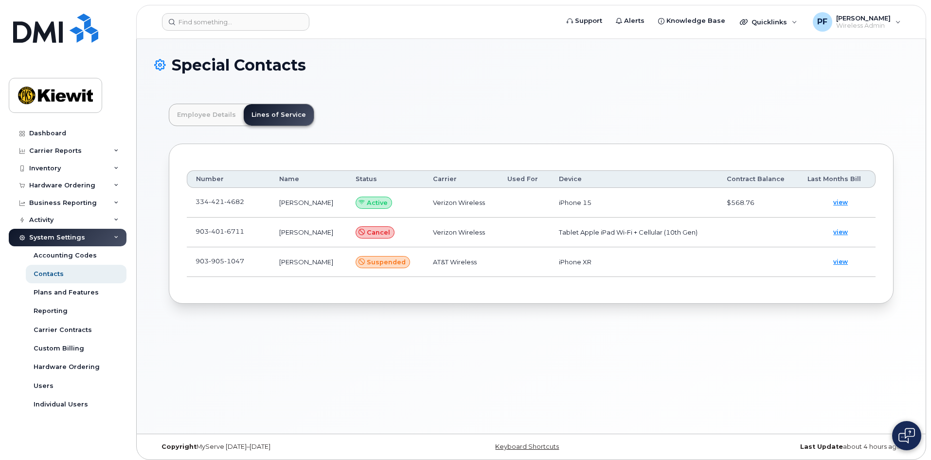
click at [261, 201] on td "334 421 4682" at bounding box center [229, 203] width 84 height 30
click at [256, 201] on td "334 421 4682" at bounding box center [229, 203] width 84 height 30
click at [248, 203] on link at bounding box center [250, 202] width 12 height 8
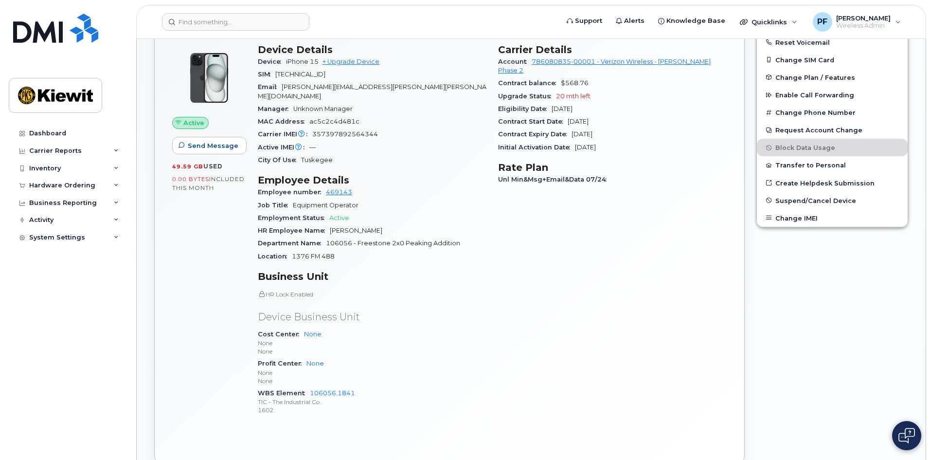
scroll to position [292, 0]
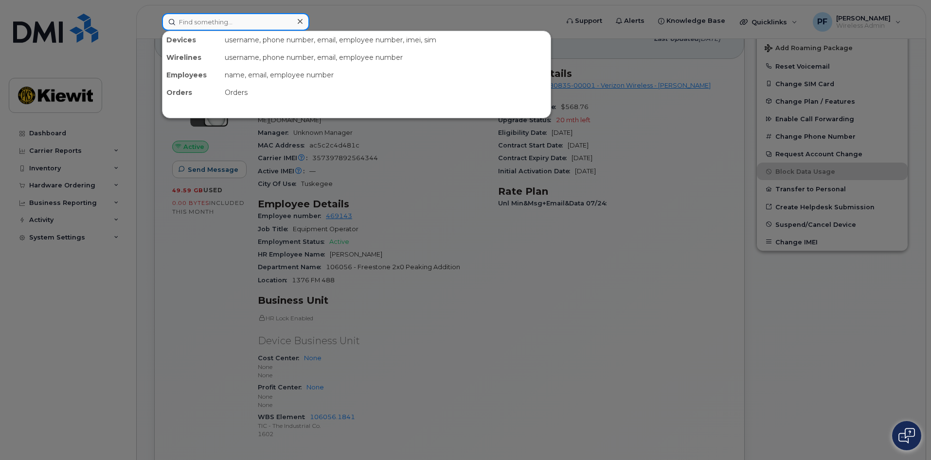
click at [215, 18] on input at bounding box center [235, 22] width 147 height 18
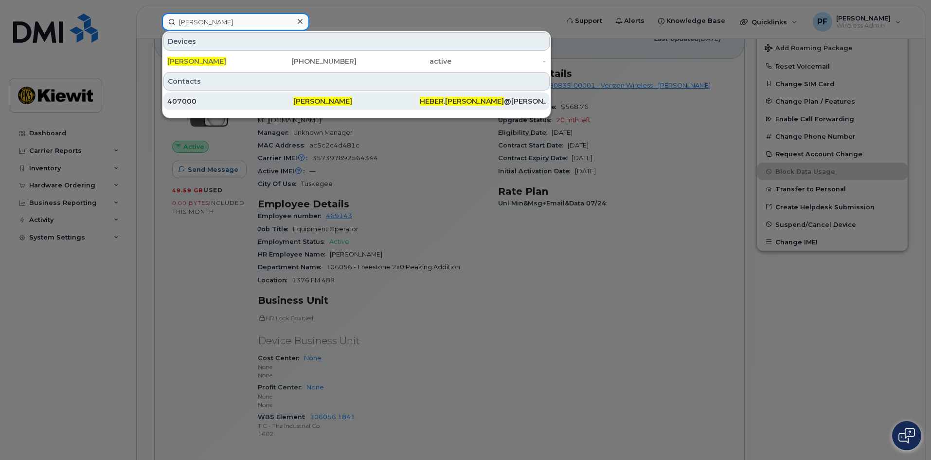
type input "[PERSON_NAME]"
click at [212, 98] on div "407000" at bounding box center [230, 101] width 126 height 10
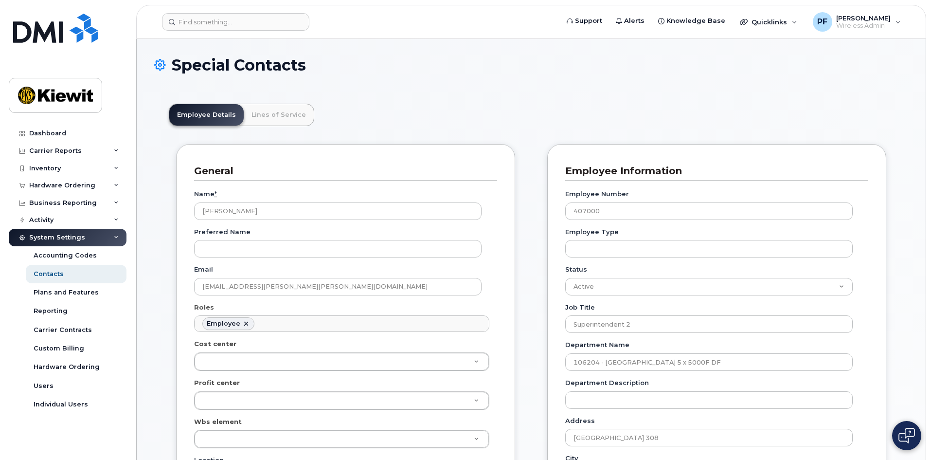
scroll to position [29, 0]
click at [258, 112] on link "Lines of Service" at bounding box center [279, 114] width 70 height 21
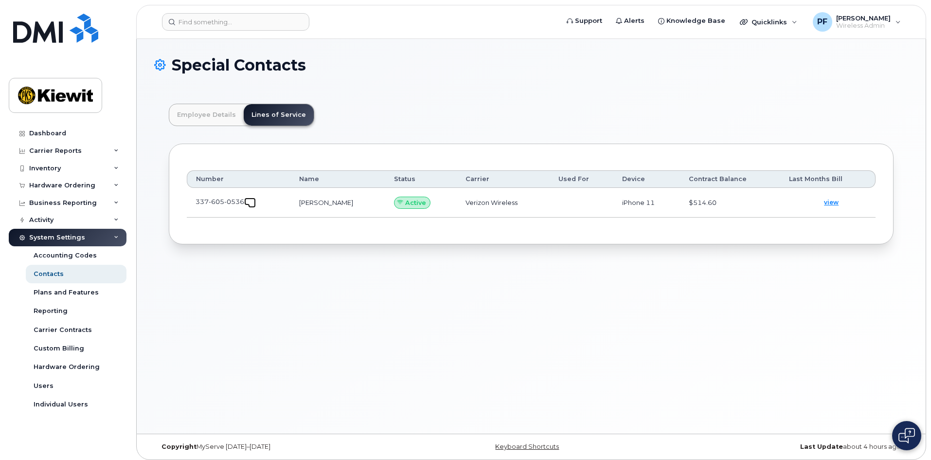
click at [256, 203] on span at bounding box center [252, 204] width 8 height 8
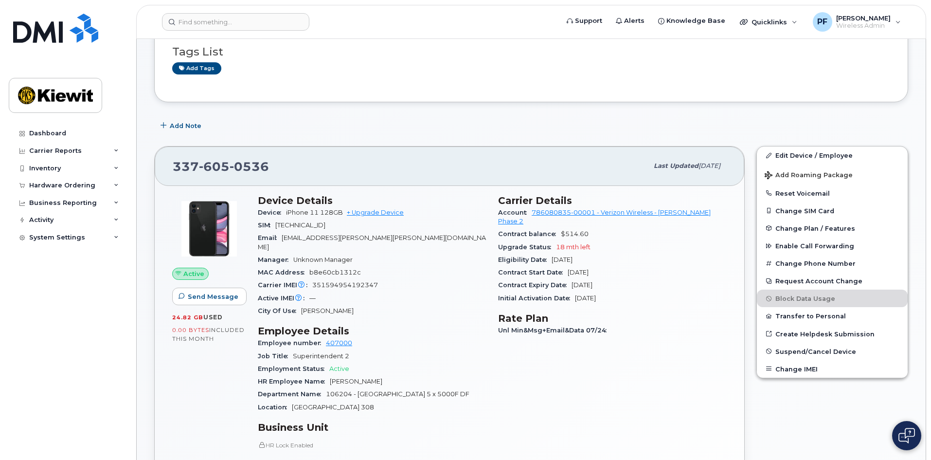
scroll to position [195, 0]
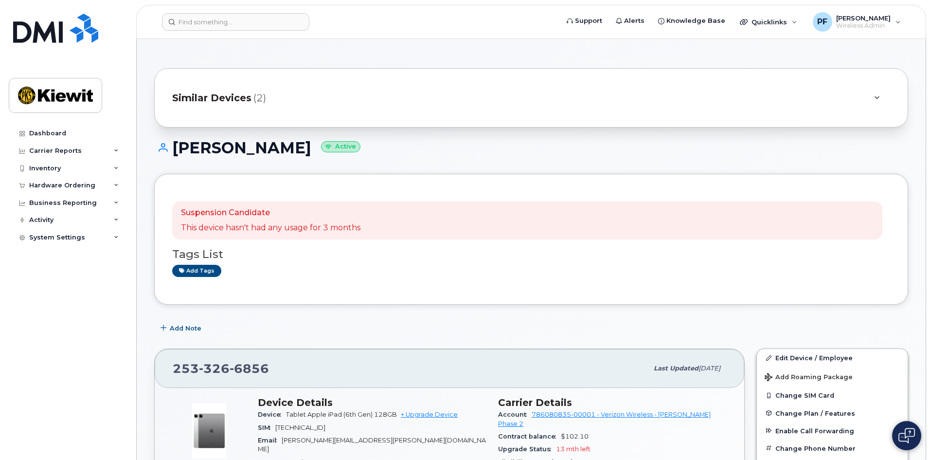
click at [205, 101] on span "Similar Devices" at bounding box center [211, 98] width 79 height 14
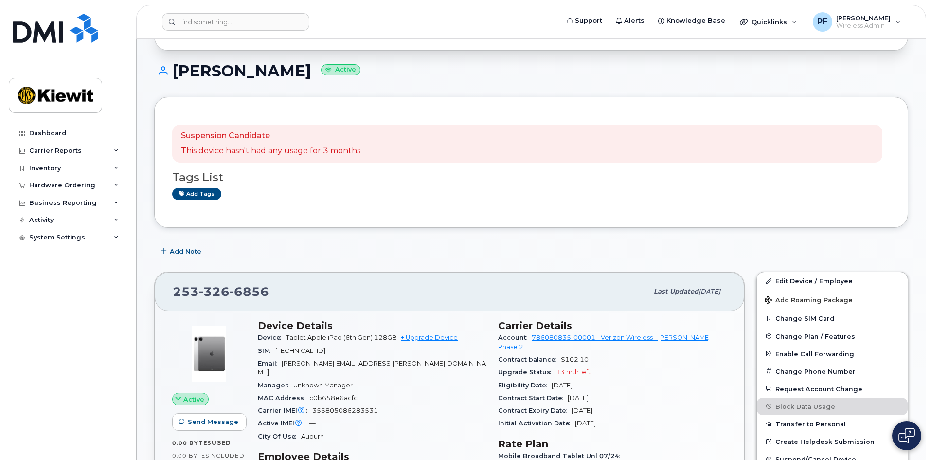
scroll to position [341, 0]
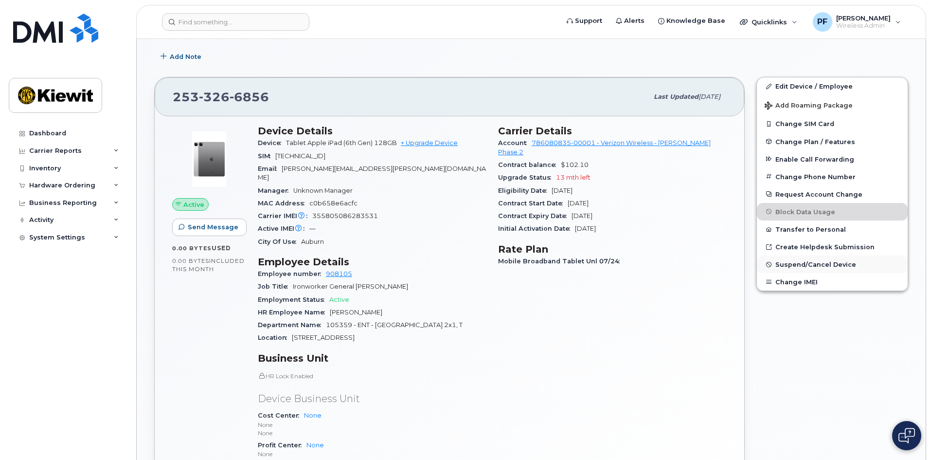
click at [811, 267] on span "Suspend/Cancel Device" at bounding box center [816, 264] width 81 height 7
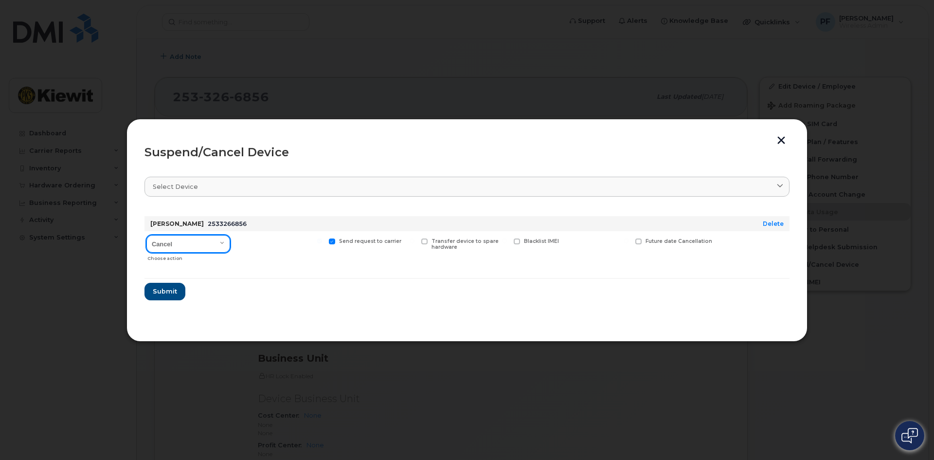
click at [202, 241] on select "Cancel Suspend - Reduced Rate Suspend - Full Rate Suspend - Lost Device/Stolen …" at bounding box center [188, 244] width 84 height 18
select select "[object Object]"
click at [146, 235] on select "Cancel Suspend - Reduced Rate Suspend - Full Rate Suspend - Lost Device/Stolen …" at bounding box center [188, 244] width 84 height 18
click at [244, 240] on label "Available for new activations/redeployments" at bounding box center [279, 244] width 86 height 13
click at [230, 240] on input "Available for new activations/redeployments" at bounding box center [227, 240] width 5 height 5
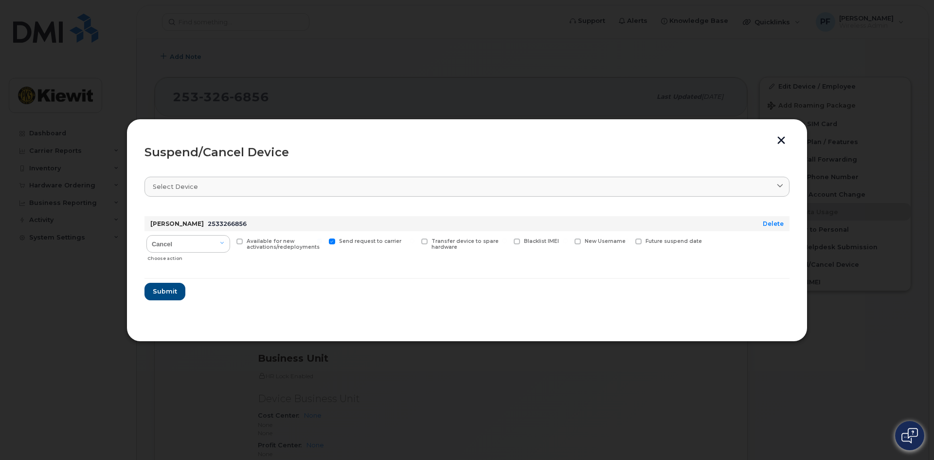
checkbox input "true"
click at [164, 286] on button "Submit" at bounding box center [164, 292] width 40 height 18
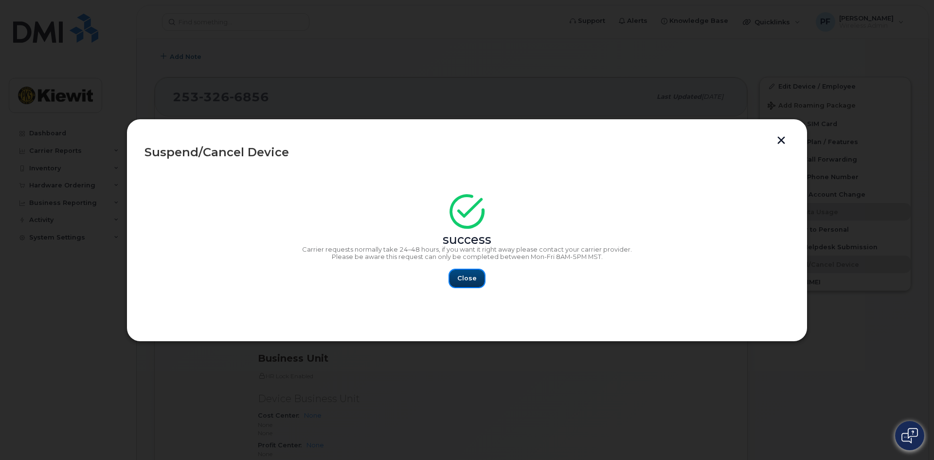
click at [460, 272] on button "Close" at bounding box center [467, 279] width 35 height 18
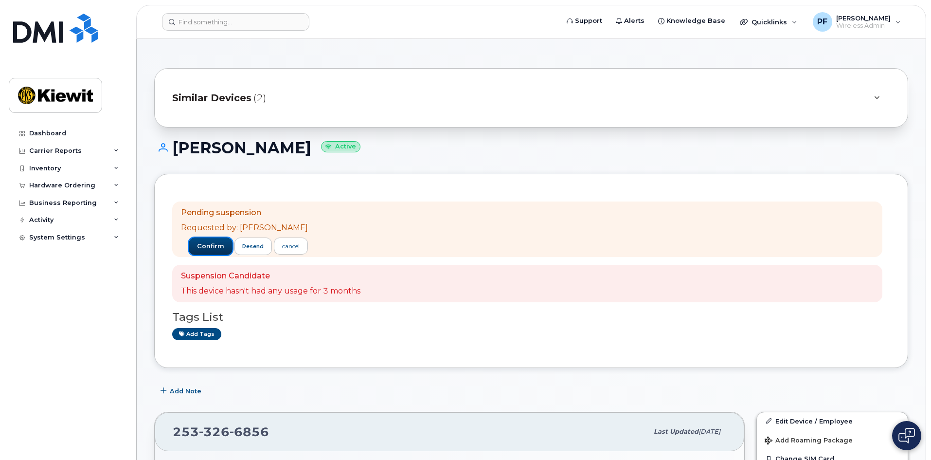
click at [201, 245] on span "confirm" at bounding box center [210, 246] width 27 height 9
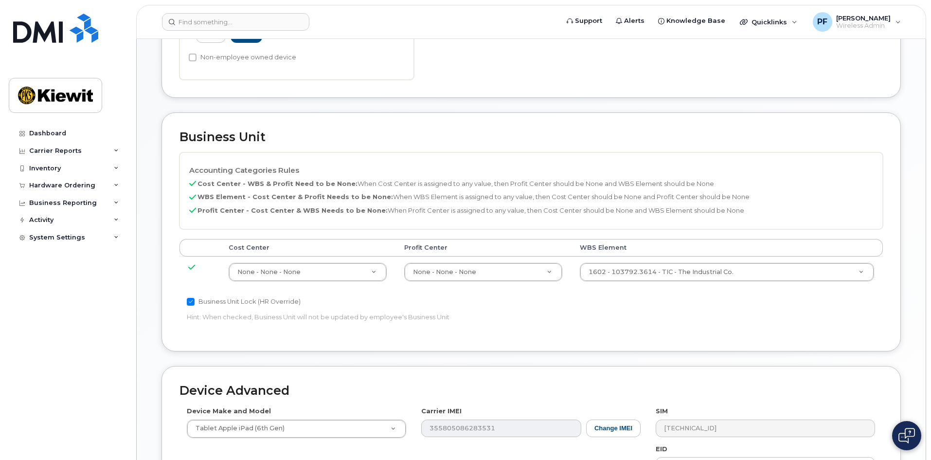
scroll to position [540, 0]
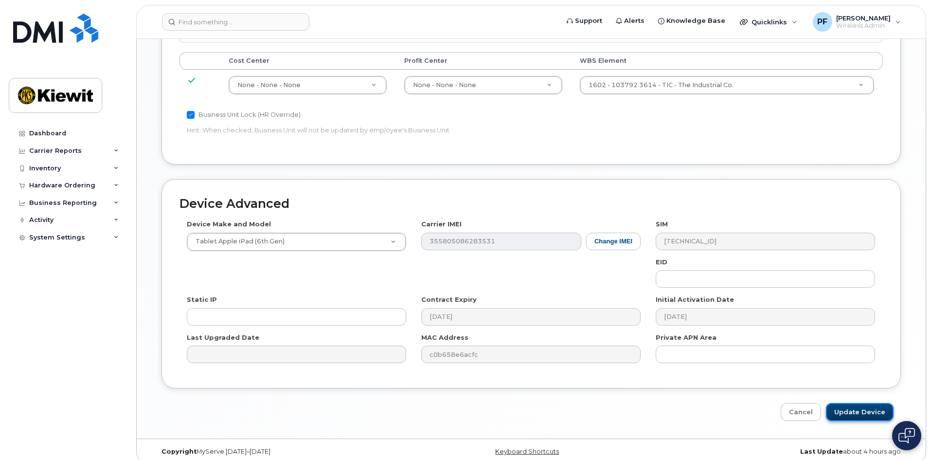
click at [878, 407] on input "Update Device" at bounding box center [860, 412] width 68 height 18
type input "Saving..."
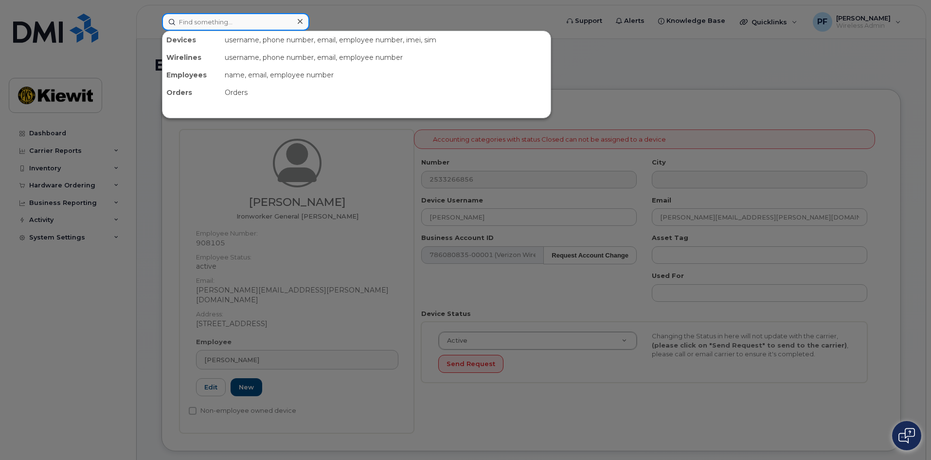
click at [227, 18] on input at bounding box center [235, 22] width 147 height 18
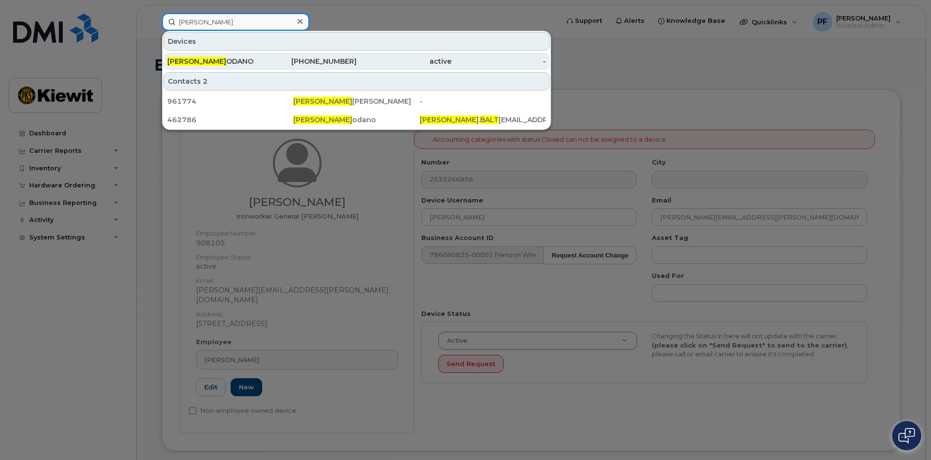
type input "juan balt"
click at [262, 69] on div "JUAN BALT ODANO" at bounding box center [309, 62] width 95 height 18
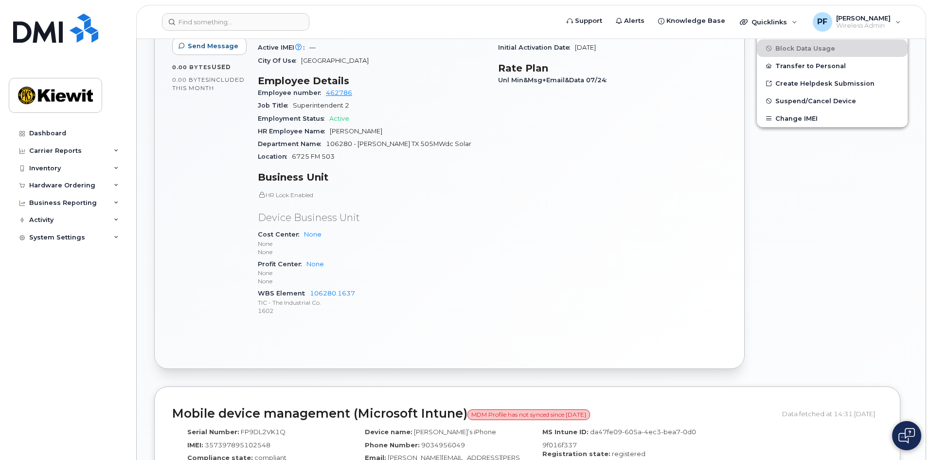
scroll to position [448, 0]
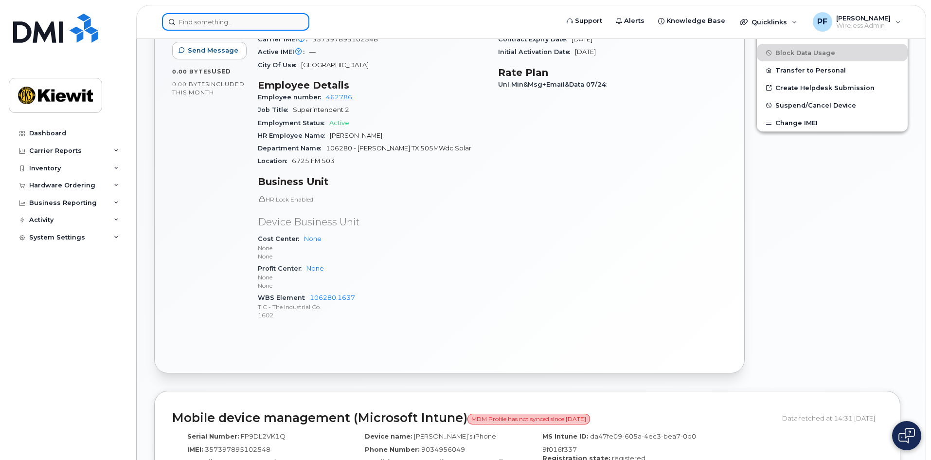
click at [272, 20] on input at bounding box center [235, 22] width 147 height 18
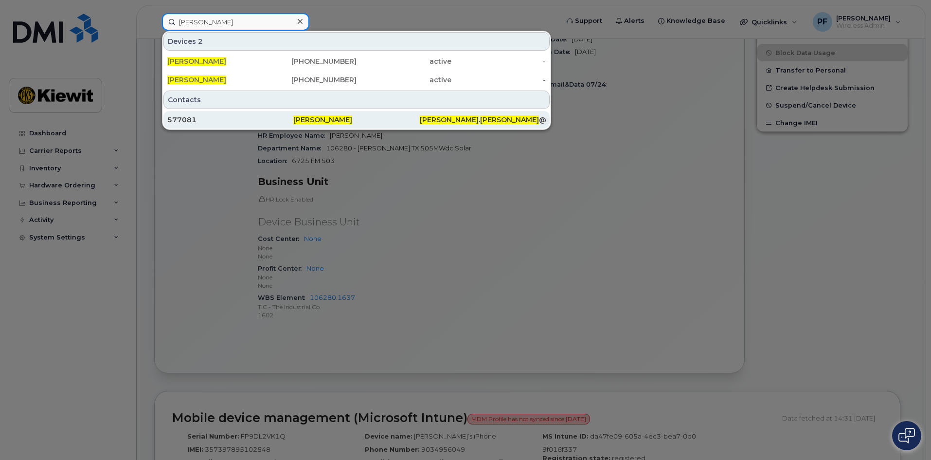
type input "danielle deleo"
click at [210, 123] on div "577081" at bounding box center [230, 120] width 126 height 10
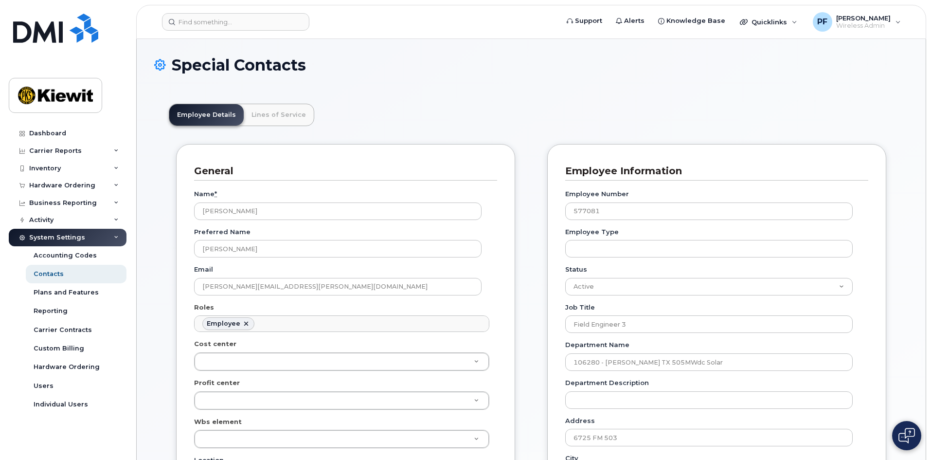
scroll to position [29, 0]
click at [262, 121] on link "Lines of Service" at bounding box center [279, 114] width 70 height 21
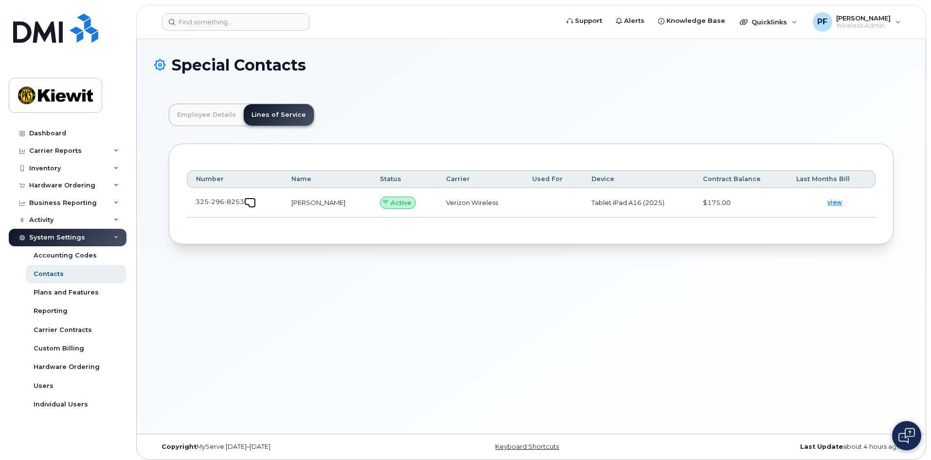
click at [254, 204] on span at bounding box center [252, 204] width 8 height 8
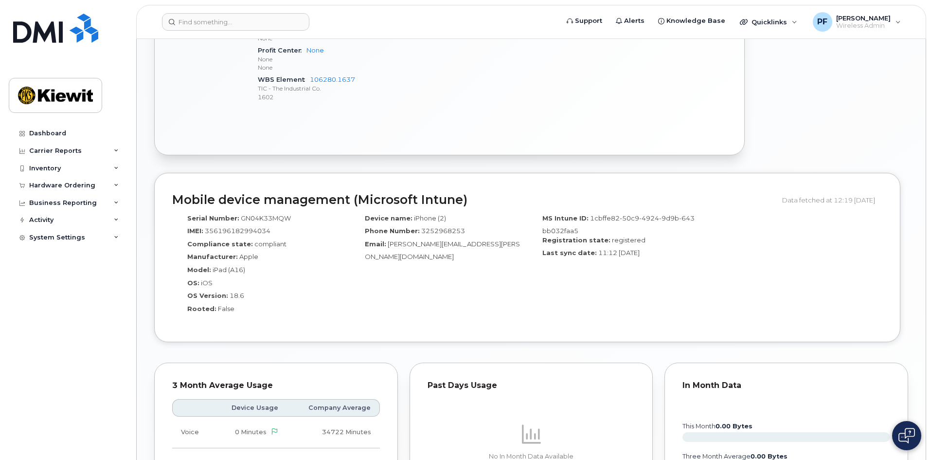
scroll to position [584, 0]
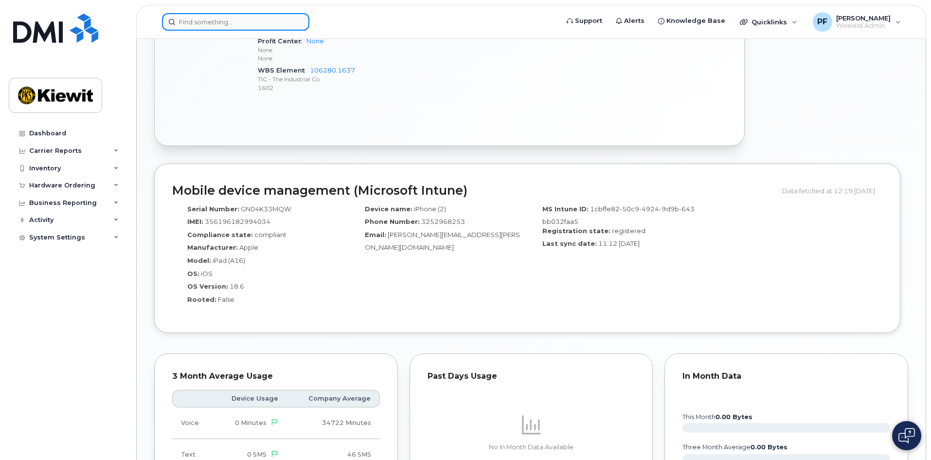
click at [185, 20] on input at bounding box center [235, 22] width 147 height 18
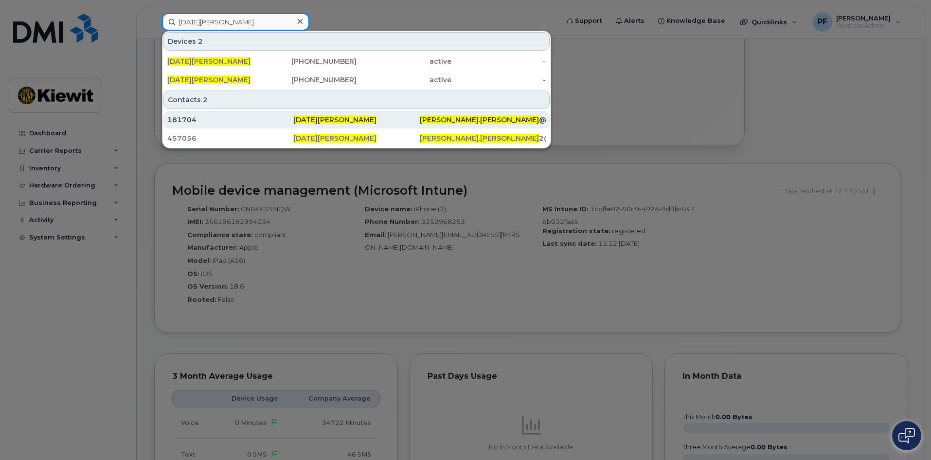
type input "noel hernandez"
click at [227, 118] on div "181704" at bounding box center [230, 120] width 126 height 10
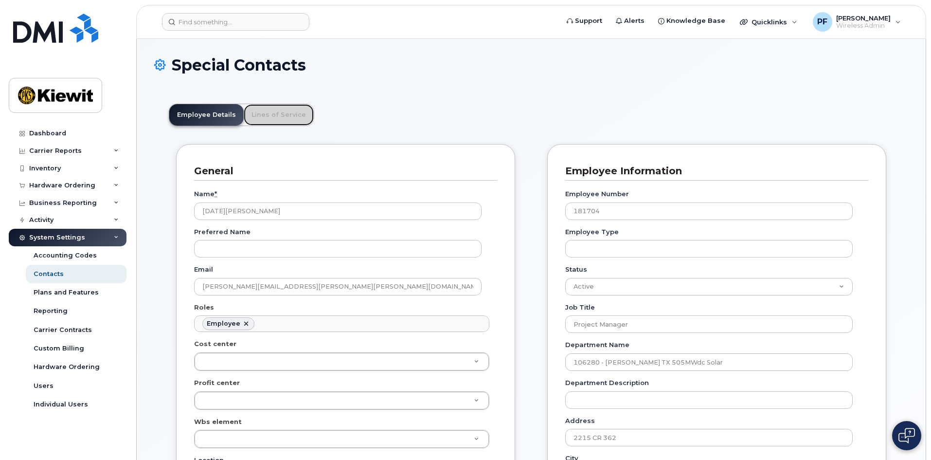
scroll to position [29, 0]
click at [295, 113] on link "Lines of Service" at bounding box center [279, 114] width 70 height 21
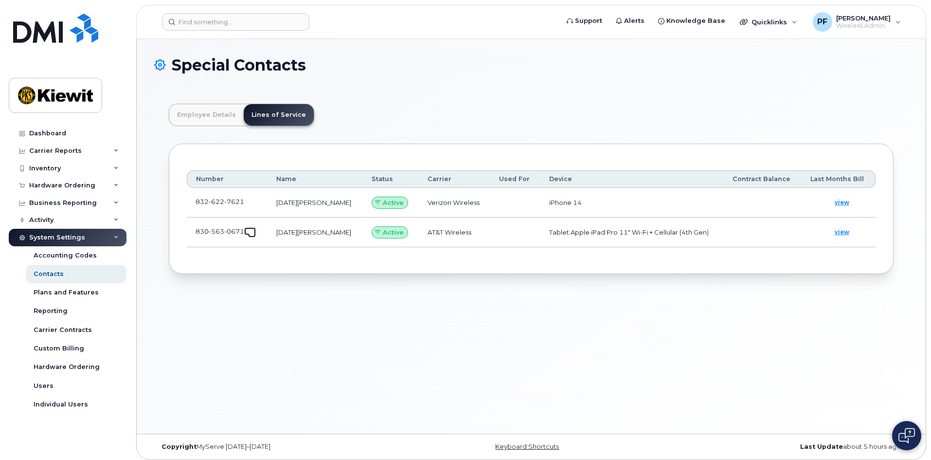
click at [251, 230] on span at bounding box center [252, 234] width 8 height 8
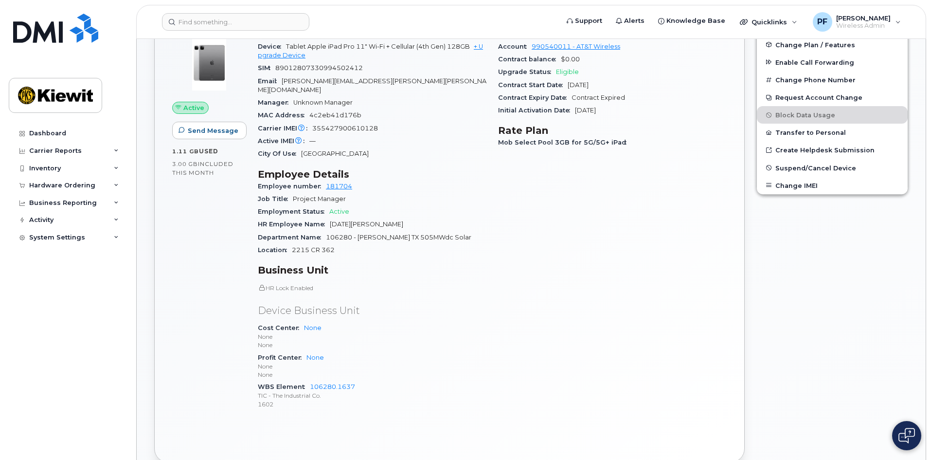
scroll to position [341, 0]
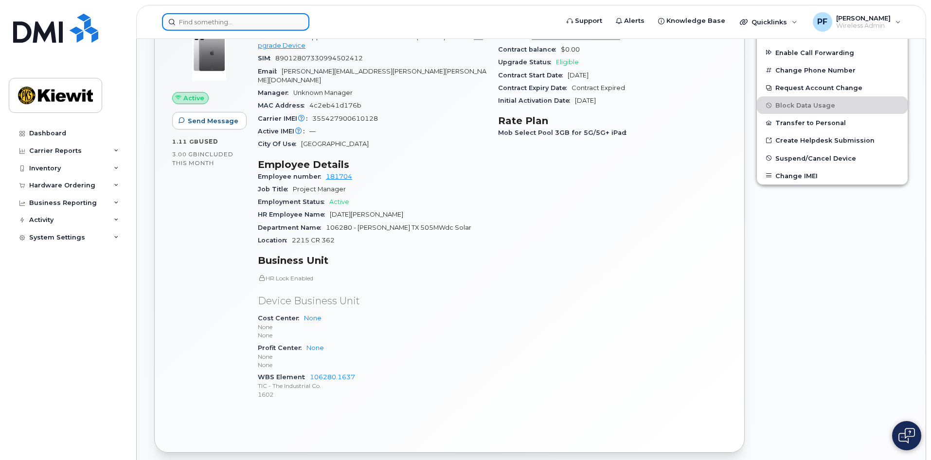
click at [254, 29] on input at bounding box center [235, 22] width 147 height 18
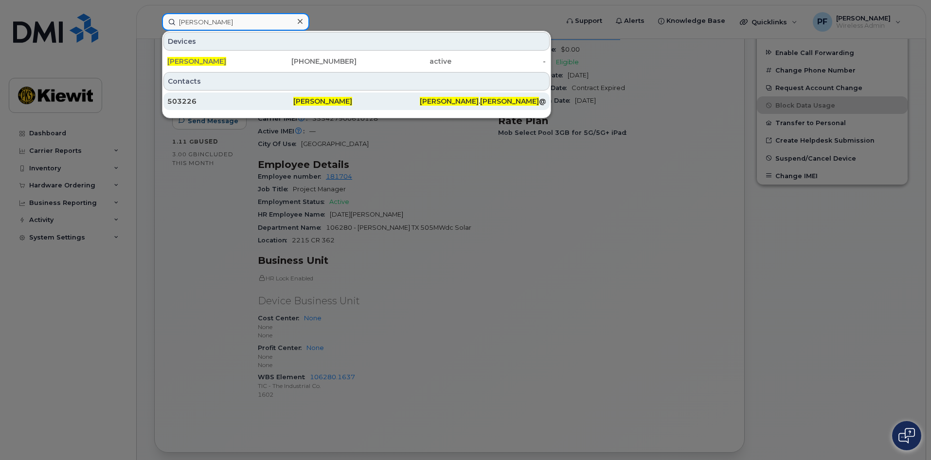
type input "jason mckinnon"
click at [228, 97] on div "503226" at bounding box center [230, 101] width 126 height 10
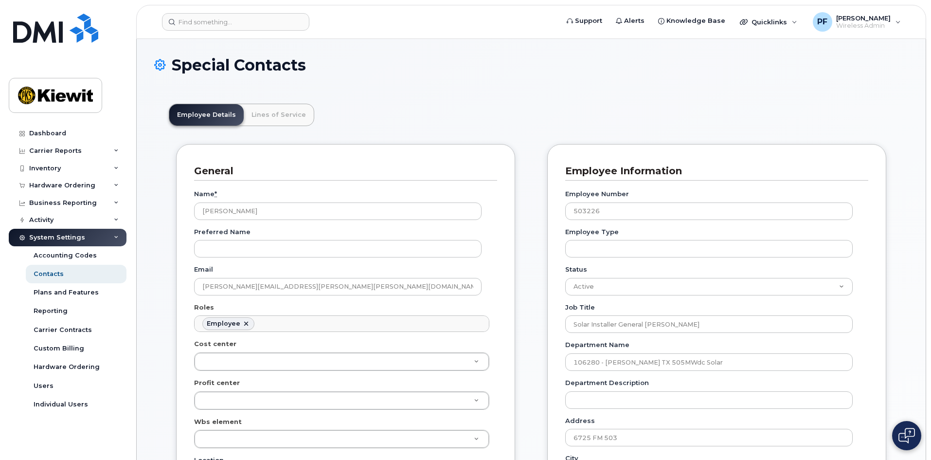
scroll to position [29, 0]
click at [255, 113] on link "Lines of Service" at bounding box center [279, 114] width 70 height 21
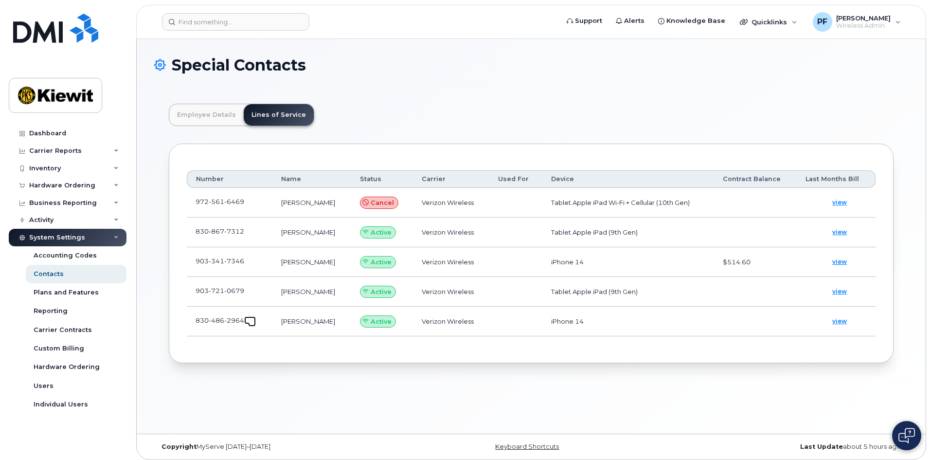
click at [247, 319] on link at bounding box center [250, 320] width 12 height 8
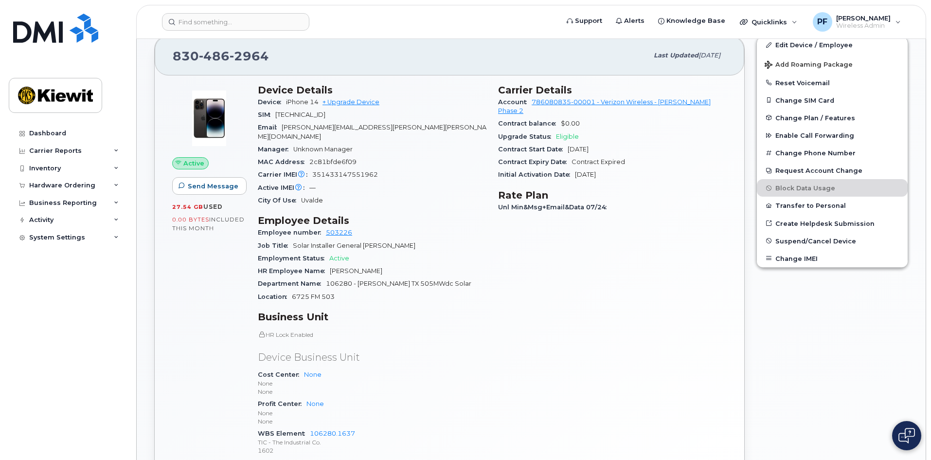
scroll to position [292, 0]
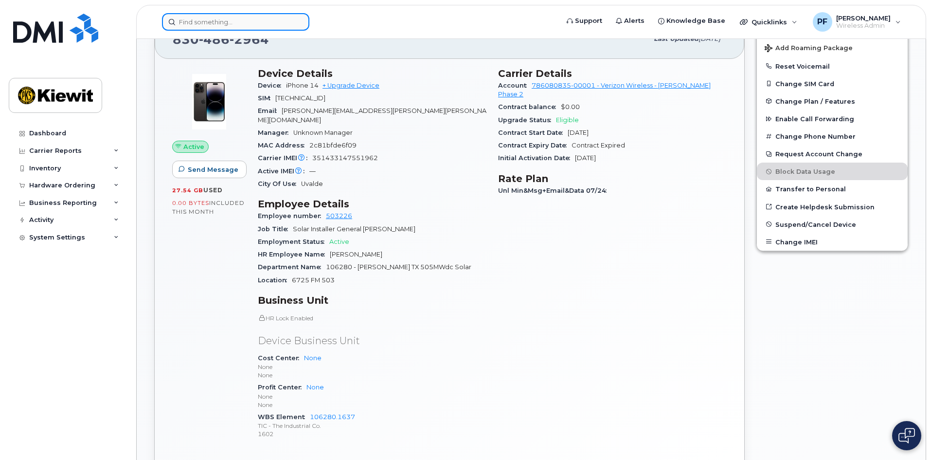
click at [272, 20] on input at bounding box center [235, 22] width 147 height 18
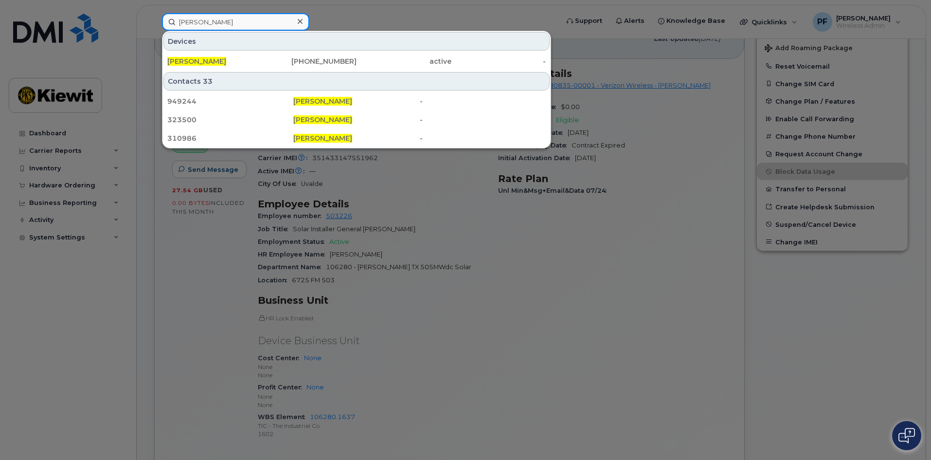
type input "jose morales"
click at [296, 20] on div at bounding box center [300, 22] width 14 height 14
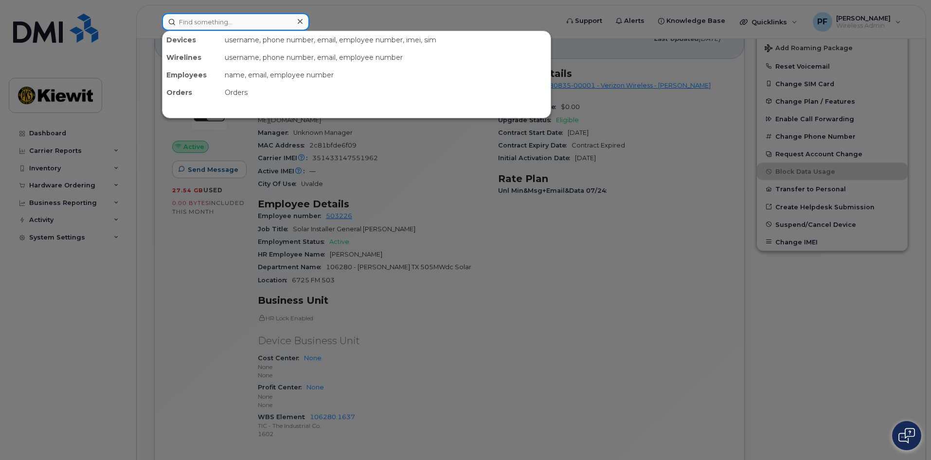
click at [266, 23] on input at bounding box center [235, 22] width 147 height 18
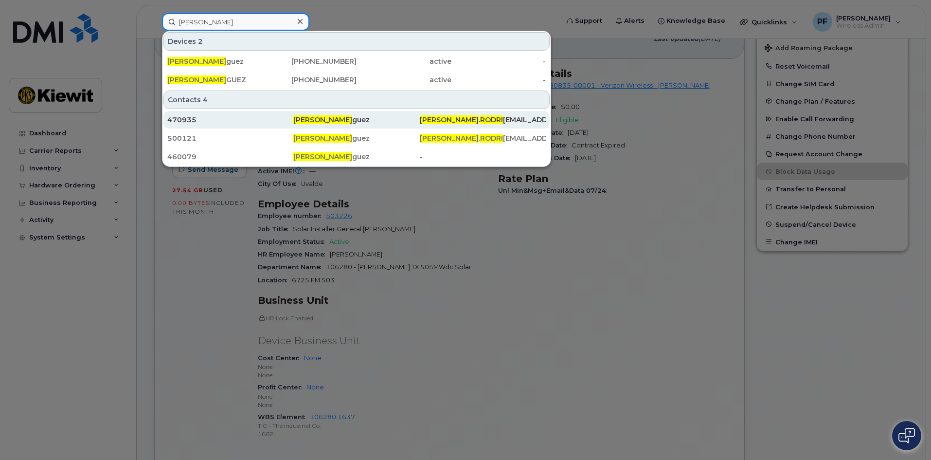
type input "alan rodri"
click at [212, 117] on div "470935" at bounding box center [230, 120] width 126 height 10
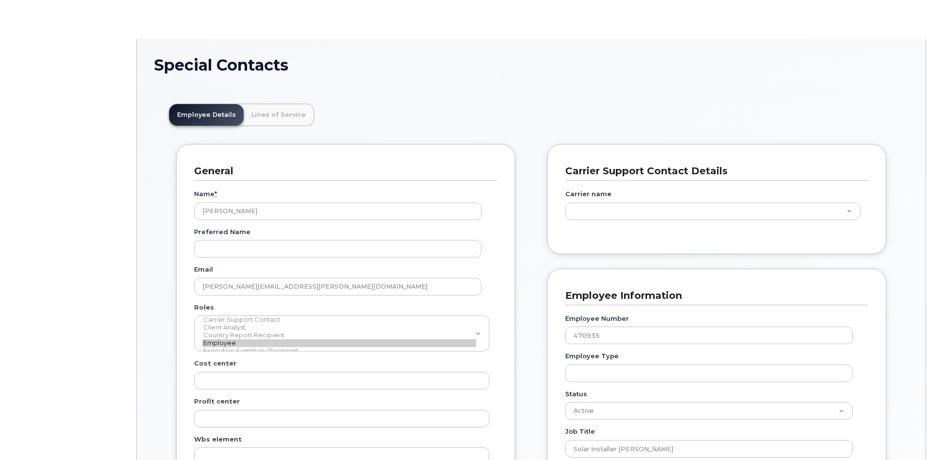
scroll to position [29, 0]
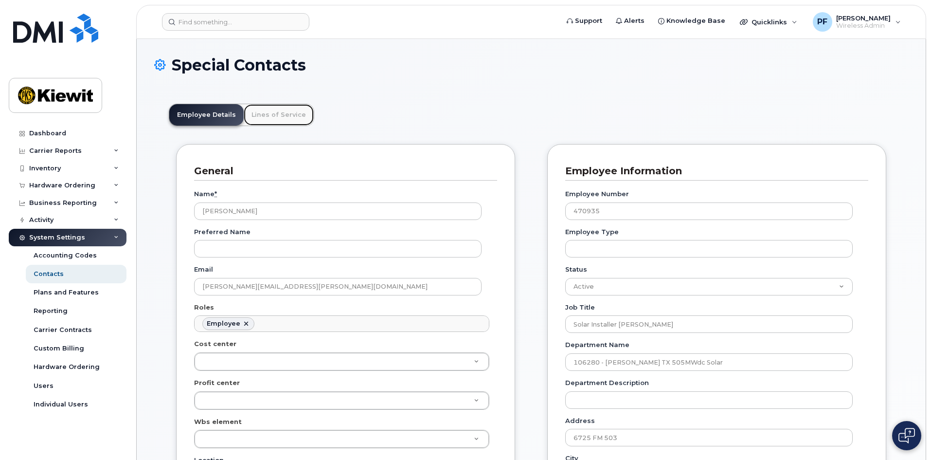
click at [257, 117] on link "Lines of Service" at bounding box center [279, 114] width 70 height 21
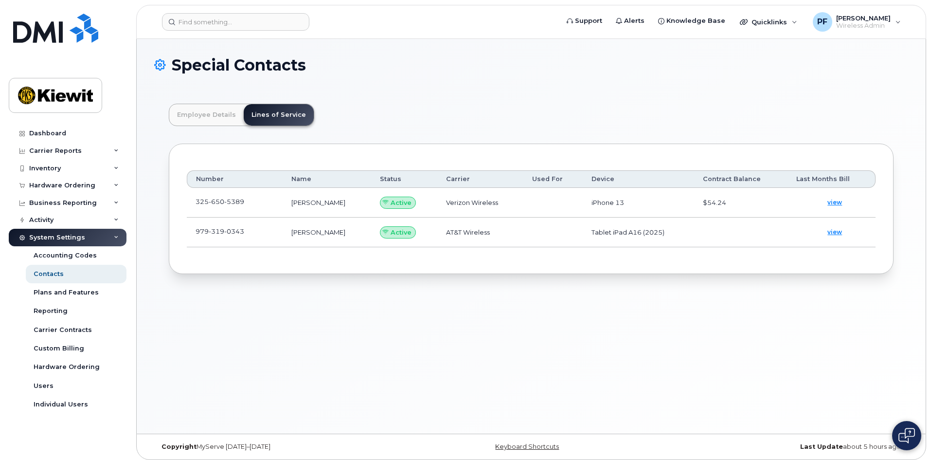
click at [264, 206] on td "325 650 5389" at bounding box center [235, 203] width 96 height 30
click at [262, 204] on td "325 650 5389" at bounding box center [235, 203] width 96 height 30
click at [247, 202] on link at bounding box center [250, 202] width 12 height 8
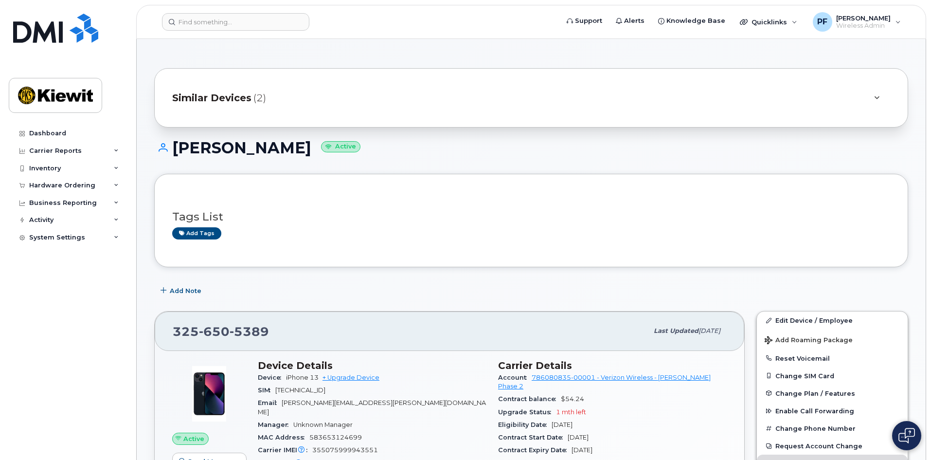
click at [230, 97] on span "Similar Devices" at bounding box center [211, 98] width 79 height 14
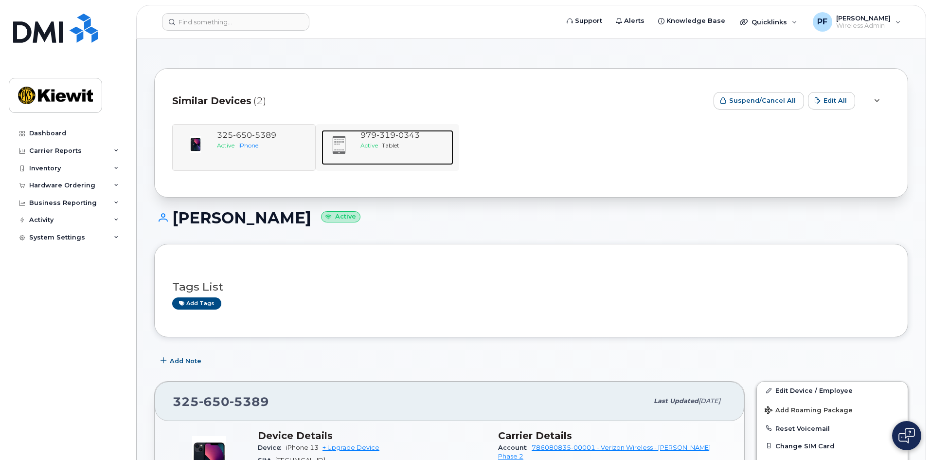
click at [401, 145] on div "Active Tablet" at bounding box center [405, 145] width 89 height 8
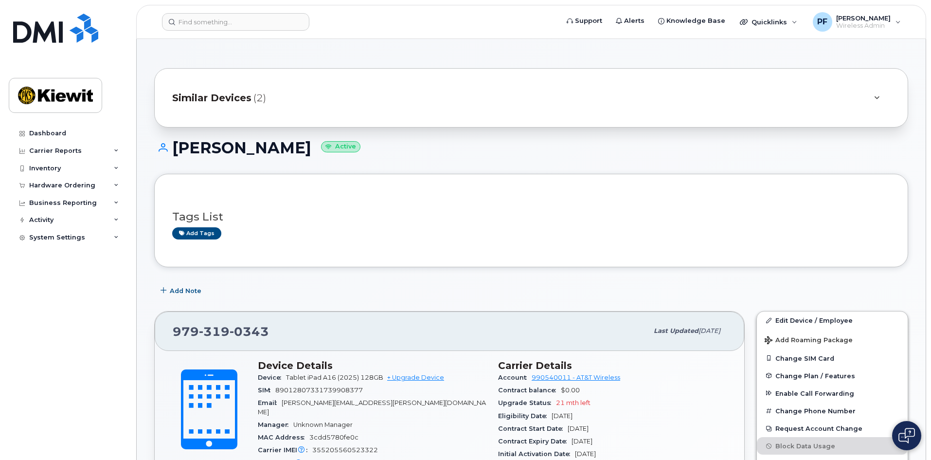
click at [232, 100] on span "Similar Devices" at bounding box center [211, 98] width 79 height 14
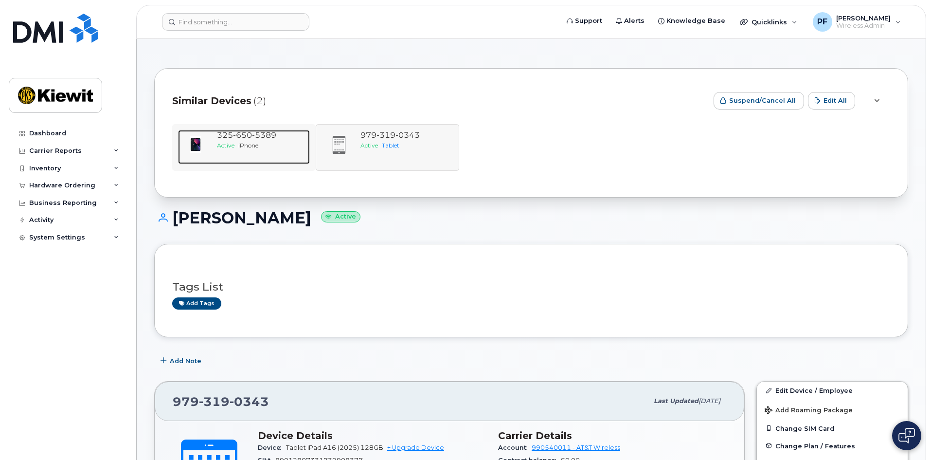
click at [252, 136] on span "650" at bounding box center [264, 134] width 24 height 9
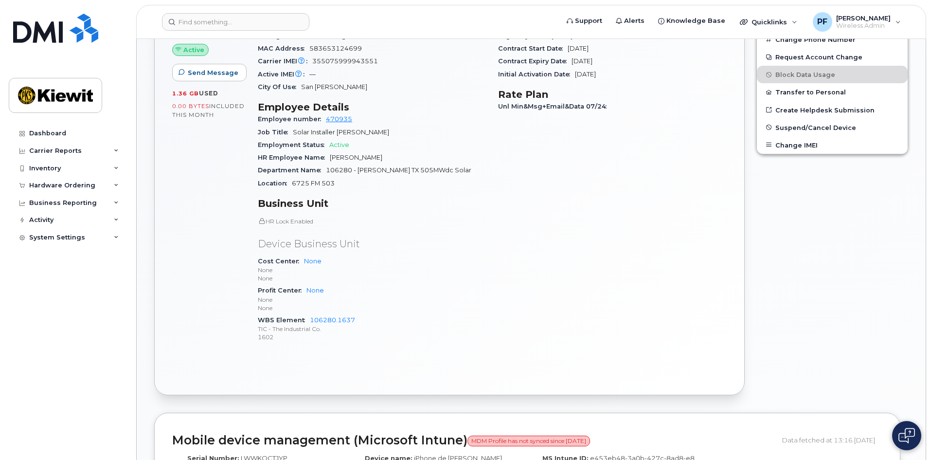
scroll to position [389, 0]
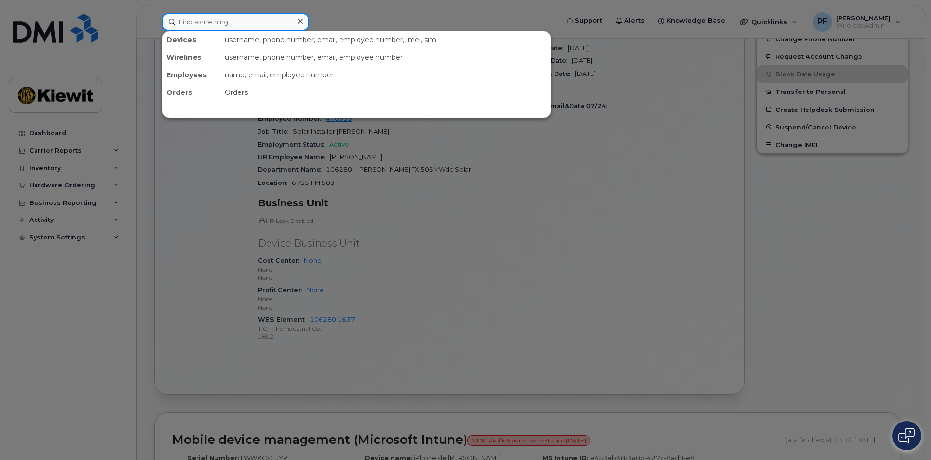
click at [228, 30] on input at bounding box center [235, 22] width 147 height 18
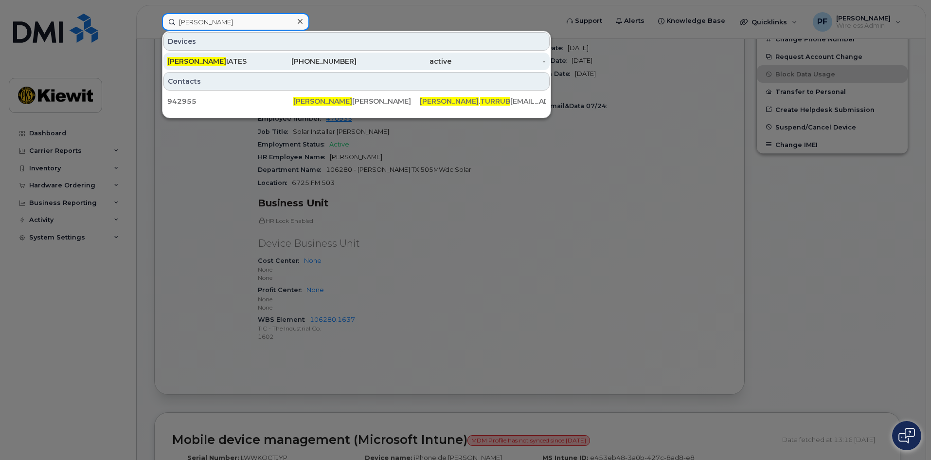
type input "jose turrub"
click at [245, 62] on div "JOSE TURRUB IATES" at bounding box center [214, 61] width 95 height 10
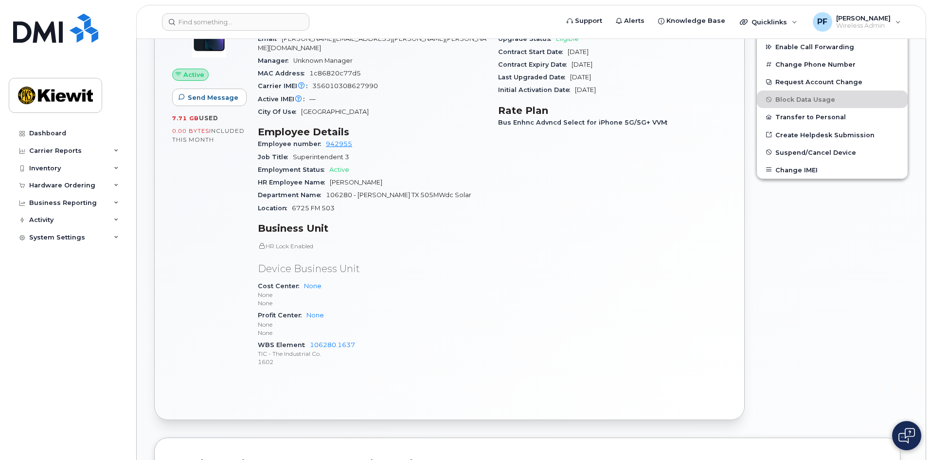
scroll to position [292, 0]
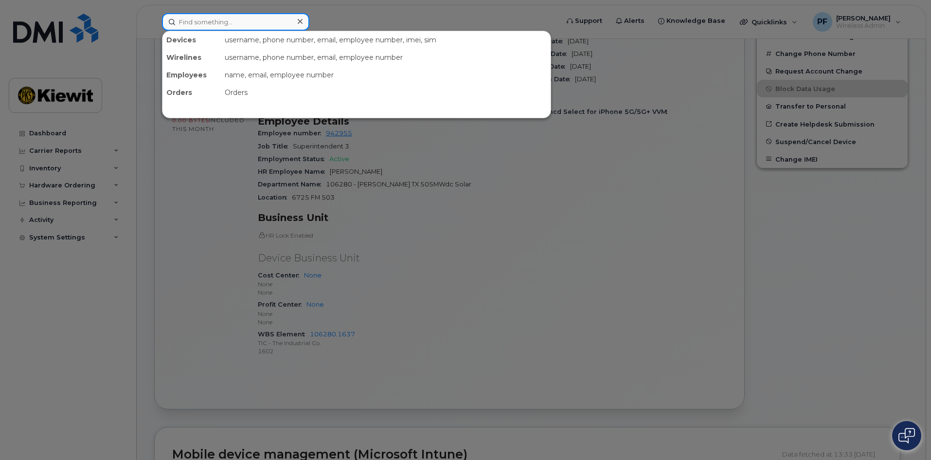
click at [255, 23] on input at bounding box center [235, 22] width 147 height 18
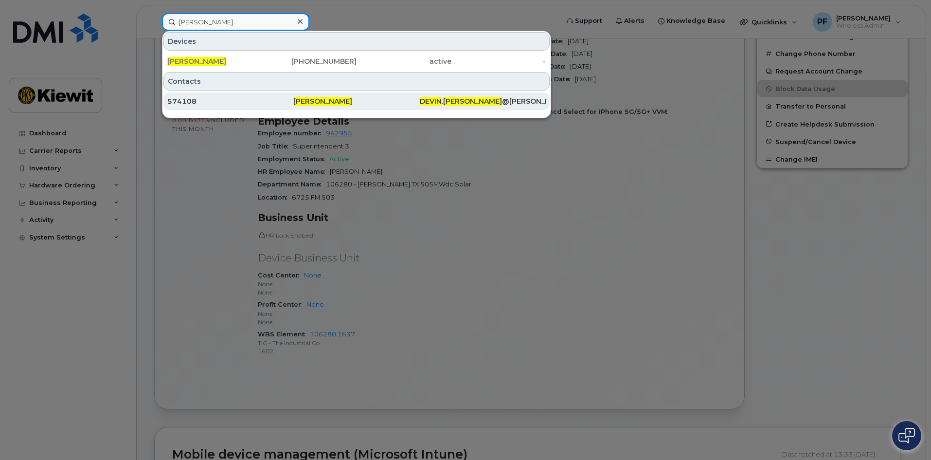
type input "[PERSON_NAME]"
click at [213, 97] on div "574108" at bounding box center [230, 101] width 126 height 10
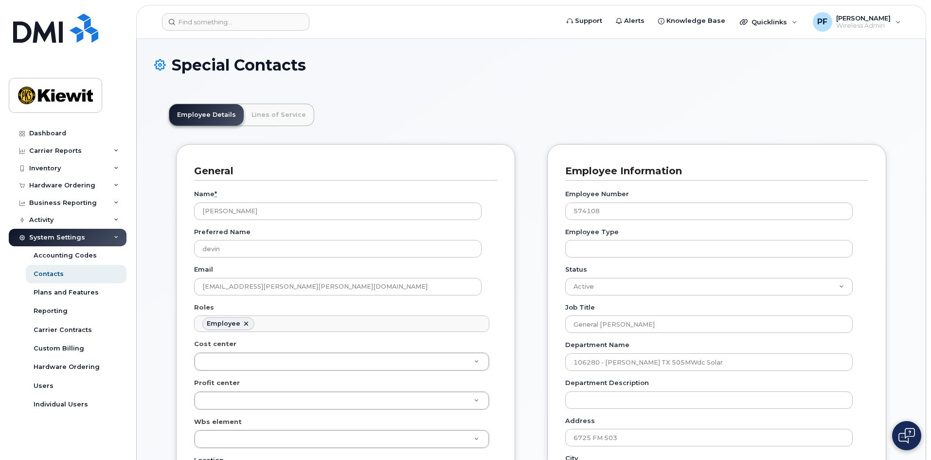
scroll to position [29, 0]
click at [248, 107] on link "Lines of Service" at bounding box center [279, 114] width 70 height 21
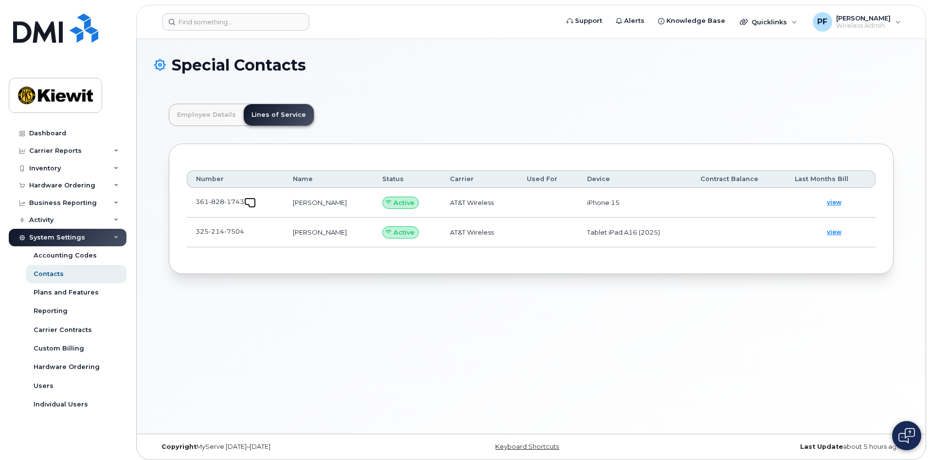
click at [253, 203] on span at bounding box center [252, 204] width 8 height 8
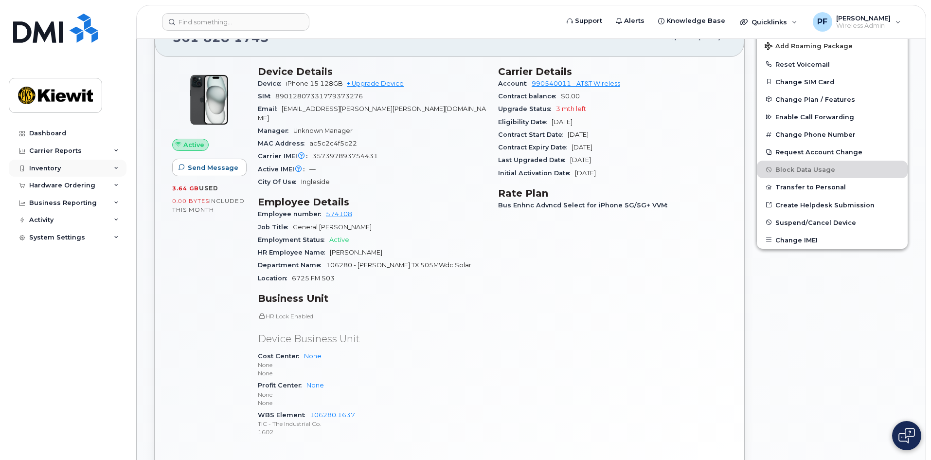
scroll to position [89, 0]
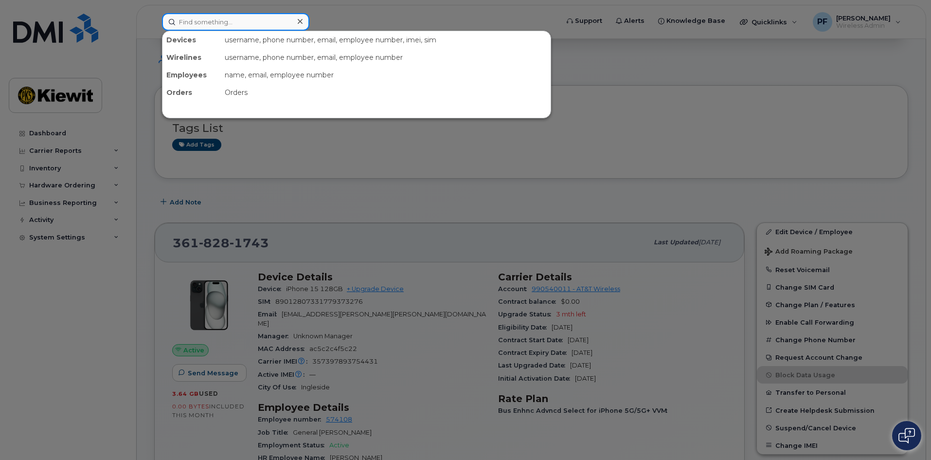
click at [201, 26] on input at bounding box center [235, 22] width 147 height 18
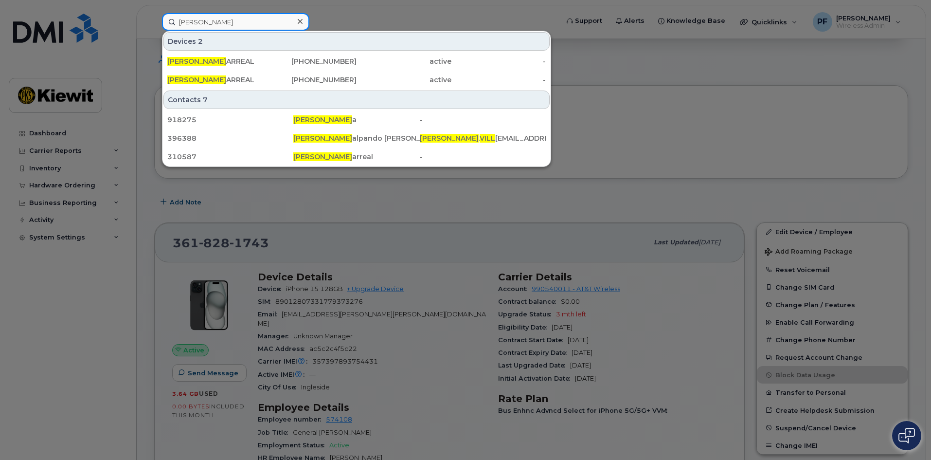
type input "[PERSON_NAME]"
click at [291, 22] on input "[PERSON_NAME]" at bounding box center [235, 22] width 147 height 18
click at [301, 22] on icon at bounding box center [300, 22] width 5 height 8
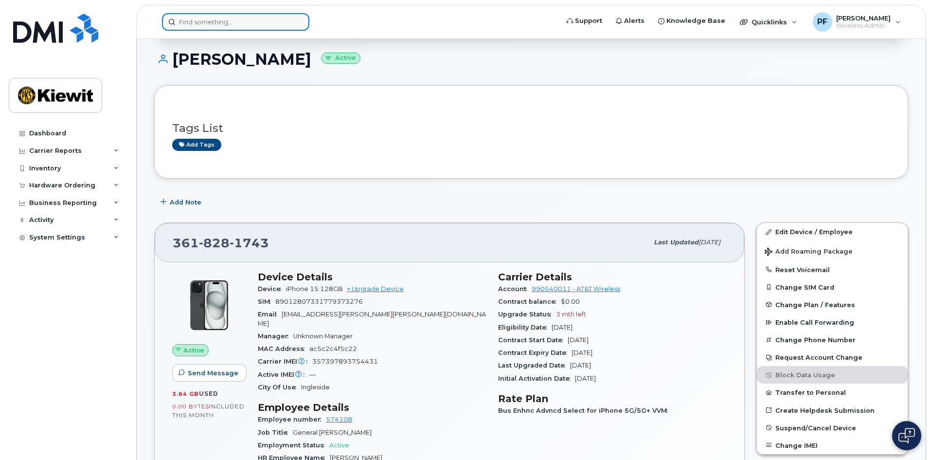
click at [249, 27] on input at bounding box center [235, 22] width 147 height 18
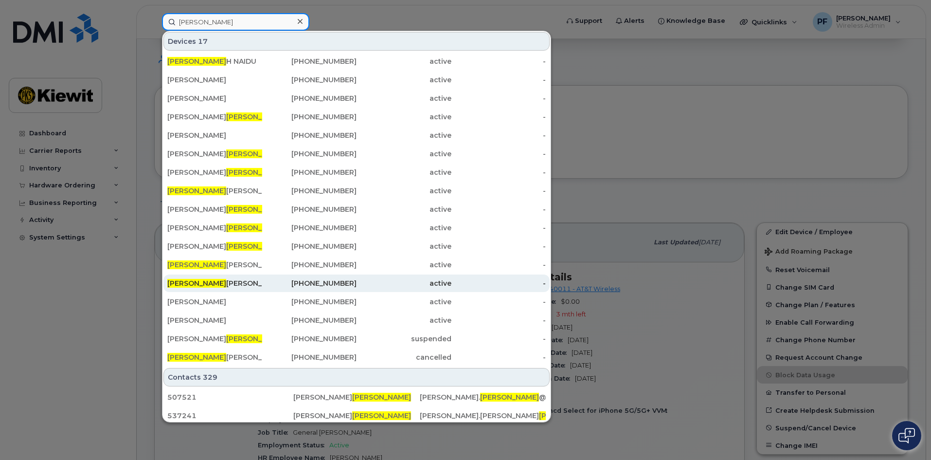
type input "santos"
click at [250, 283] on div "SANTOS VILLARREAL" at bounding box center [214, 283] width 95 height 10
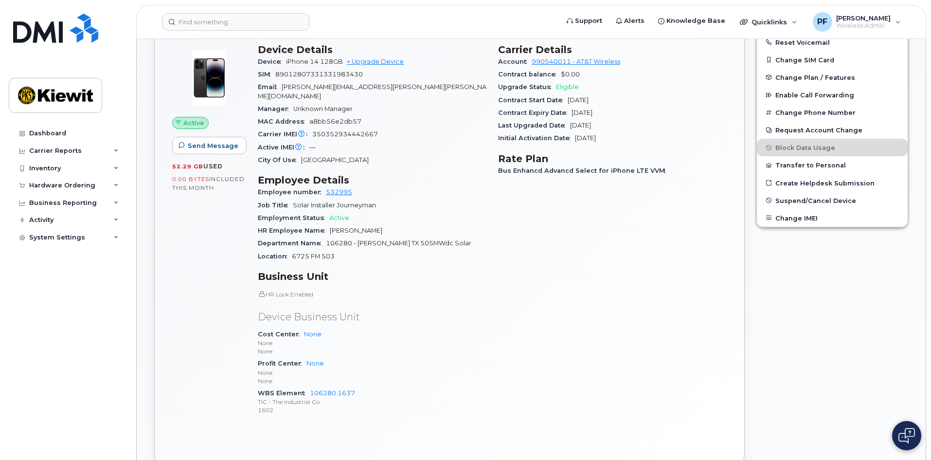
scroll to position [243, 0]
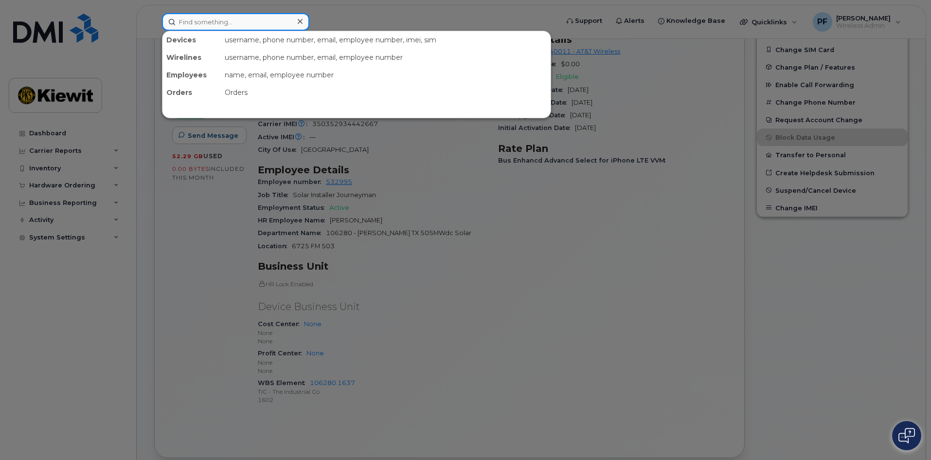
click at [233, 21] on input at bounding box center [235, 22] width 147 height 18
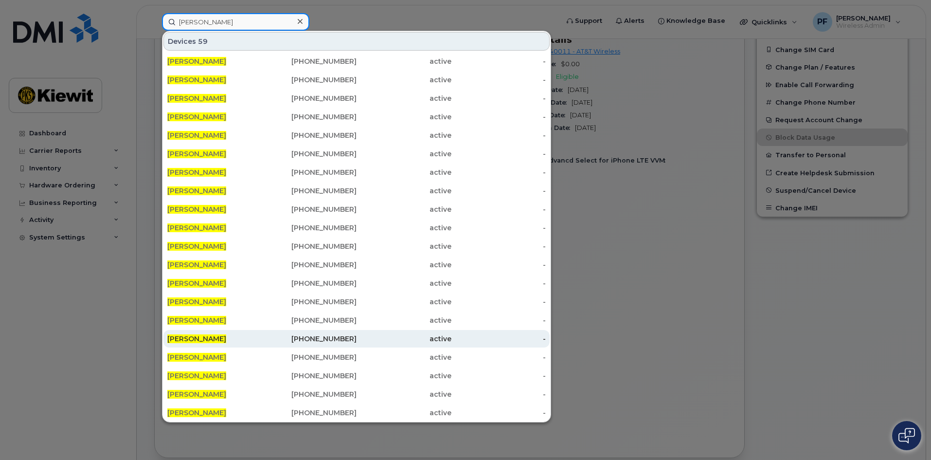
scroll to position [40, 0]
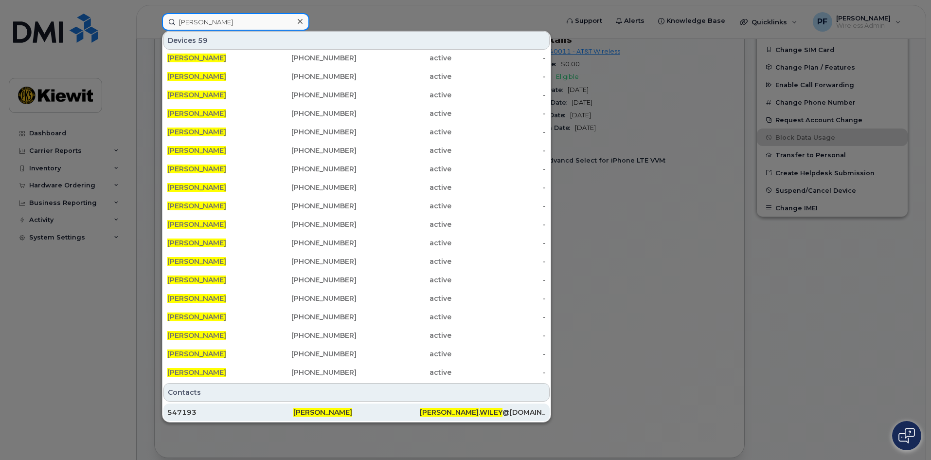
type input "[PERSON_NAME]"
click at [217, 408] on div "547193" at bounding box center [230, 412] width 126 height 10
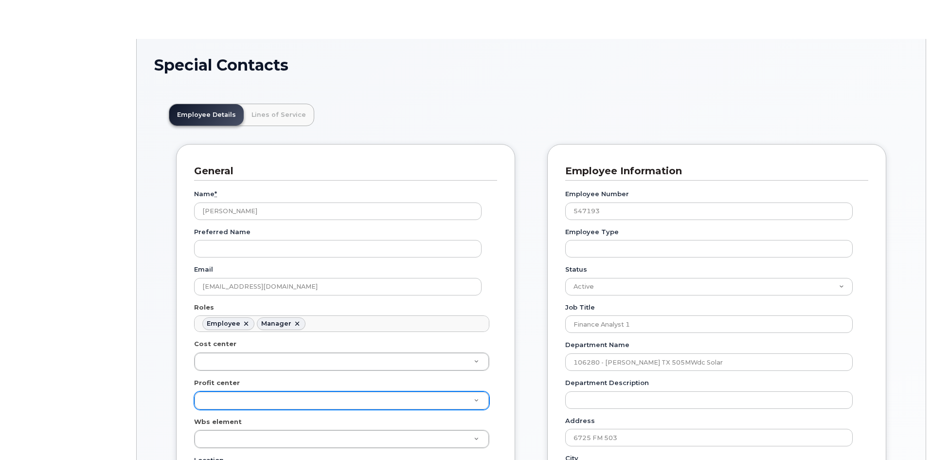
scroll to position [29, 0]
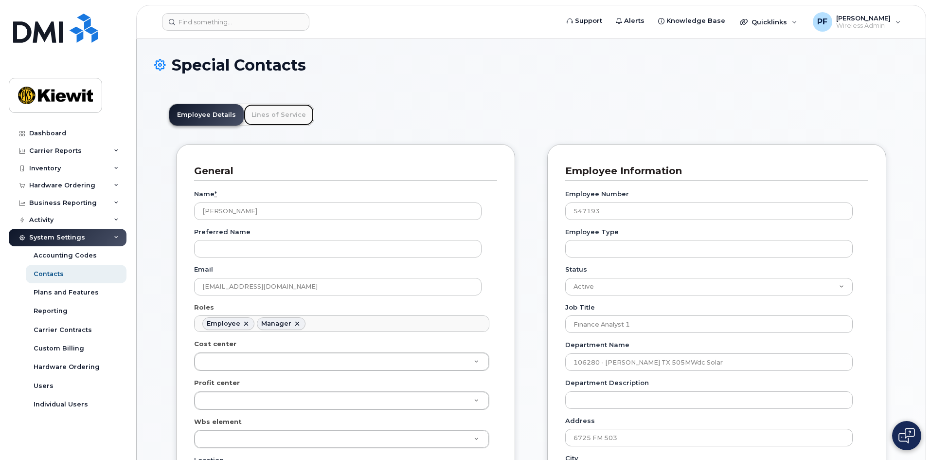
click at [272, 120] on link "Lines of Service" at bounding box center [279, 114] width 70 height 21
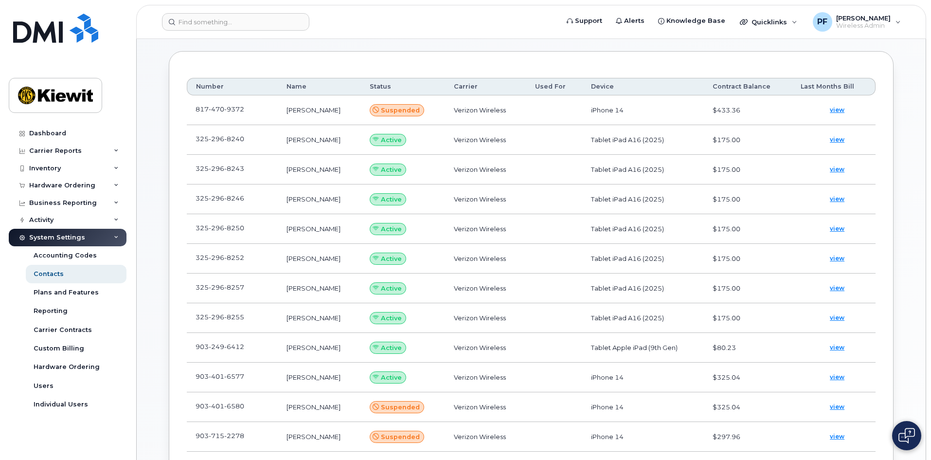
scroll to position [0, 0]
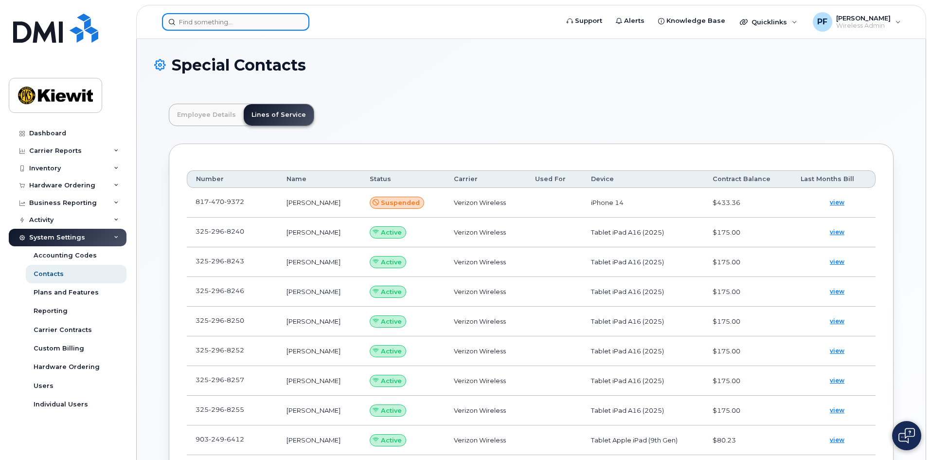
click at [196, 25] on input at bounding box center [235, 22] width 147 height 18
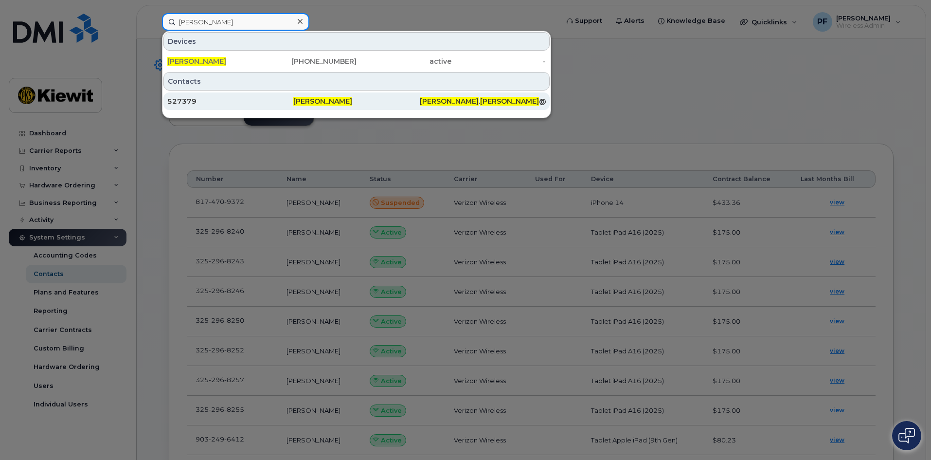
type input "[PERSON_NAME]"
click at [215, 99] on div "527379" at bounding box center [230, 101] width 126 height 10
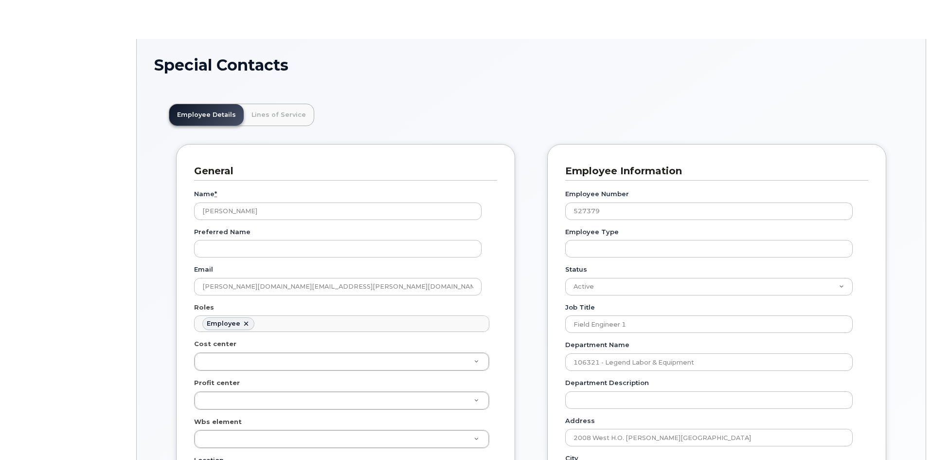
scroll to position [29, 0]
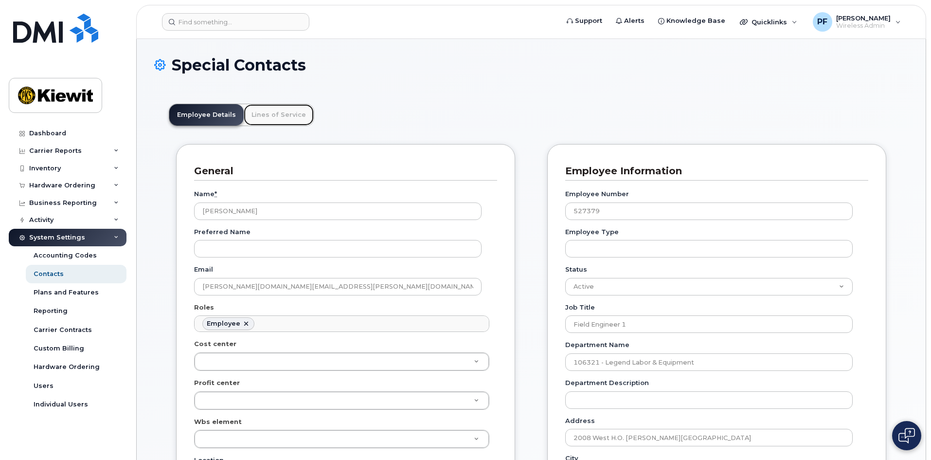
click at [271, 108] on link "Lines of Service" at bounding box center [279, 114] width 70 height 21
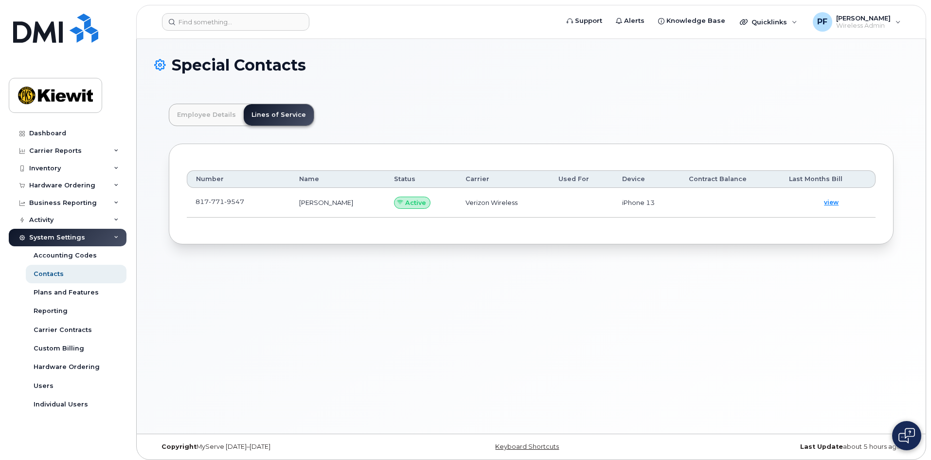
drag, startPoint x: 285, startPoint y: 195, endPoint x: 274, endPoint y: 198, distance: 11.0
click at [284, 196] on td "817 771 9547" at bounding box center [239, 203] width 104 height 30
click at [262, 202] on td "817 771 9547" at bounding box center [239, 203] width 104 height 30
click at [252, 200] on span at bounding box center [252, 204] width 8 height 8
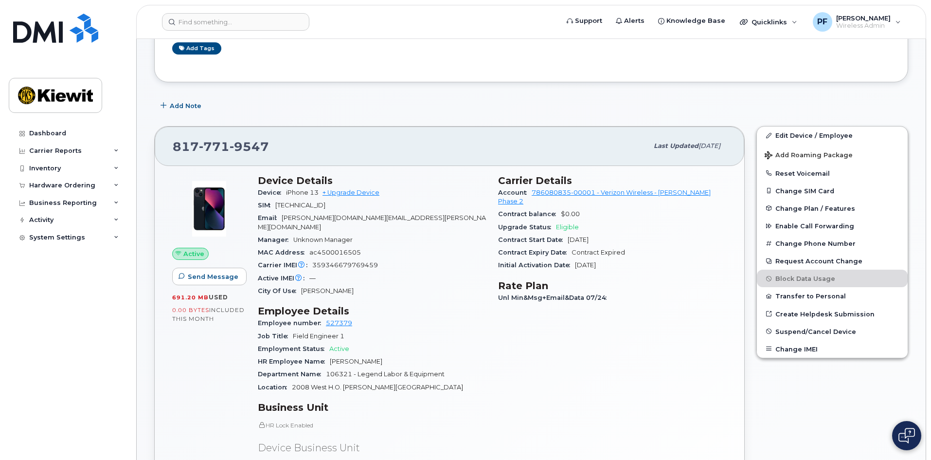
scroll to position [243, 0]
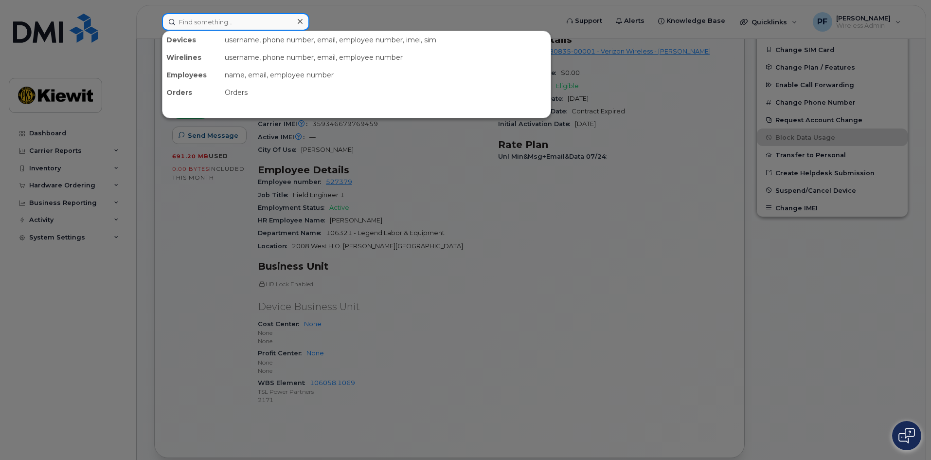
click at [260, 30] on input at bounding box center [235, 22] width 147 height 18
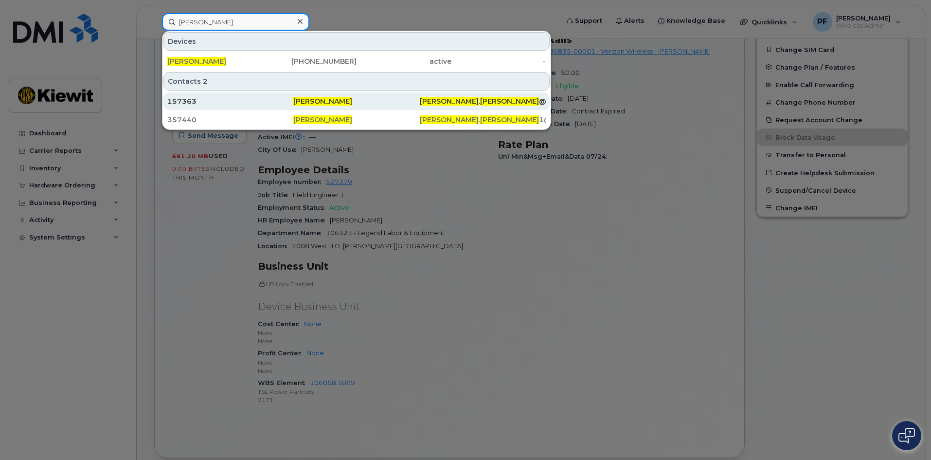
type input "thomas ward"
click at [239, 102] on div "157363" at bounding box center [230, 101] width 126 height 10
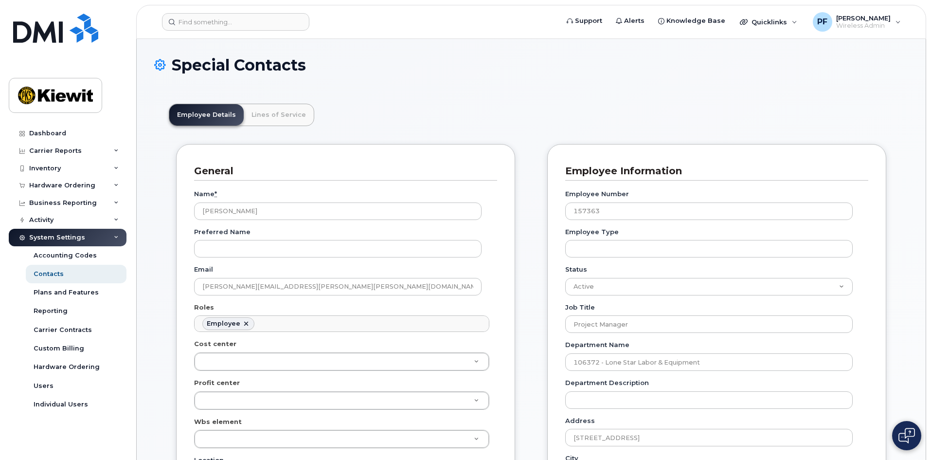
scroll to position [29, 0]
click at [257, 108] on link "Lines of Service" at bounding box center [279, 114] width 70 height 21
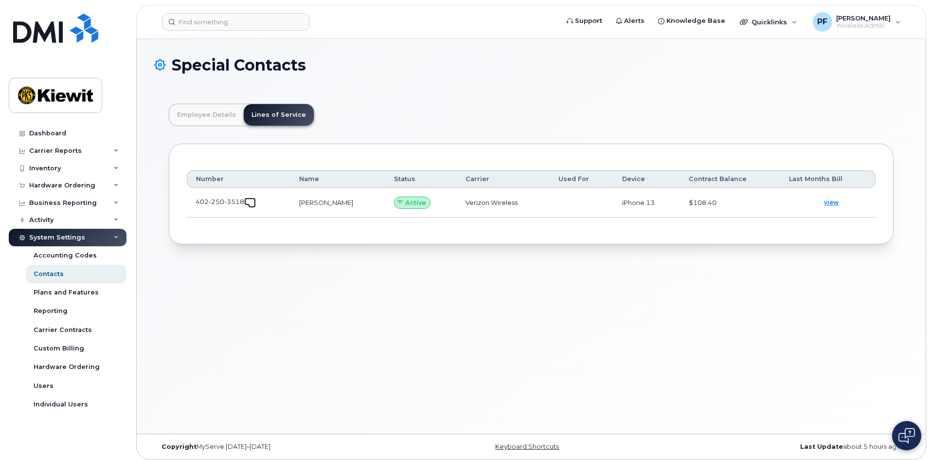
click at [254, 201] on span at bounding box center [252, 204] width 8 height 8
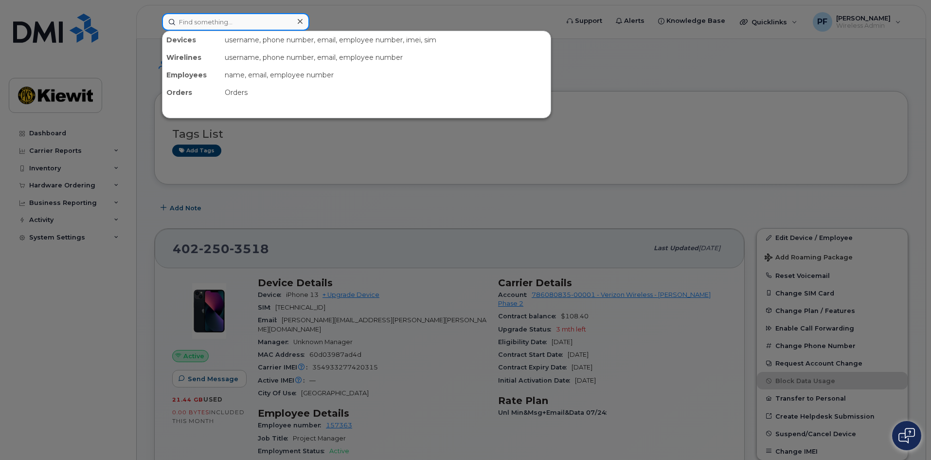
click at [249, 15] on input at bounding box center [235, 22] width 147 height 18
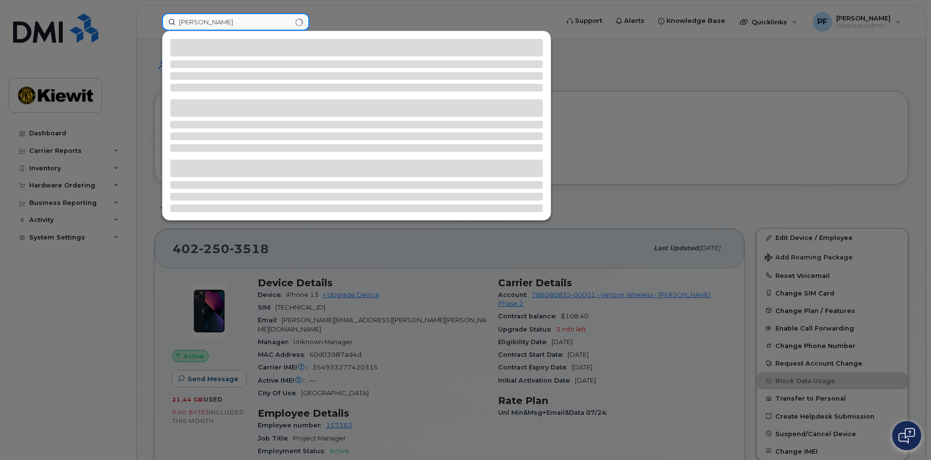
click at [247, 18] on input "kimon petrop" at bounding box center [235, 22] width 147 height 18
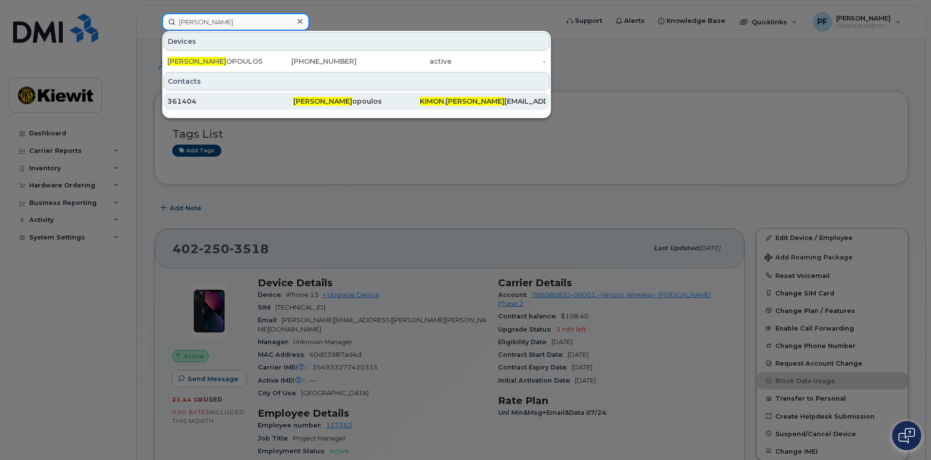
type input "kimon petr"
click at [217, 106] on div "361404" at bounding box center [230, 101] width 126 height 10
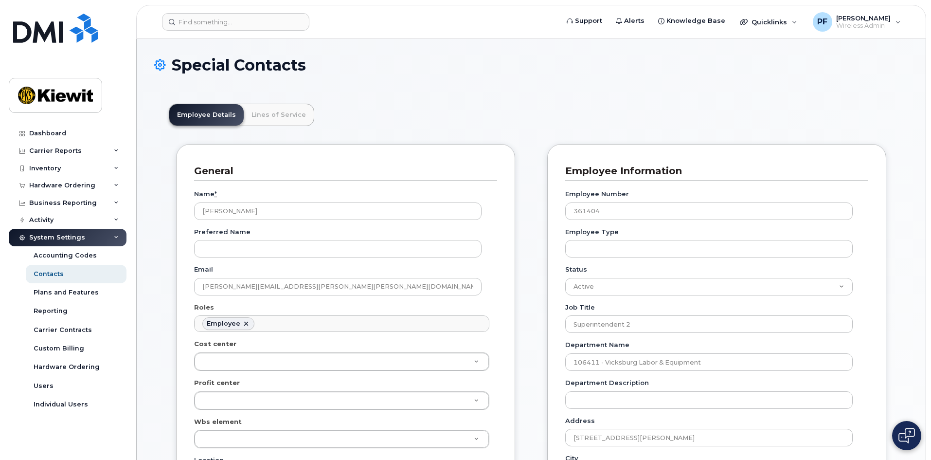
scroll to position [29, 0]
click at [257, 117] on link "Lines of Service" at bounding box center [279, 114] width 70 height 21
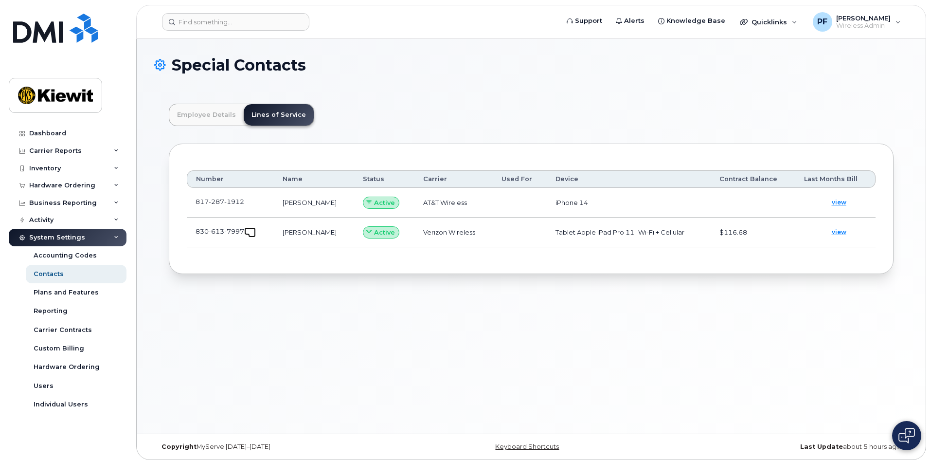
click at [253, 230] on span at bounding box center [252, 234] width 8 height 8
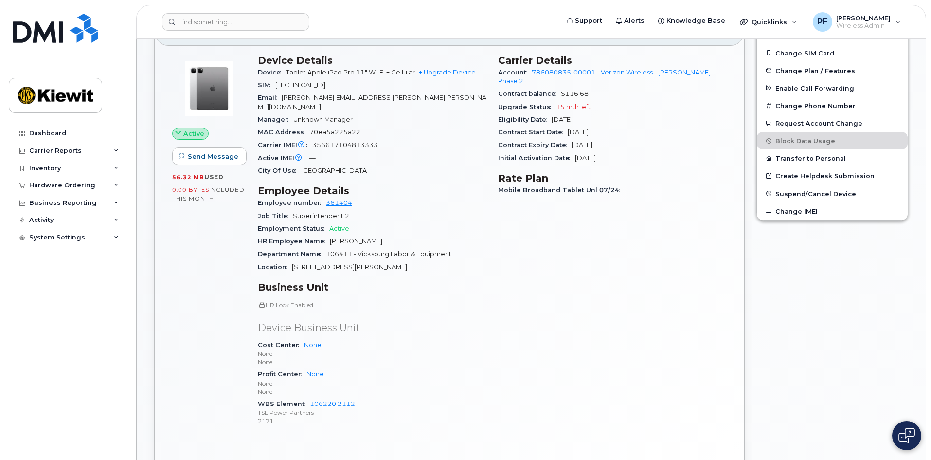
scroll to position [341, 0]
